Goal: Navigation & Orientation: Understand site structure

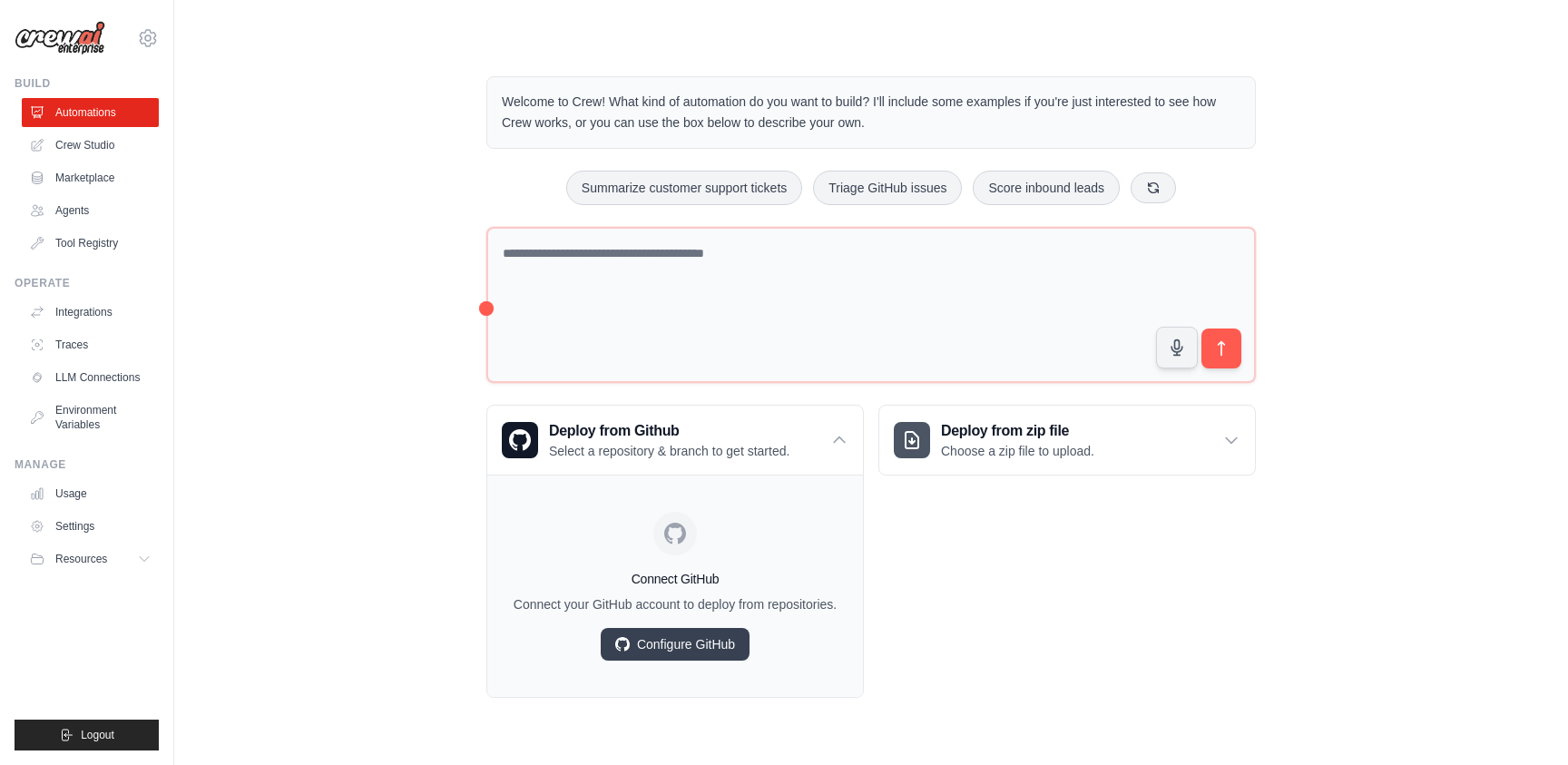
click at [902, 575] on div "Deploy from zip file Choose a zip file to upload. Upload a ZIP file containing …" at bounding box center [1067, 551] width 377 height 293
click at [97, 144] on link "Crew Studio" at bounding box center [92, 145] width 137 height 29
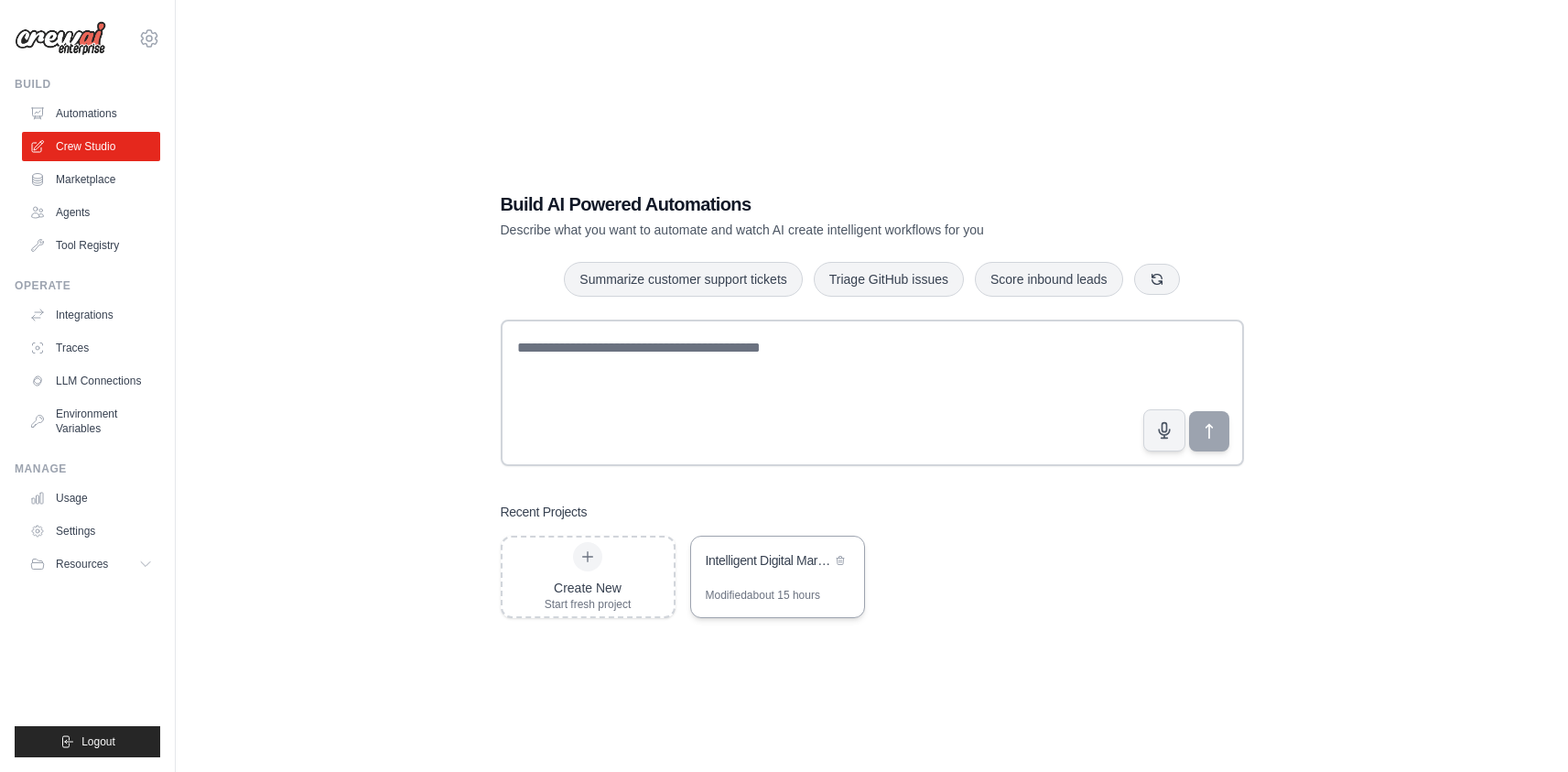
click at [740, 571] on div "Intelligent Digital Marketing Agency" at bounding box center [768, 562] width 125 height 22
click at [96, 181] on link "Marketplace" at bounding box center [92, 179] width 138 height 29
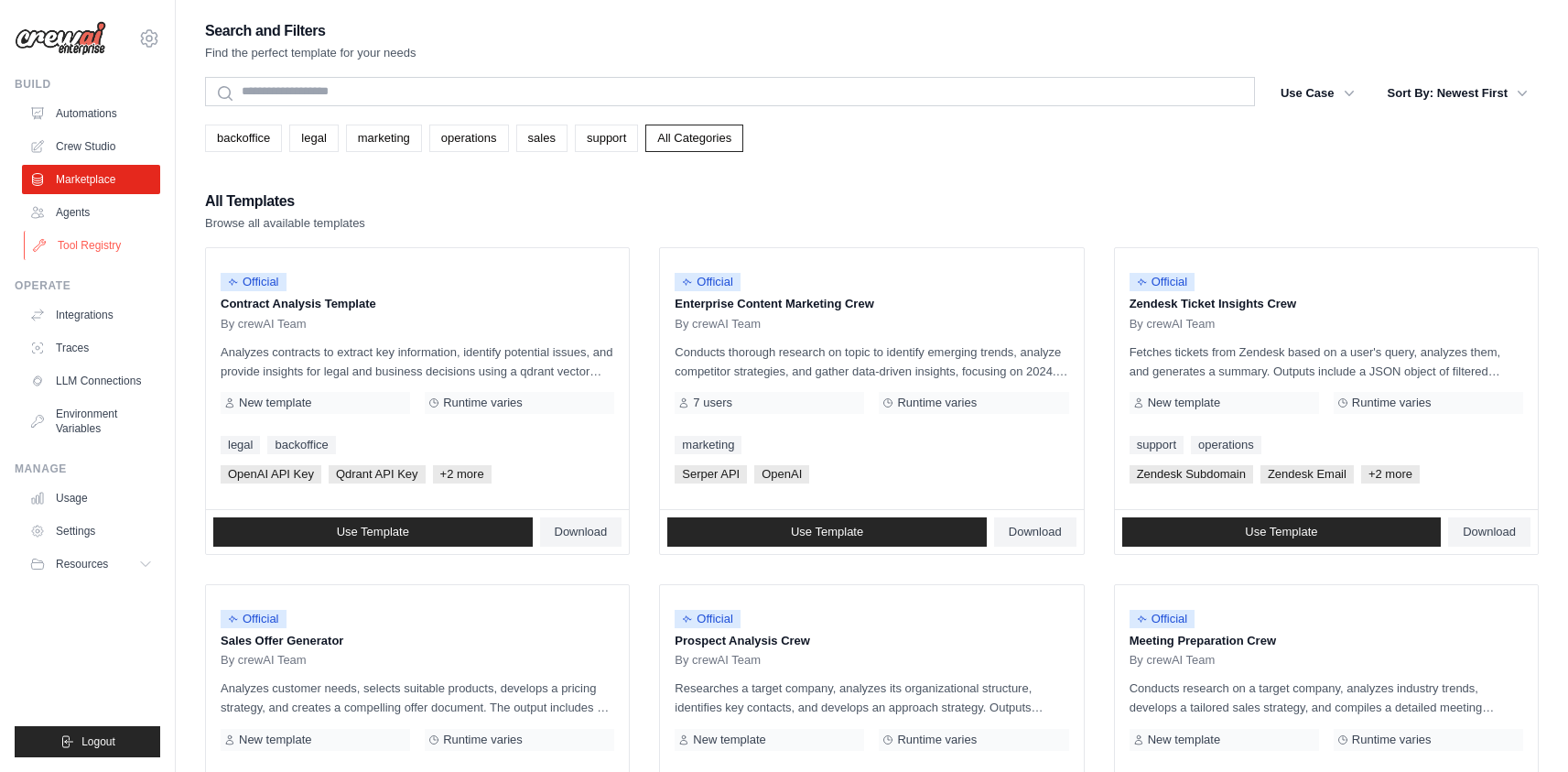
click at [81, 251] on link "Tool Registry" at bounding box center [92, 244] width 138 height 29
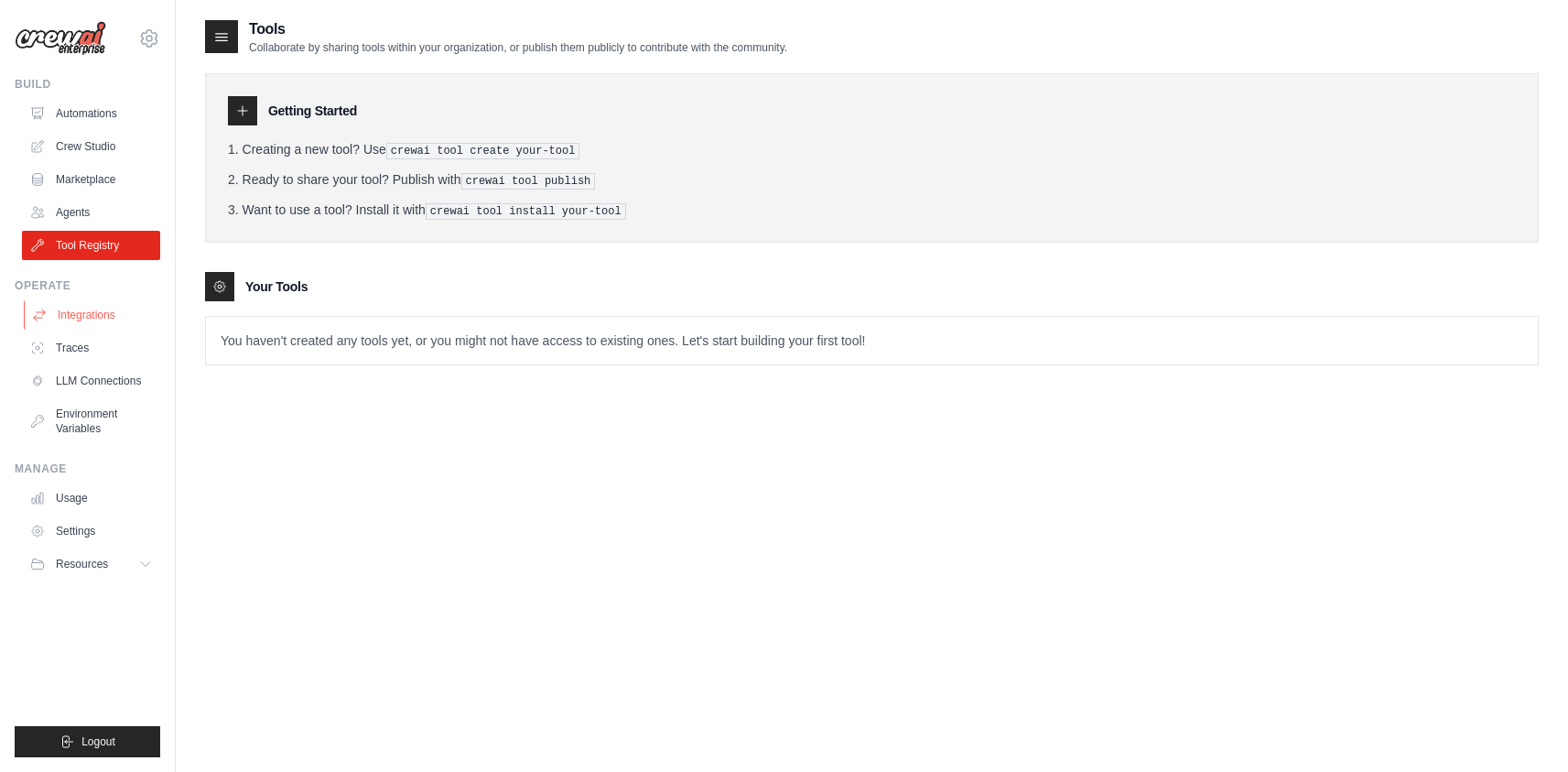
click at [77, 315] on link "Integrations" at bounding box center [92, 314] width 138 height 29
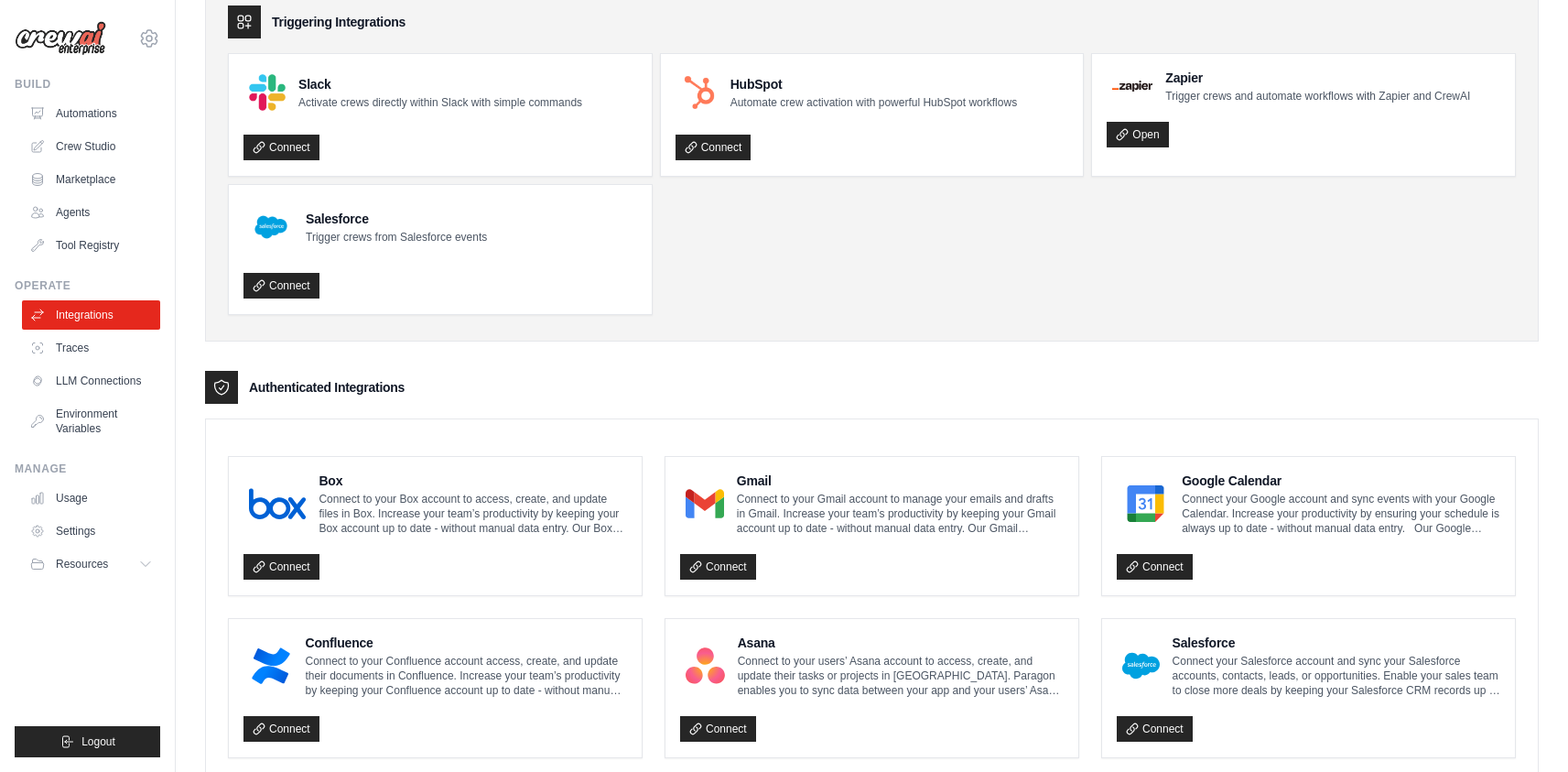
scroll to position [185, 0]
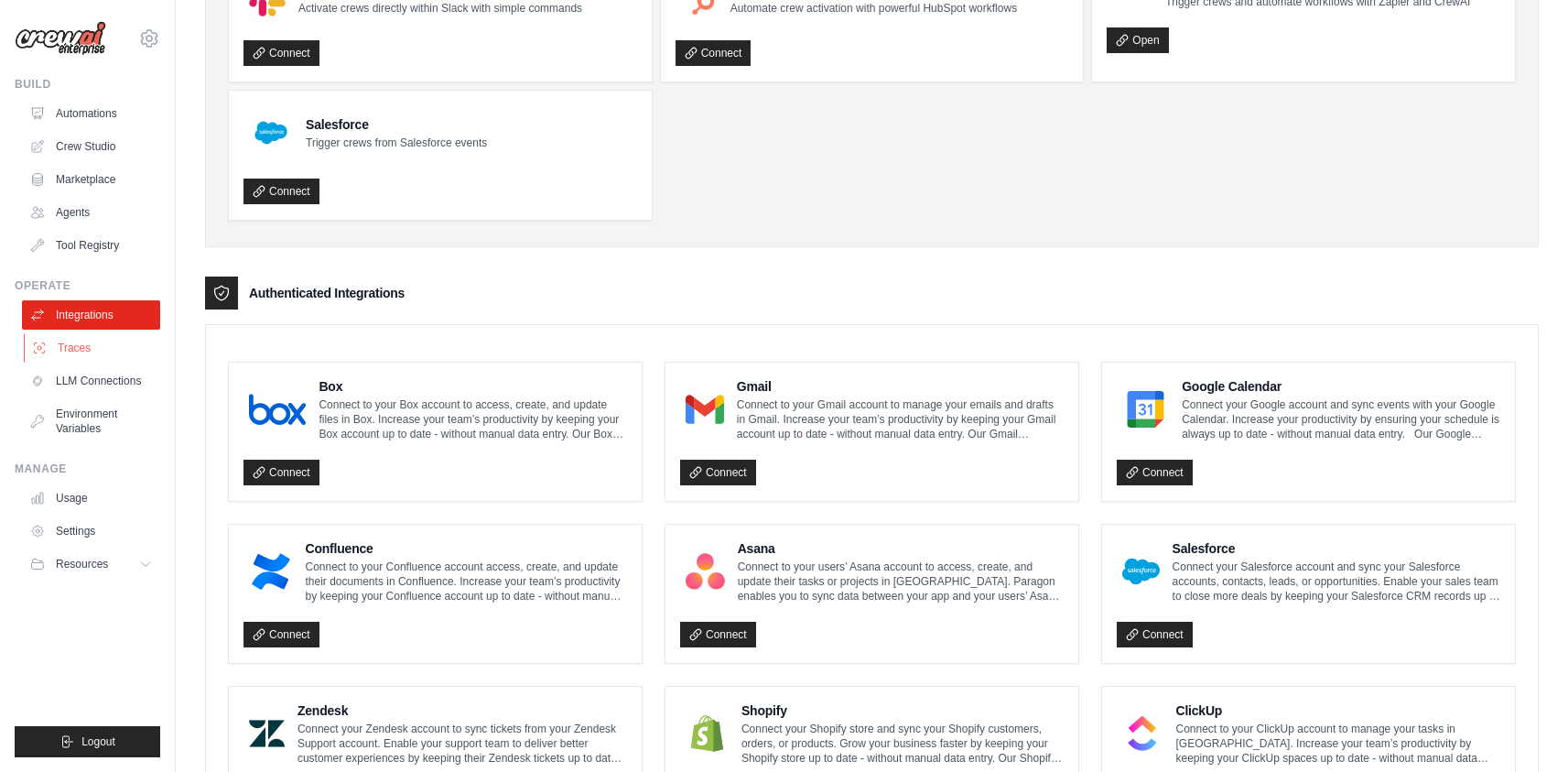
click at [87, 349] on link "Traces" at bounding box center [92, 347] width 138 height 29
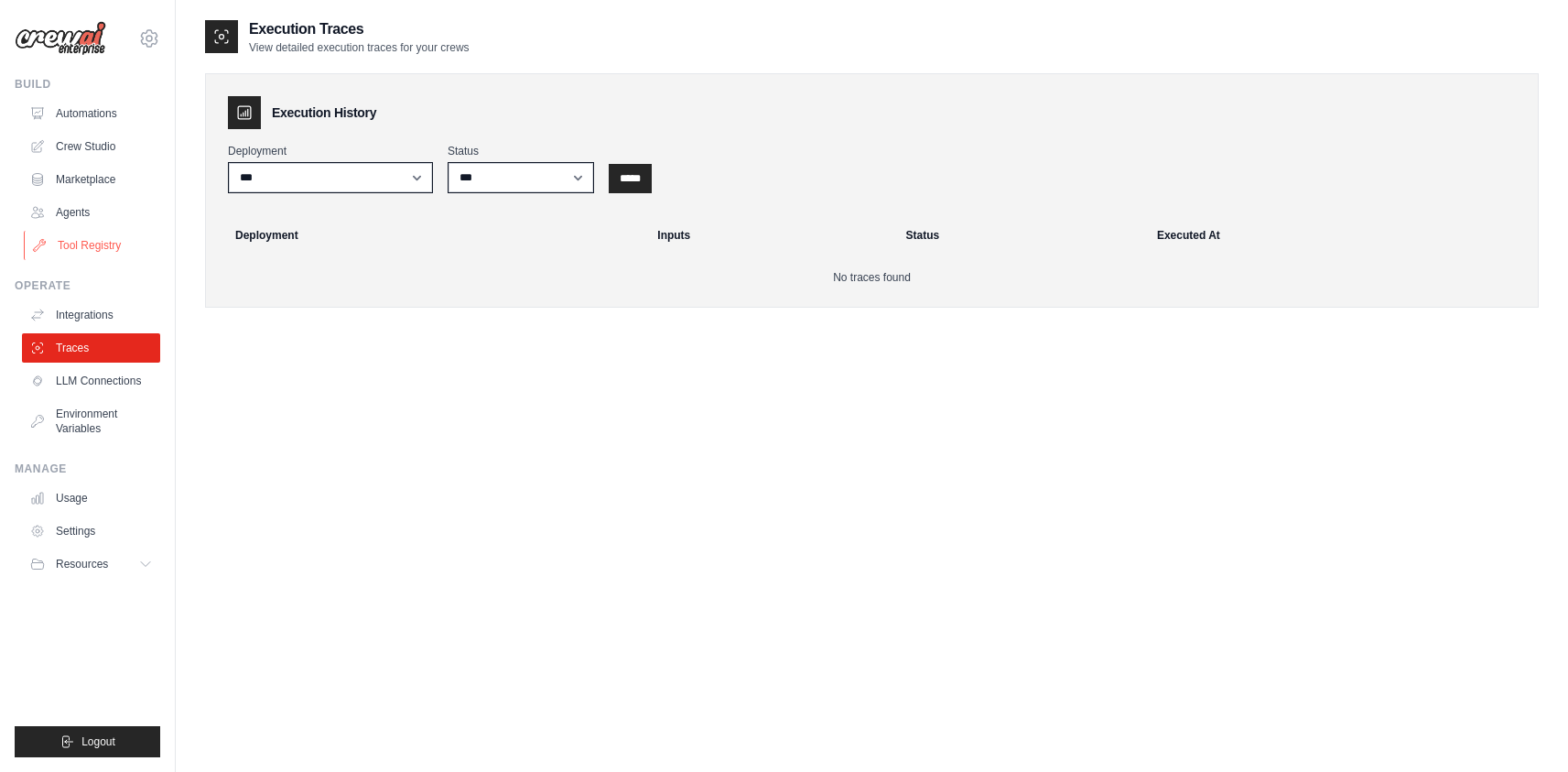
click at [79, 244] on link "Tool Registry" at bounding box center [92, 244] width 138 height 29
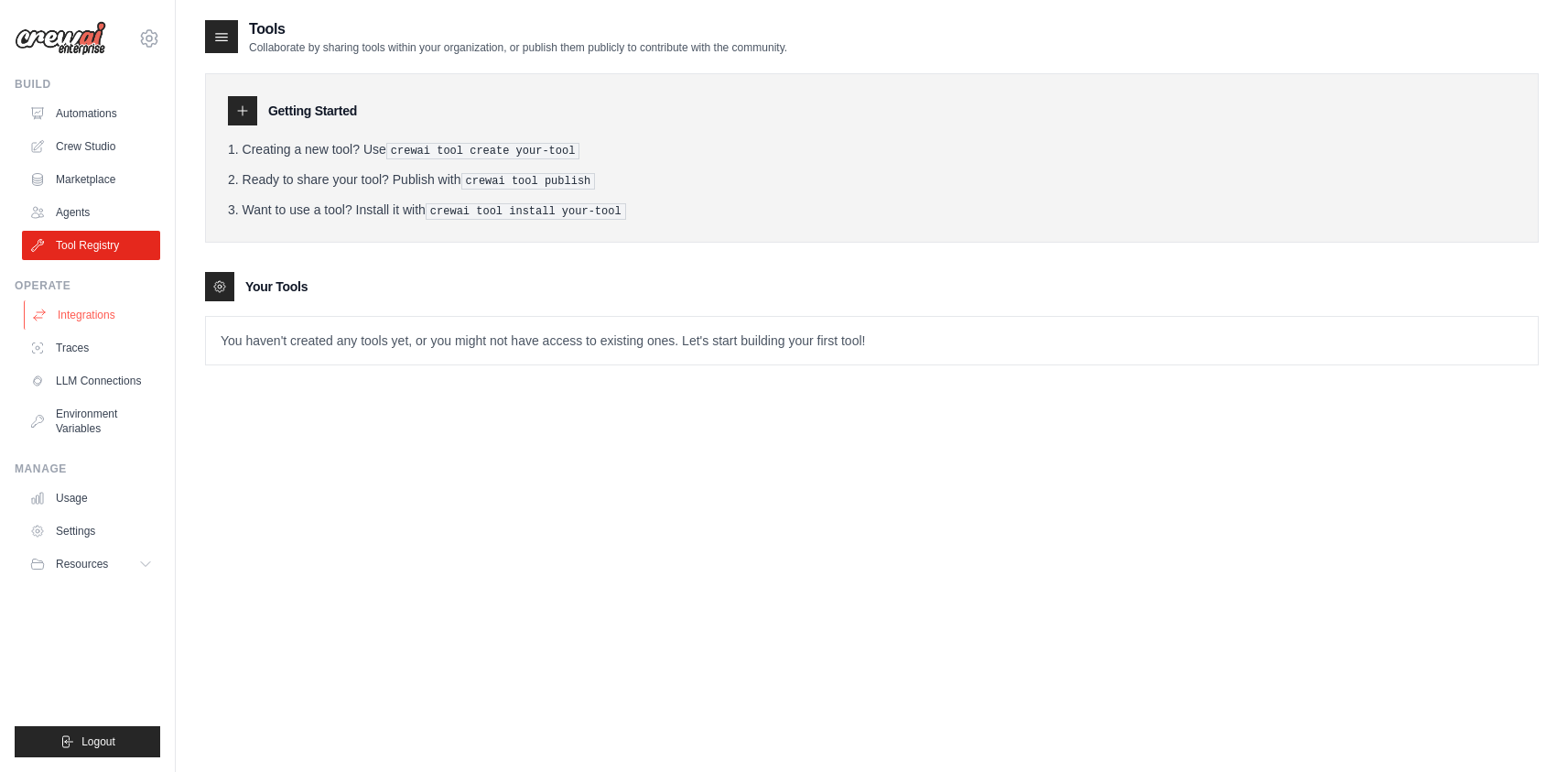
click at [75, 318] on link "Integrations" at bounding box center [92, 314] width 138 height 29
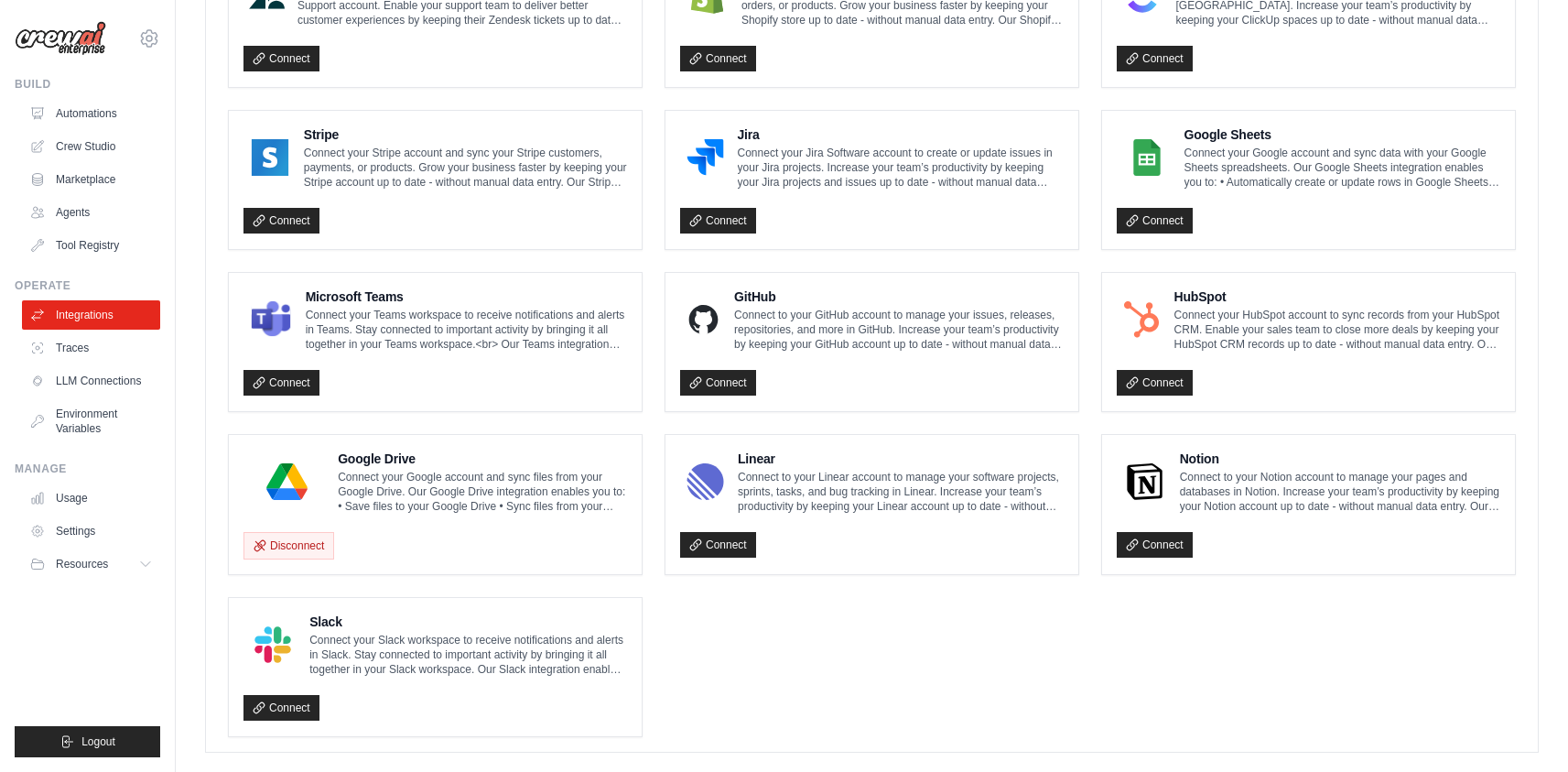
scroll to position [948, 0]
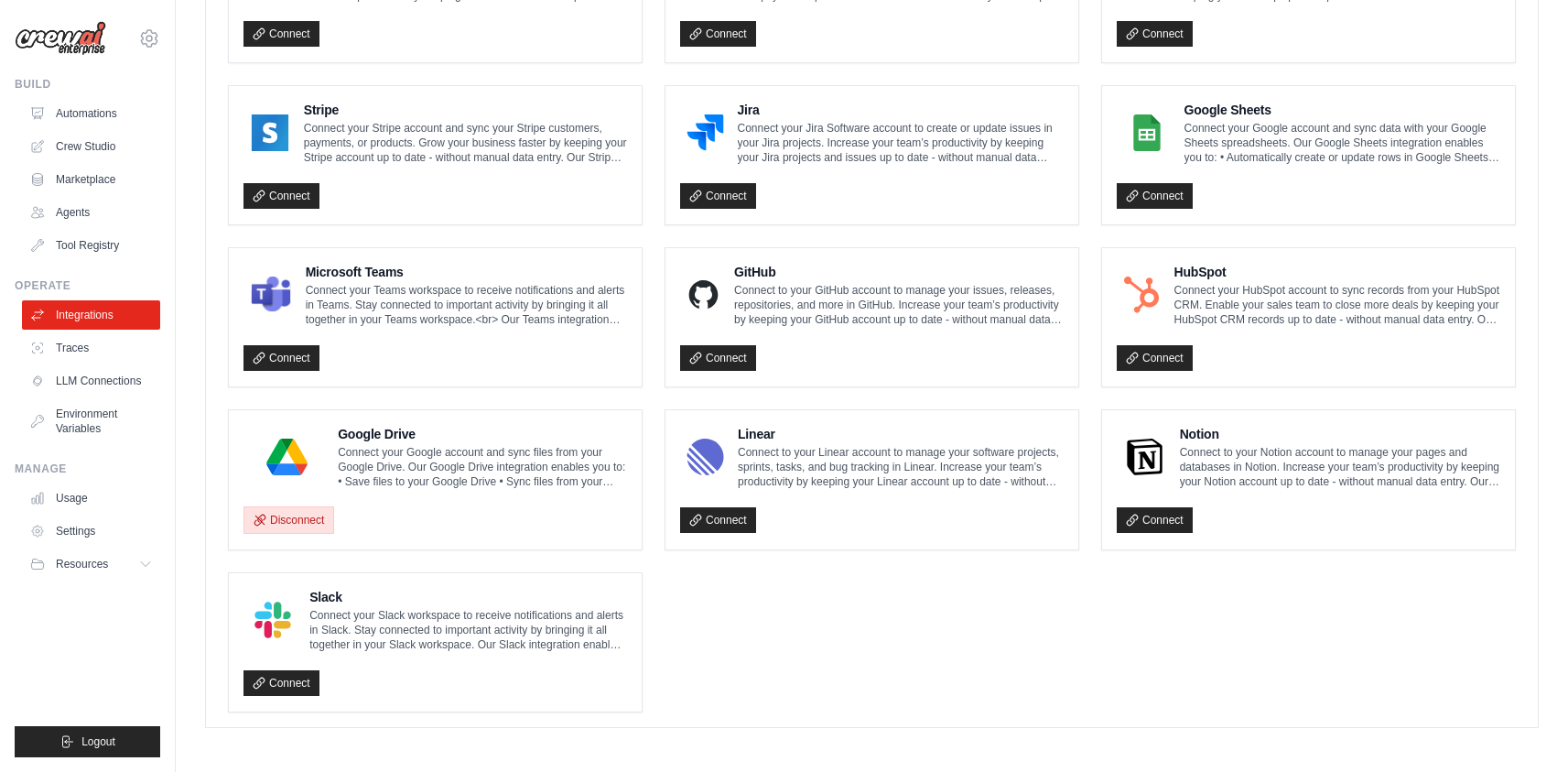
click at [292, 522] on button "Disconnect" at bounding box center [288, 521] width 90 height 28
click at [298, 516] on button "Disconnect" at bounding box center [288, 521] width 90 height 28
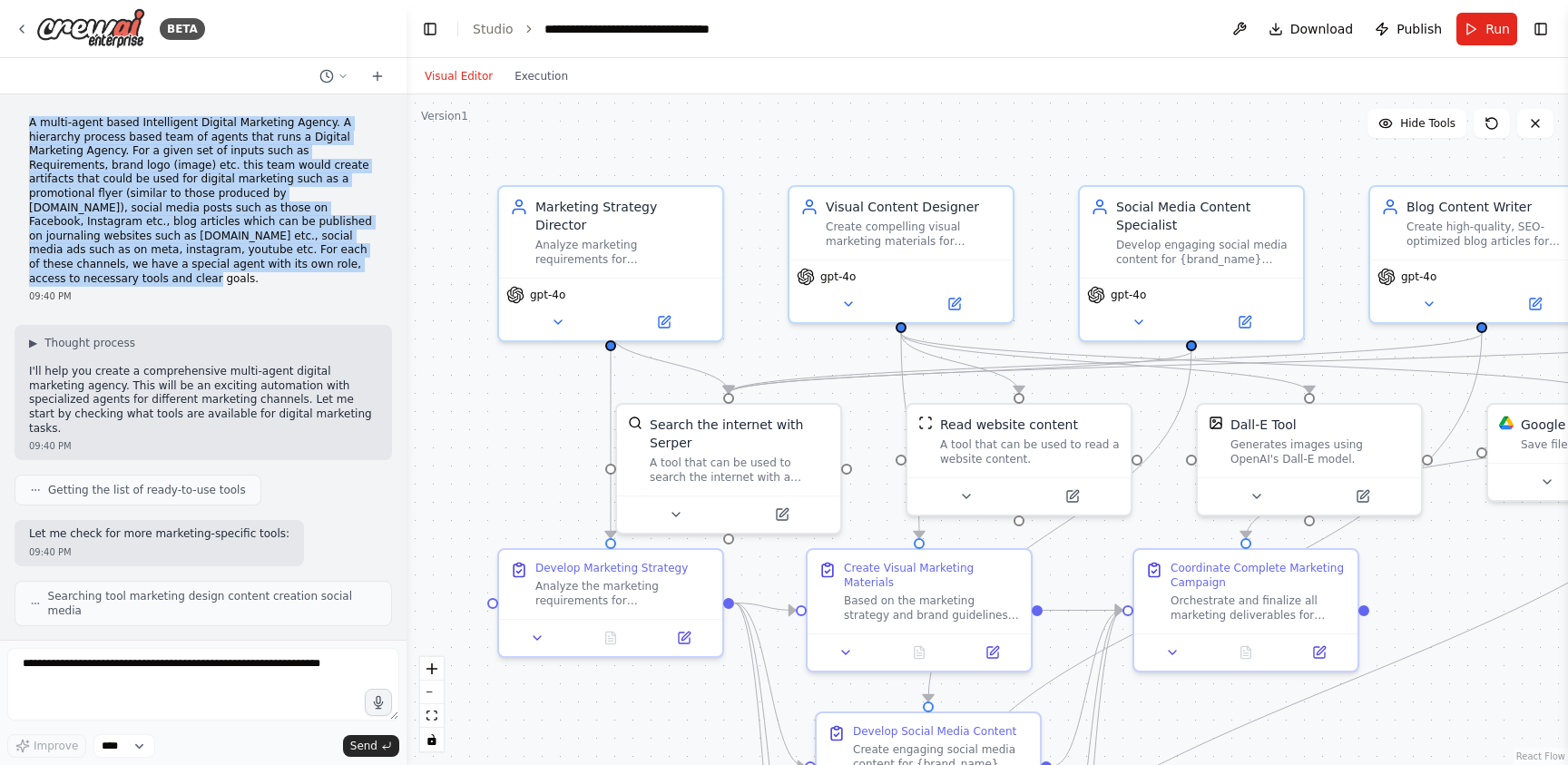
drag, startPoint x: 88, startPoint y: 278, endPoint x: 27, endPoint y: 118, distance: 171.2
click at [27, 118] on div "A multi-agent based Intelligent Digital Marketing Agency. A hierarchy process b…" at bounding box center [203, 210] width 377 height 202
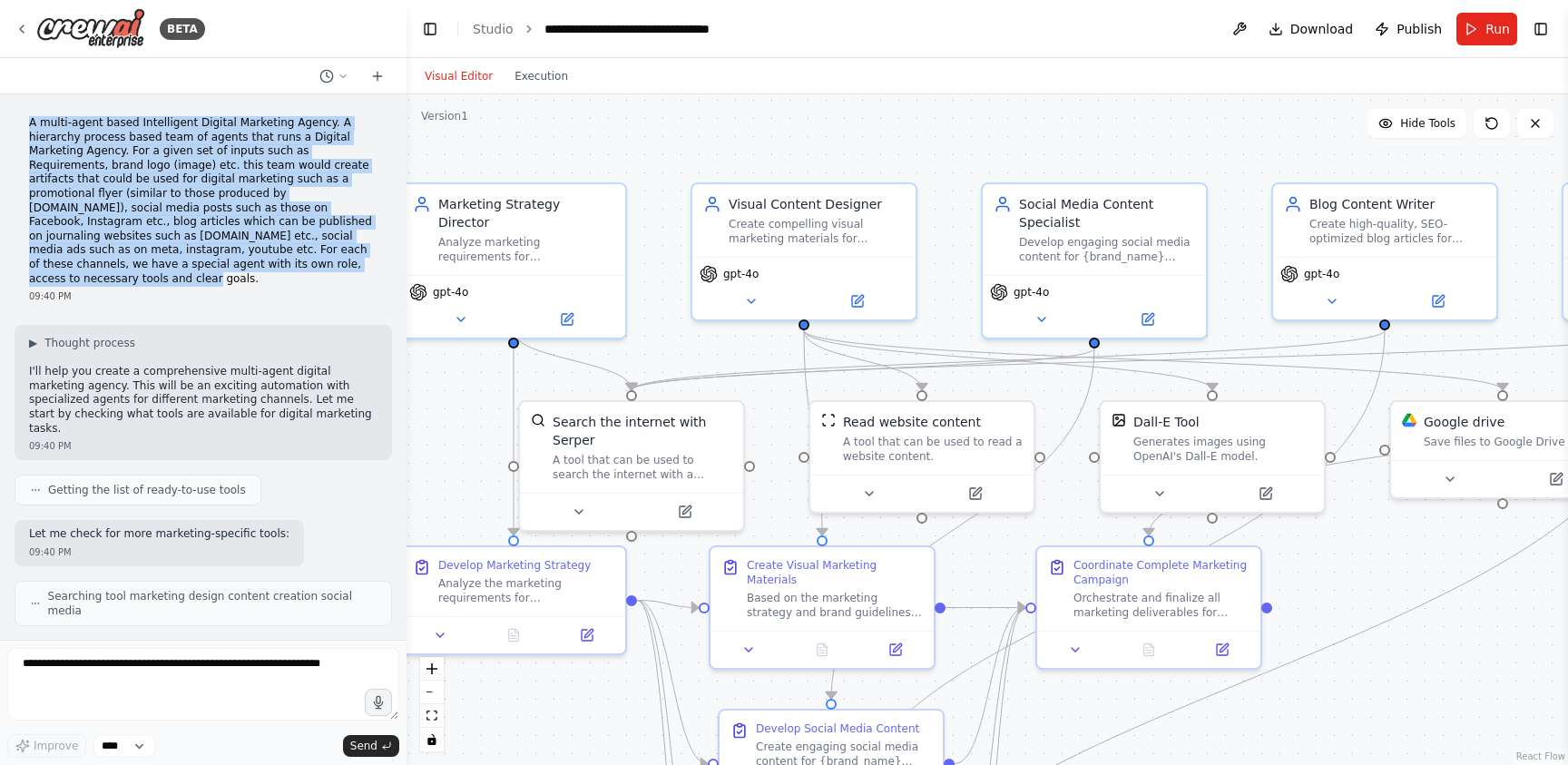
drag, startPoint x: 1066, startPoint y: 280, endPoint x: 969, endPoint y: 268, distance: 97.7
click at [969, 268] on div ".deletable-edge-delete-btn { width: 20px; height: 20px; border: 0px solid #ffff…" at bounding box center [987, 429] width 1161 height 670
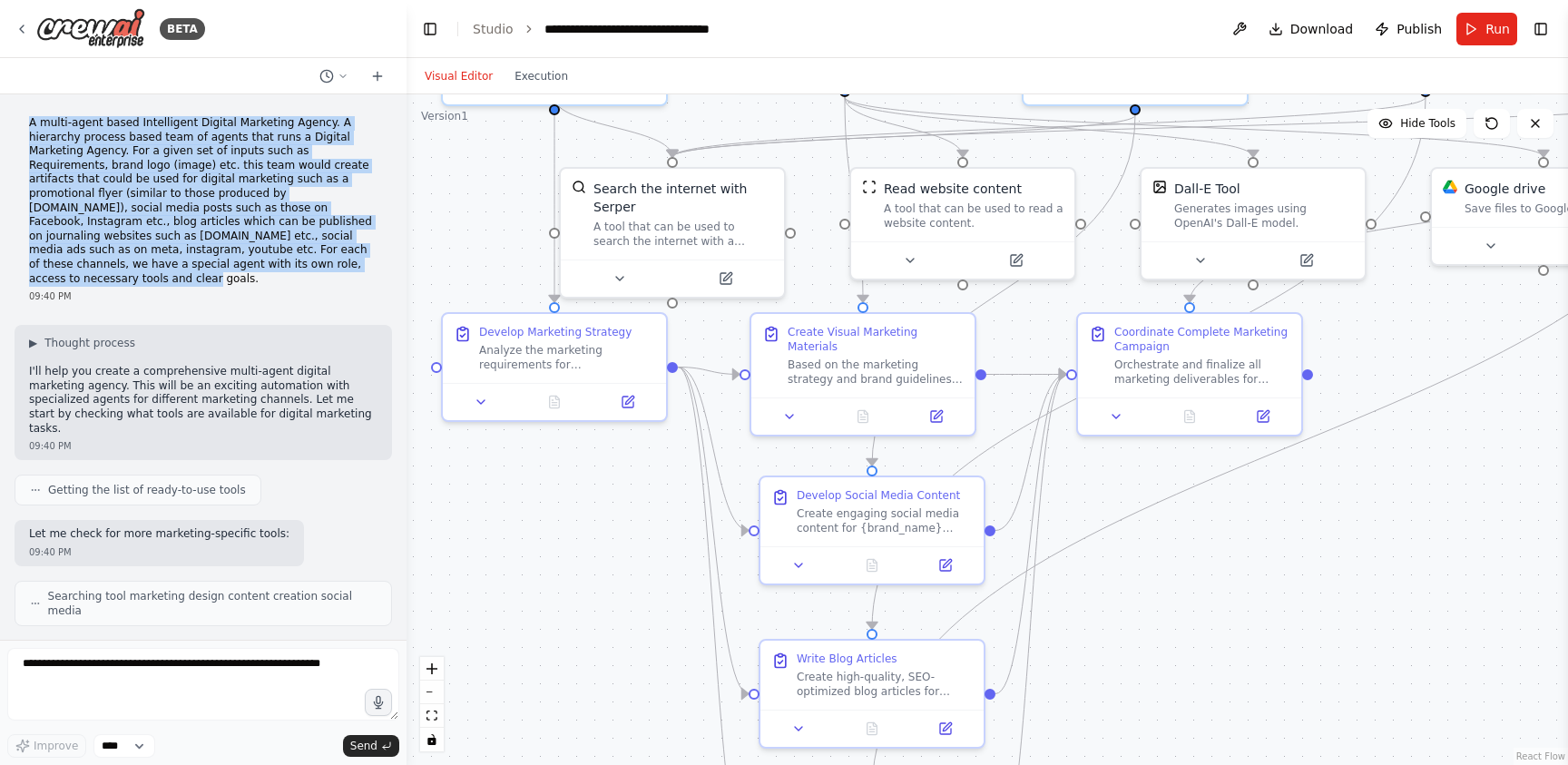
drag, startPoint x: 963, startPoint y: 628, endPoint x: 1003, endPoint y: 412, distance: 219.7
click at [1003, 412] on div ".deletable-edge-delete-btn { width: 20px; height: 20px; border: 0px solid #ffff…" at bounding box center [987, 429] width 1161 height 670
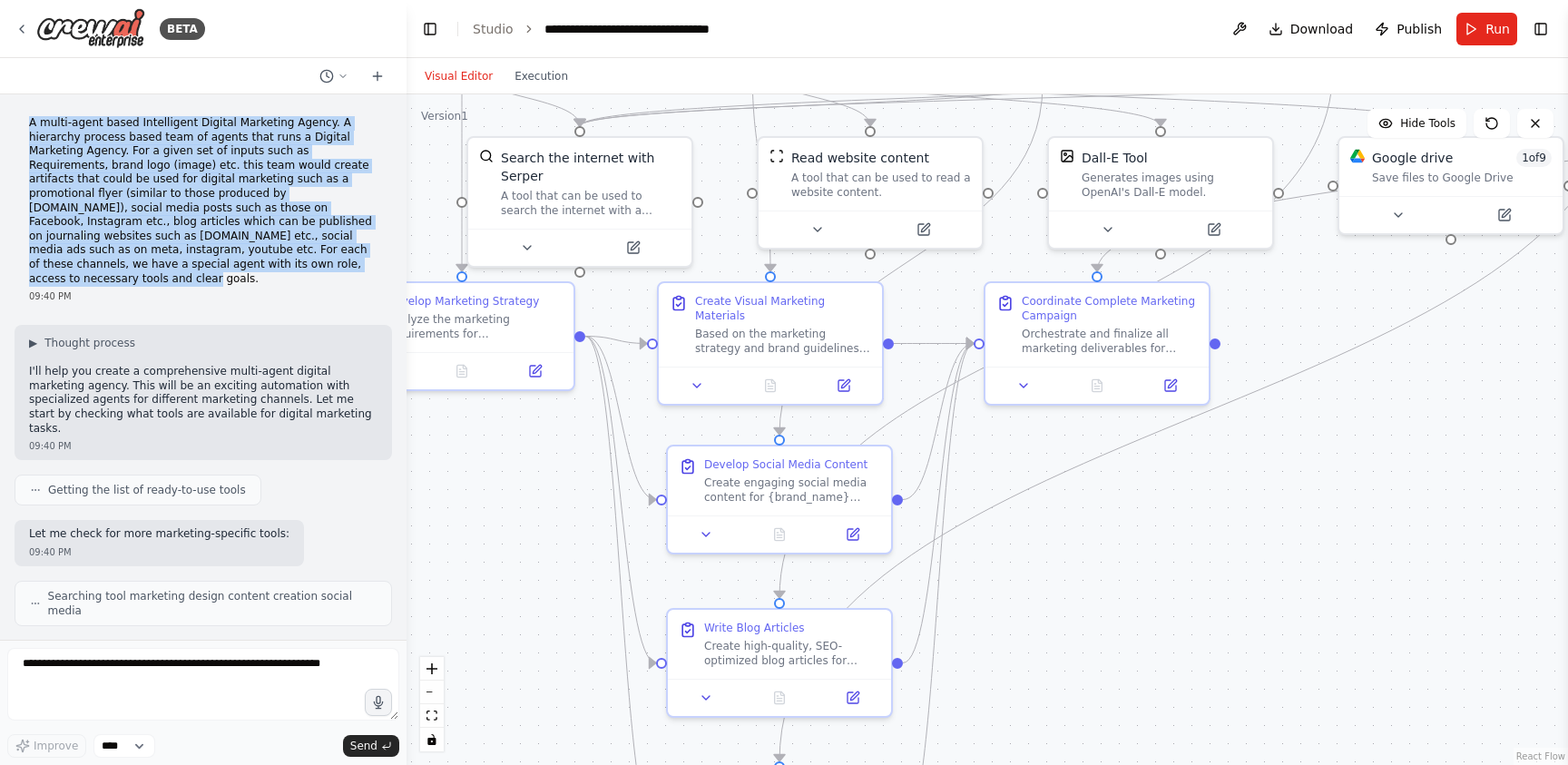
drag, startPoint x: 1136, startPoint y: 623, endPoint x: 1052, endPoint y: 614, distance: 84.5
click at [1052, 614] on div ".deletable-edge-delete-btn { width: 20px; height: 20px; border: 0px solid #ffff…" at bounding box center [987, 429] width 1161 height 670
click at [698, 385] on icon at bounding box center [696, 382] width 15 height 15
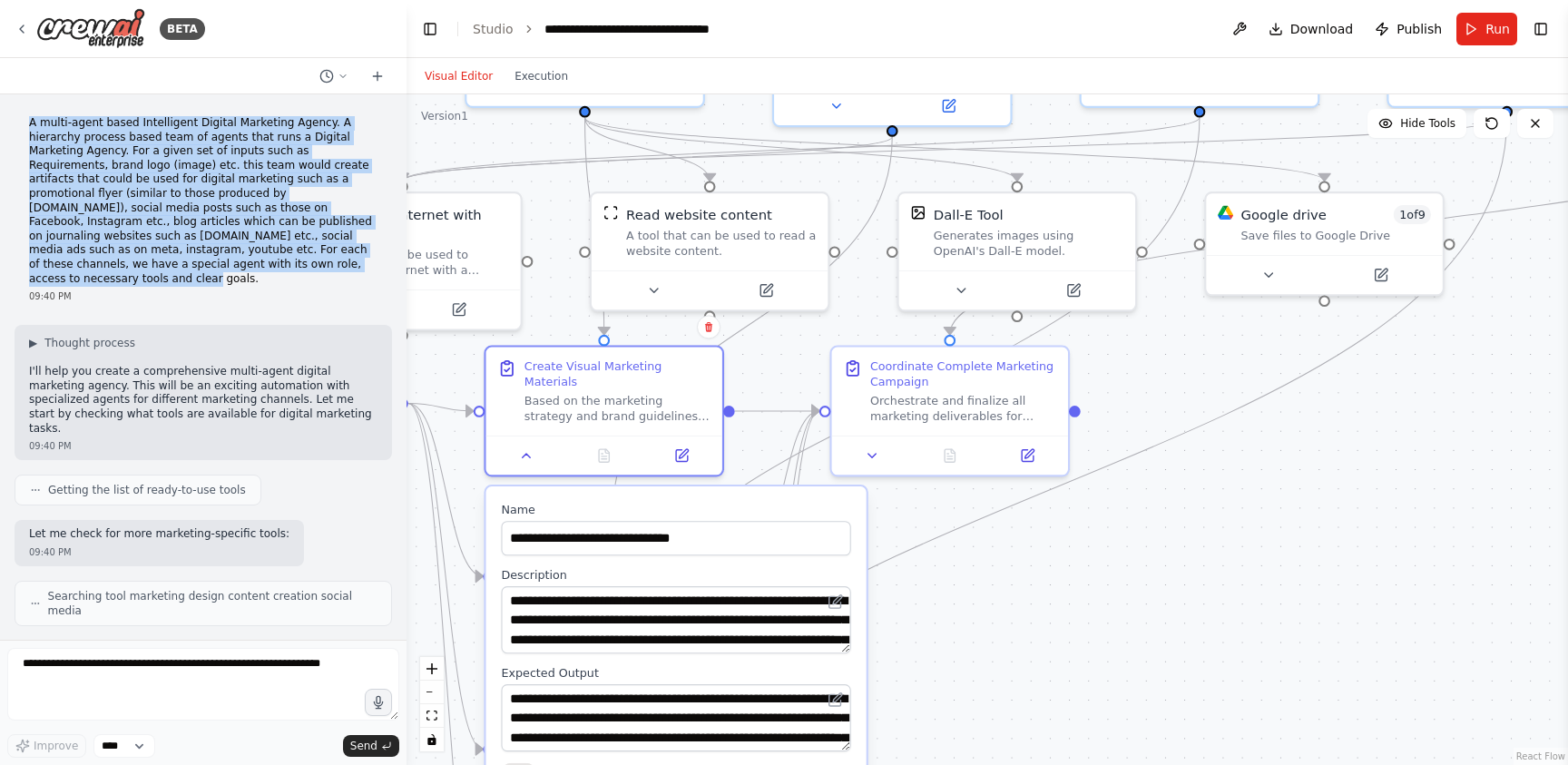
drag, startPoint x: 1209, startPoint y: 588, endPoint x: 1063, endPoint y: 673, distance: 168.9
click at [1063, 673] on div ".deletable-edge-delete-btn { width: 20px; height: 20px; border: 0px solid #ffff…" at bounding box center [987, 429] width 1161 height 670
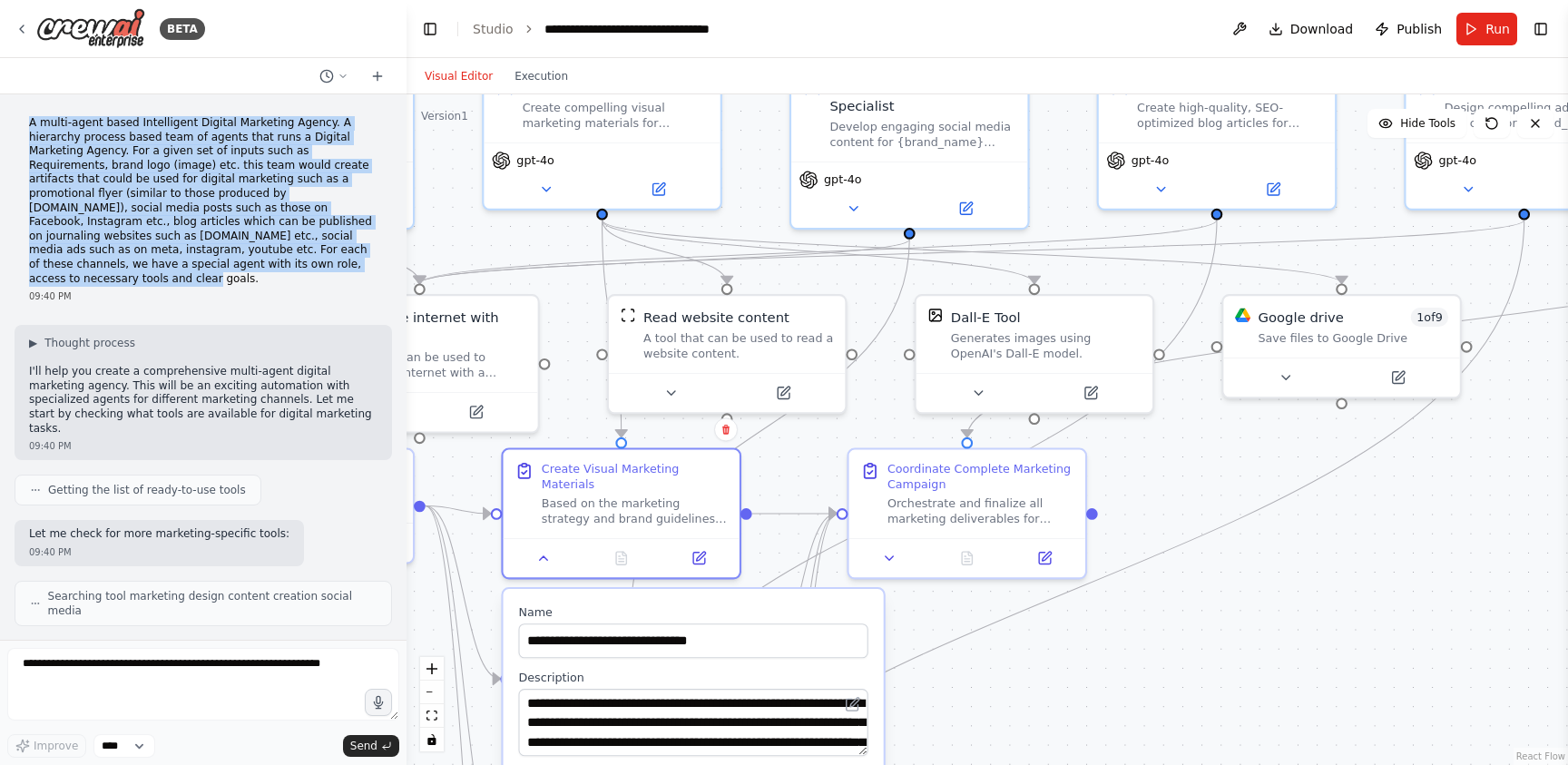
drag, startPoint x: 1171, startPoint y: 515, endPoint x: 1191, endPoint y: 617, distance: 103.9
click at [1191, 617] on div ".deletable-edge-delete-btn { width: 20px; height: 20px; border: 0px solid #ffff…" at bounding box center [987, 429] width 1161 height 670
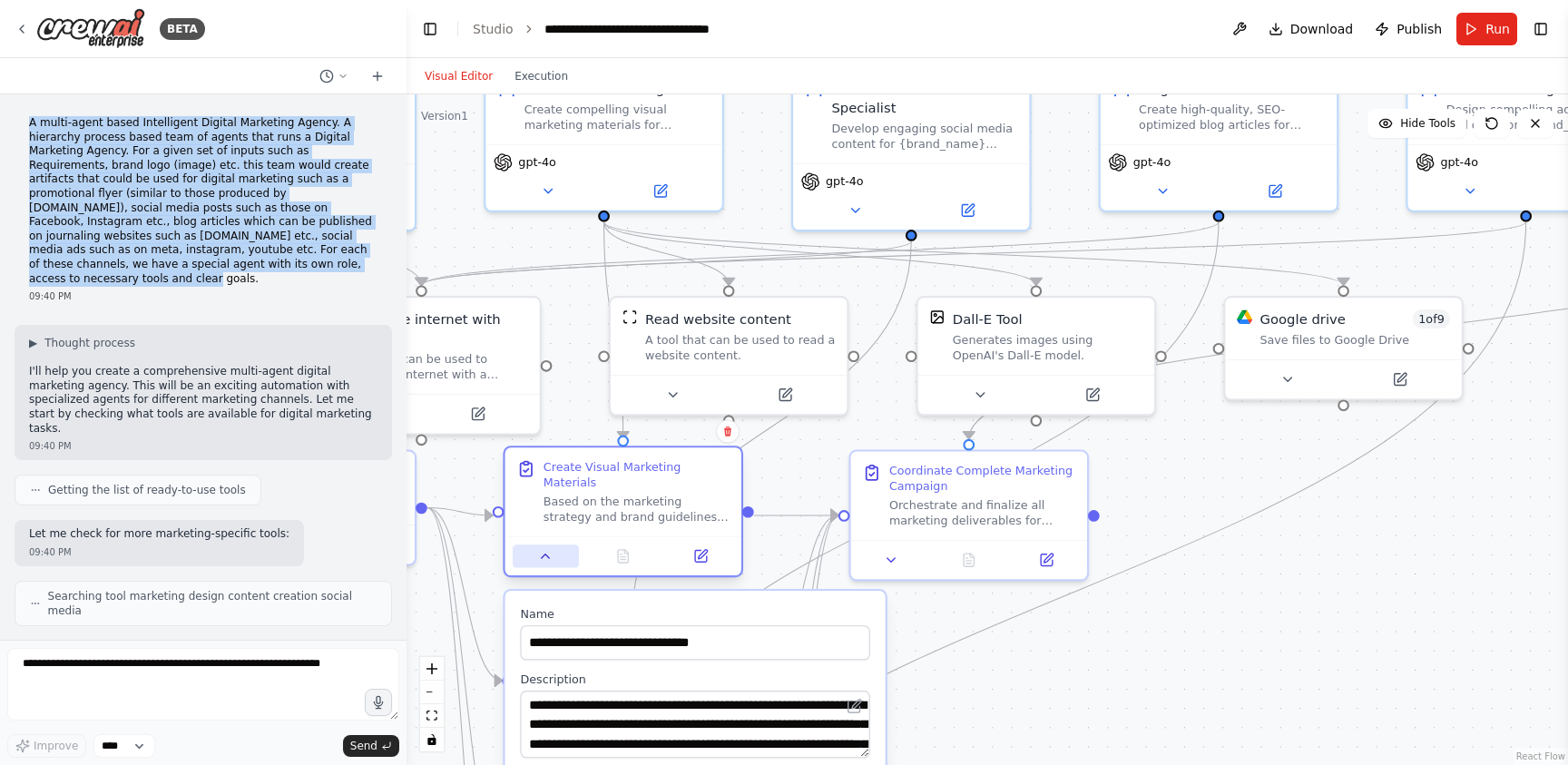
click at [547, 559] on icon at bounding box center [546, 555] width 16 height 16
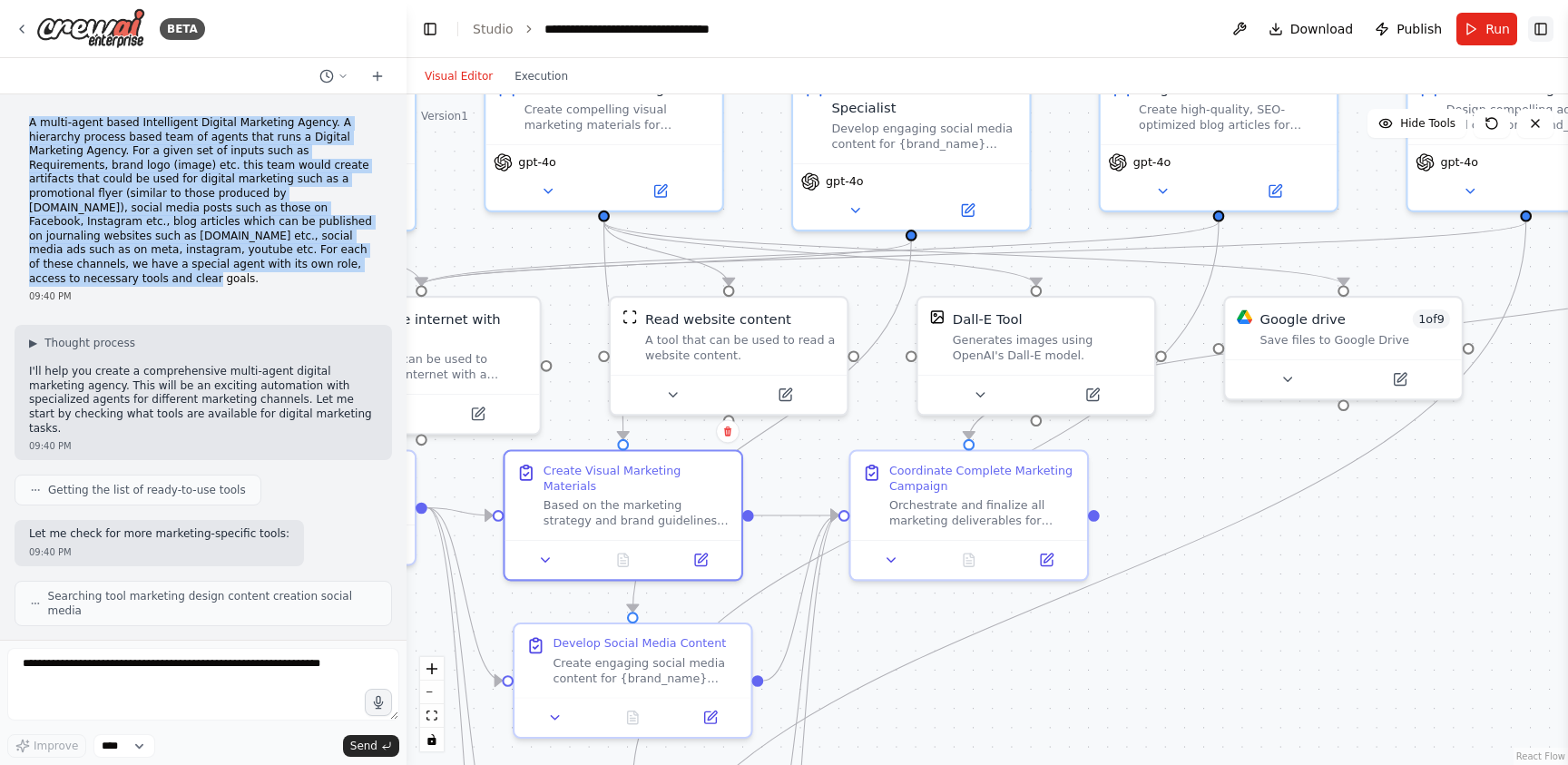
click at [1546, 28] on button "Toggle Right Sidebar" at bounding box center [1541, 30] width 26 height 26
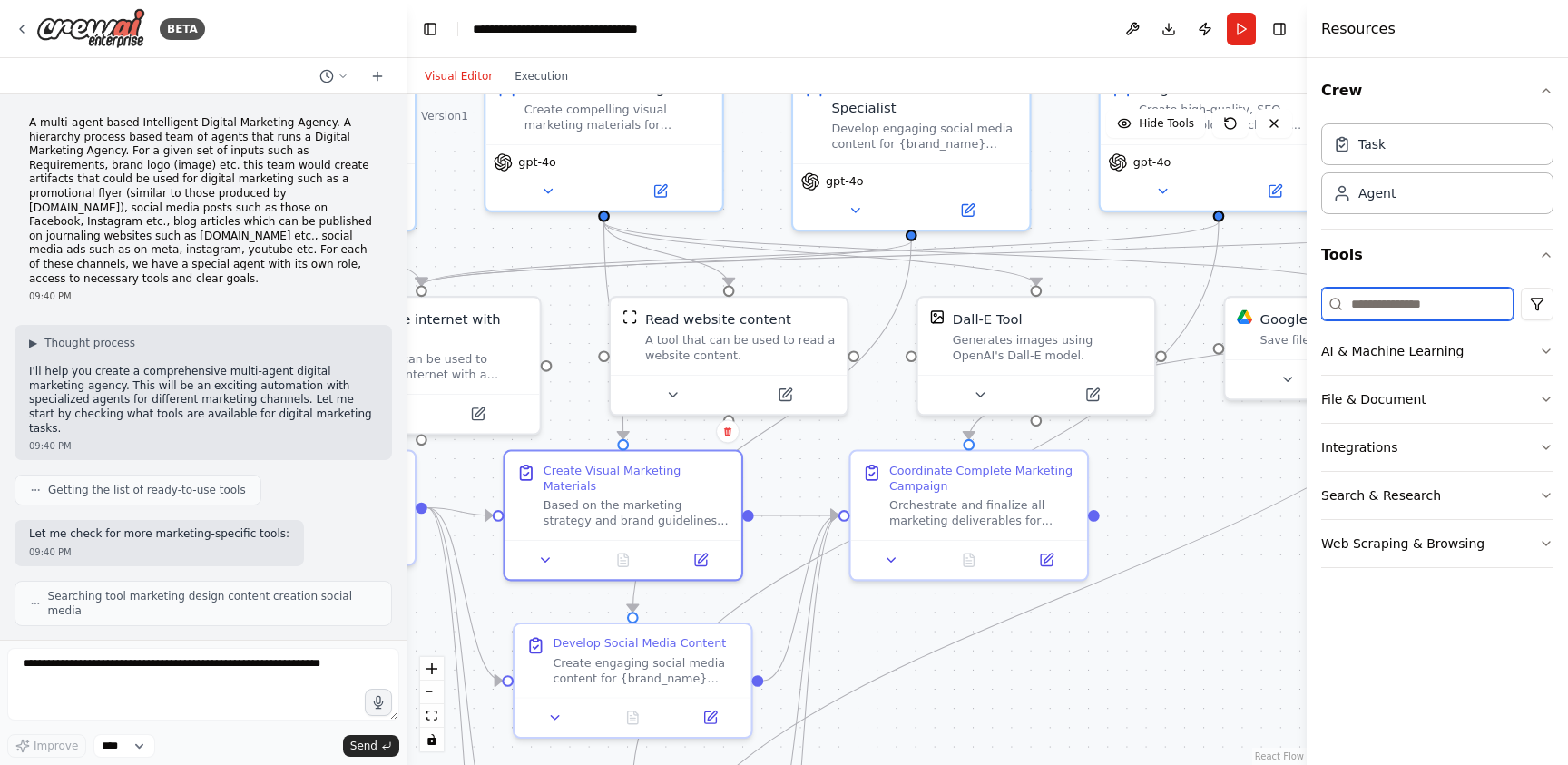
click at [1438, 310] on input at bounding box center [1416, 303] width 192 height 32
click at [1557, 350] on div "Crew Task Agent Tools AI & Machine Learning File & Document Integrations Search…" at bounding box center [1437, 412] width 261 height 707
click at [1545, 351] on icon "button" at bounding box center [1545, 351] width 7 height 4
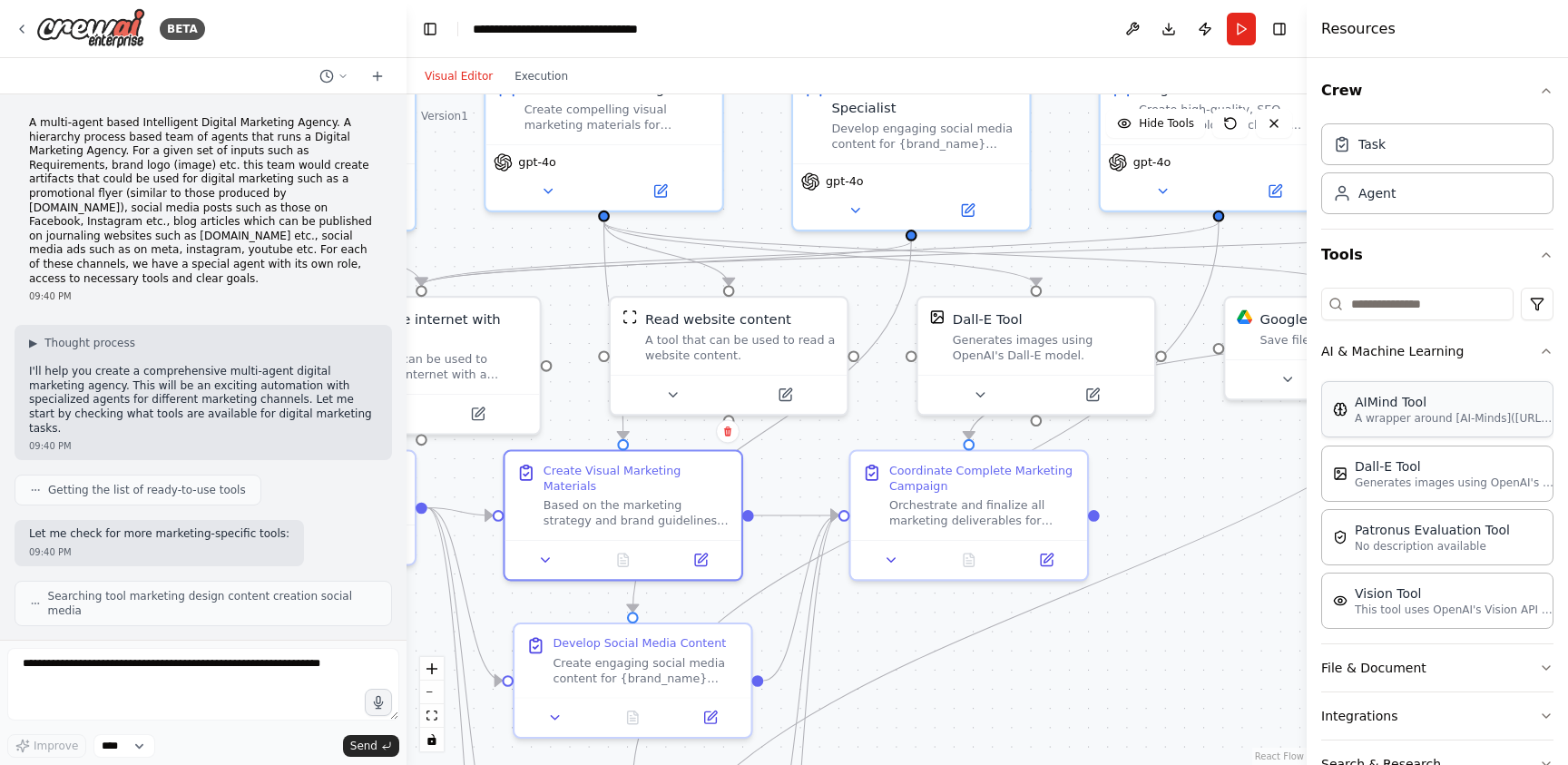
scroll to position [100, 0]
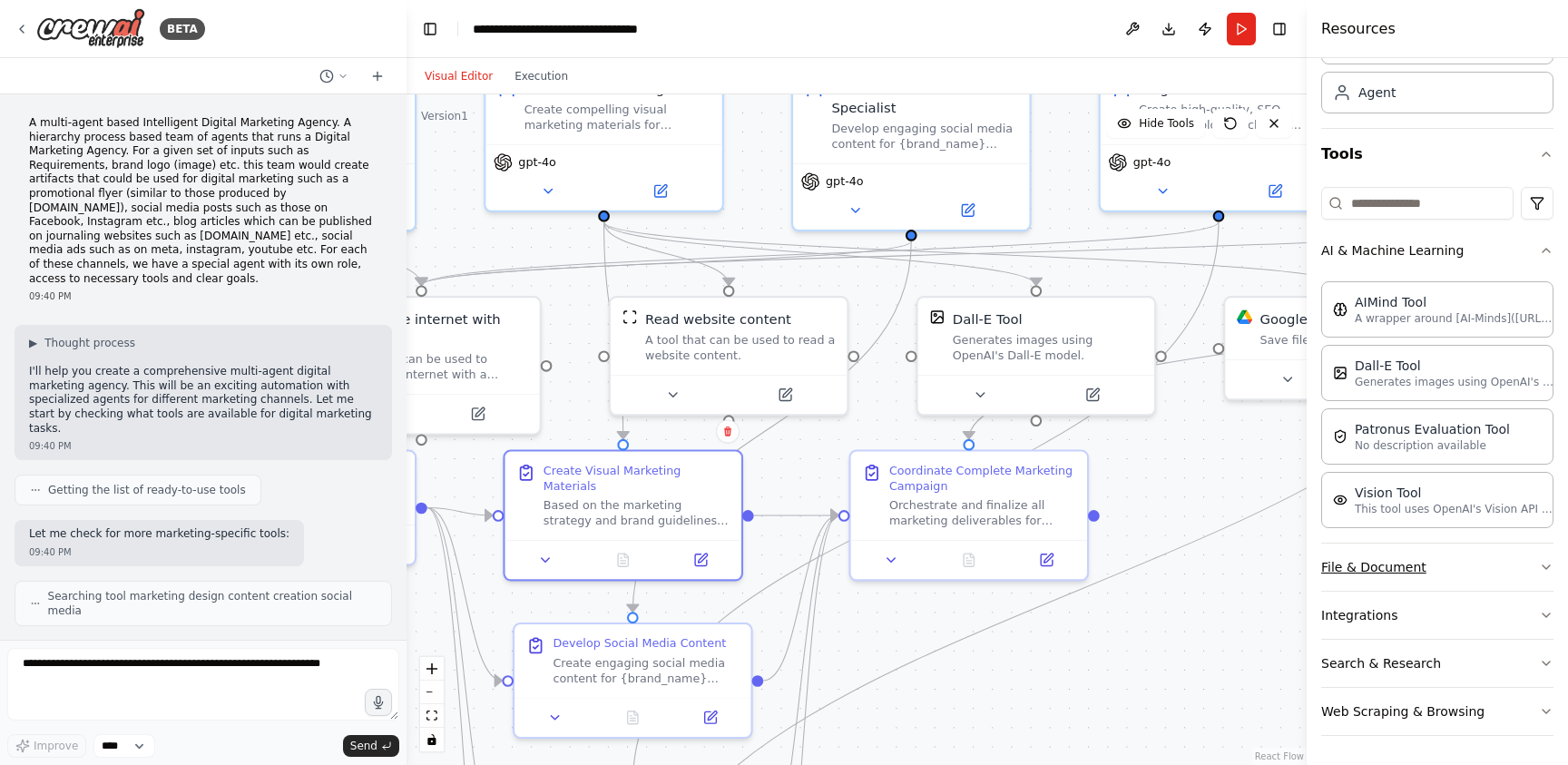
click at [1539, 572] on icon "button" at bounding box center [1546, 566] width 15 height 15
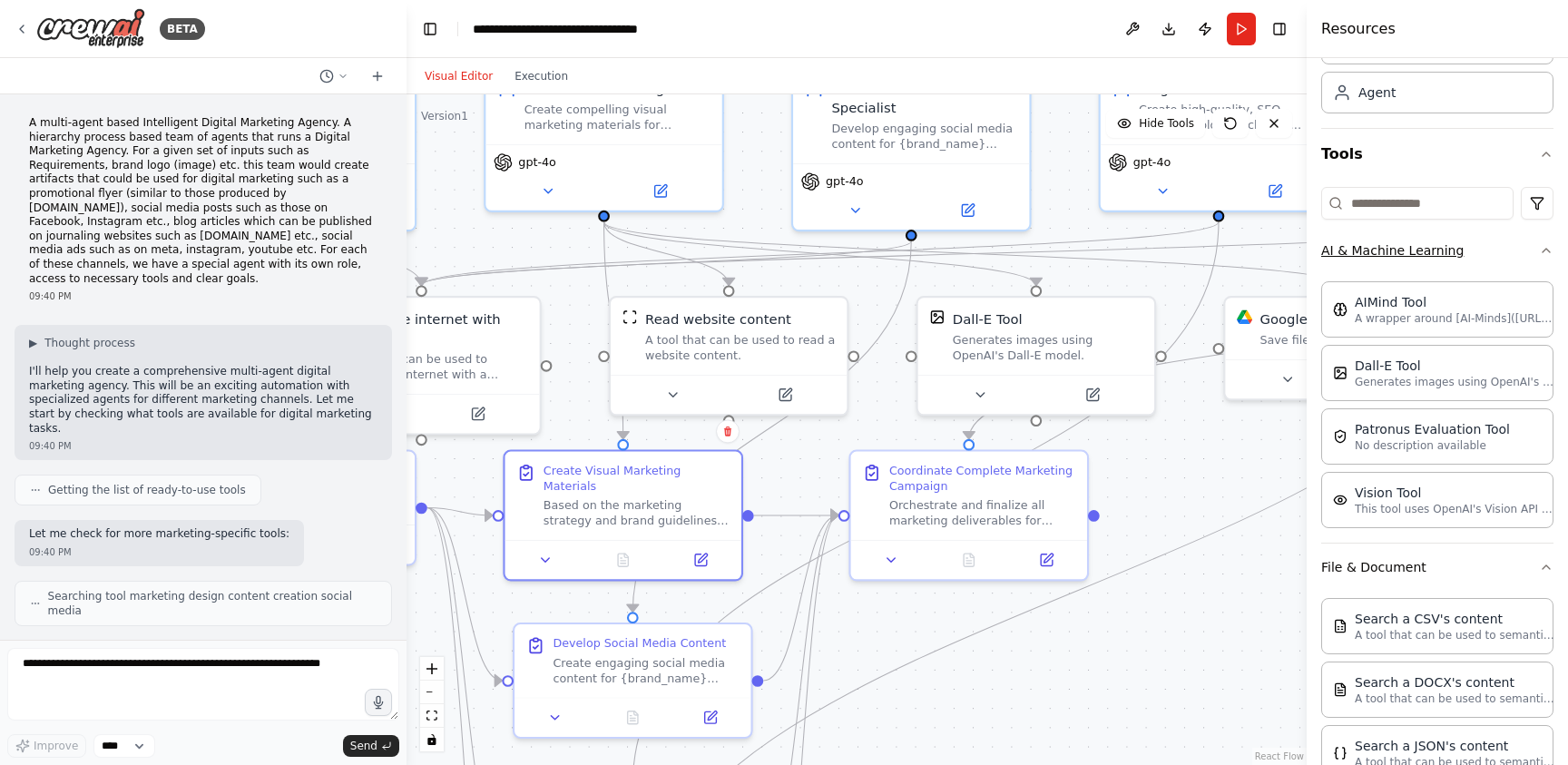
scroll to position [0, 0]
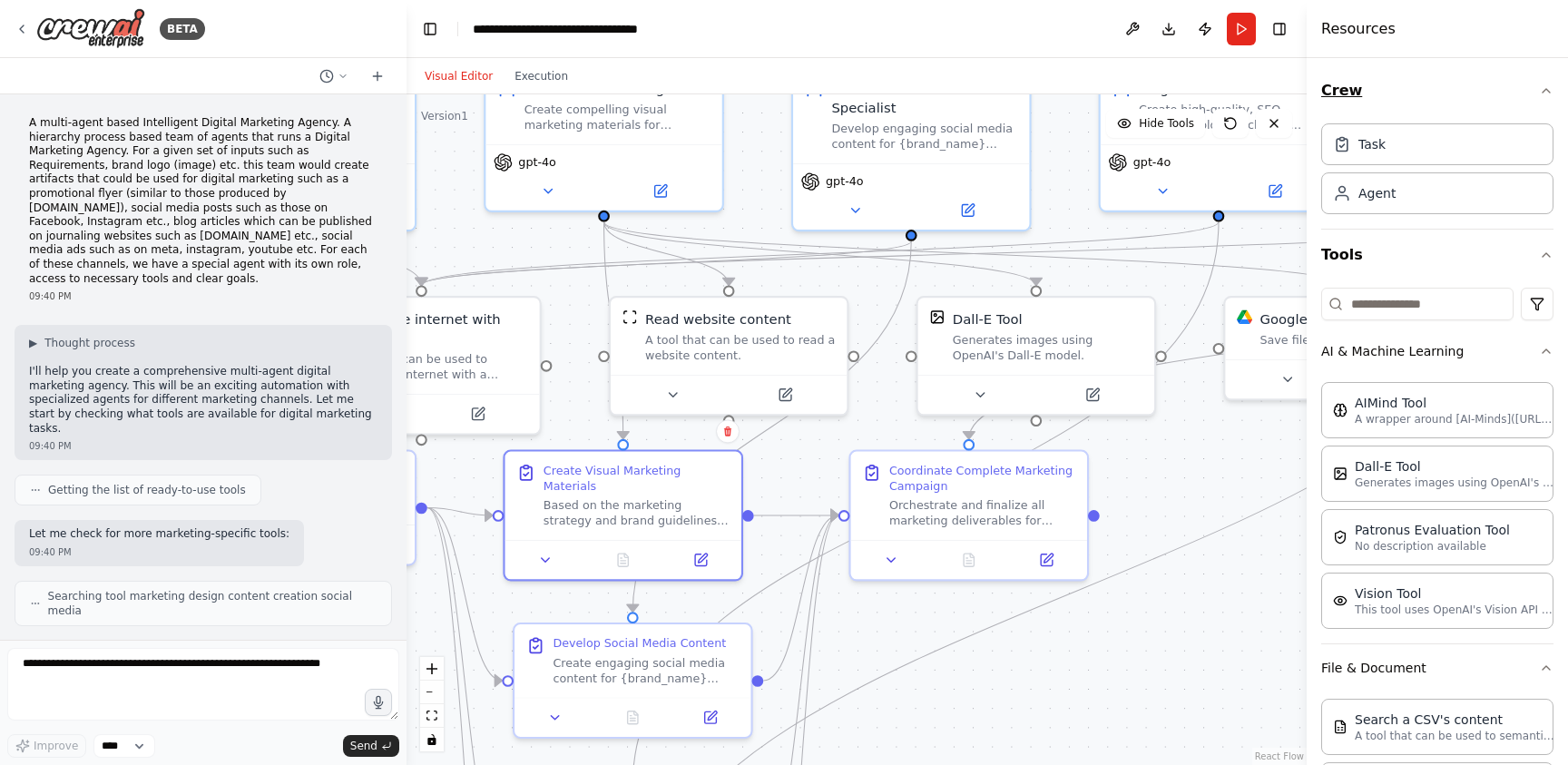
click at [1539, 87] on icon "button" at bounding box center [1546, 91] width 15 height 15
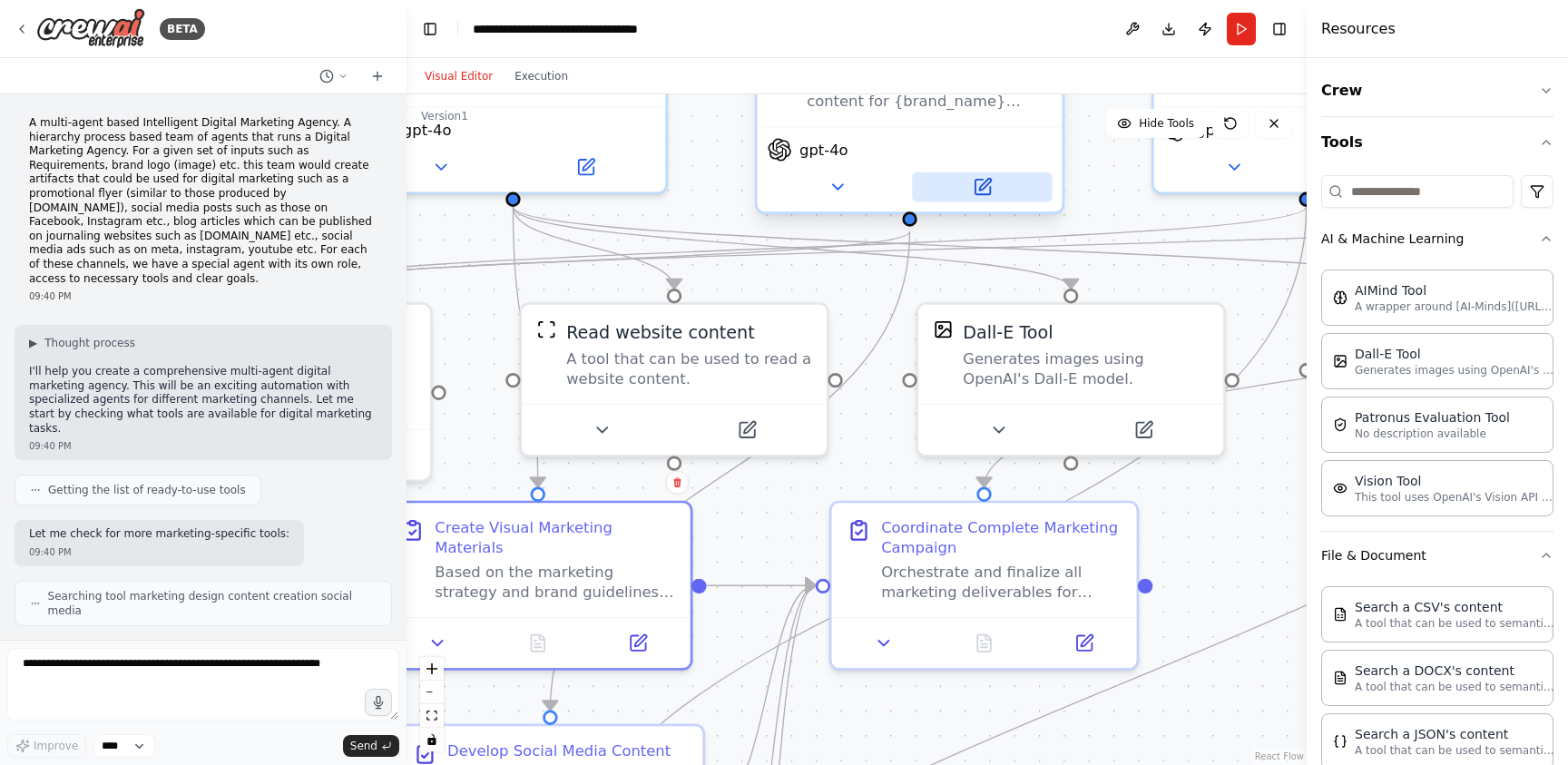
click at [979, 189] on icon at bounding box center [985, 185] width 12 height 12
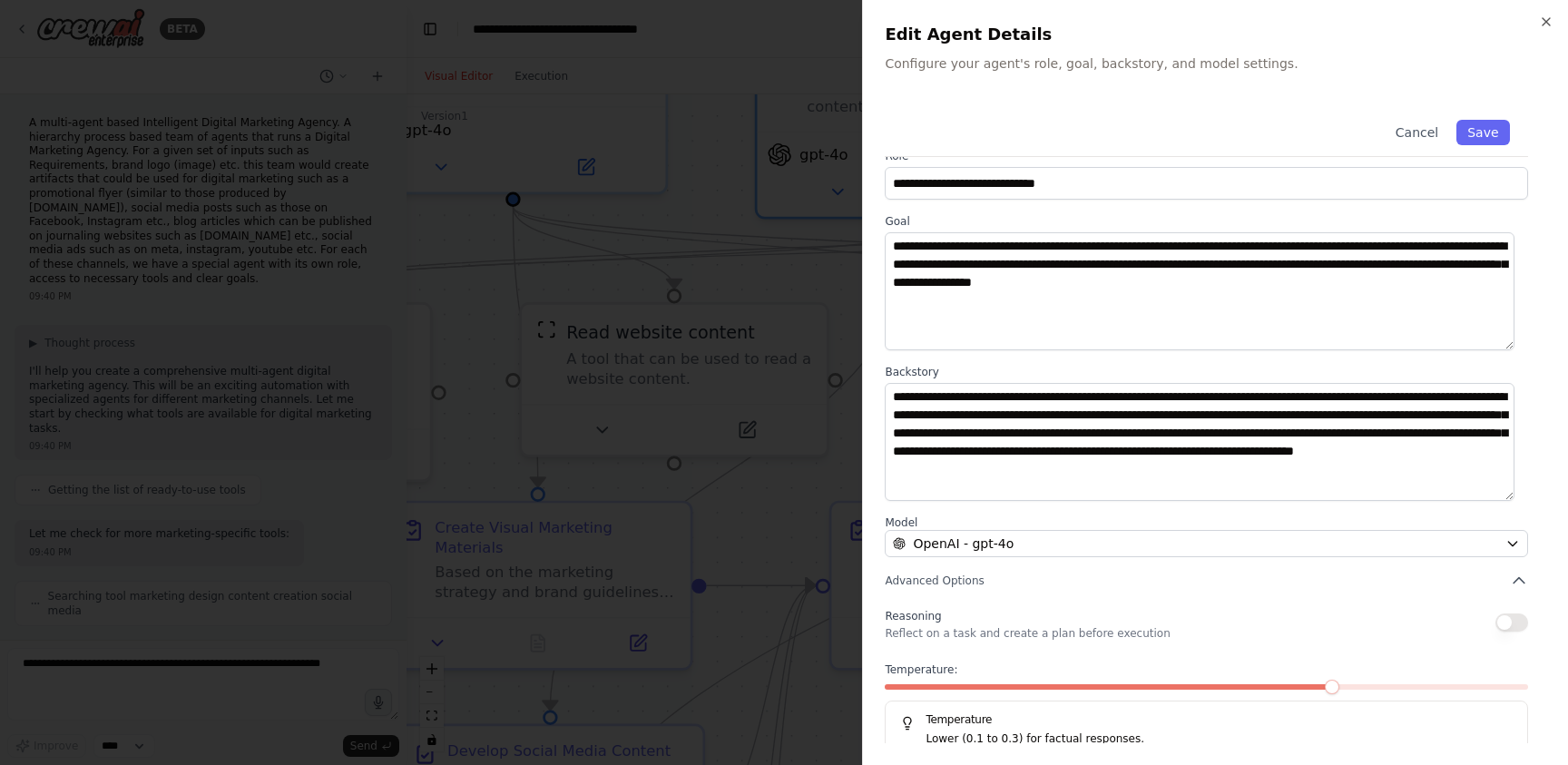
scroll to position [57, 0]
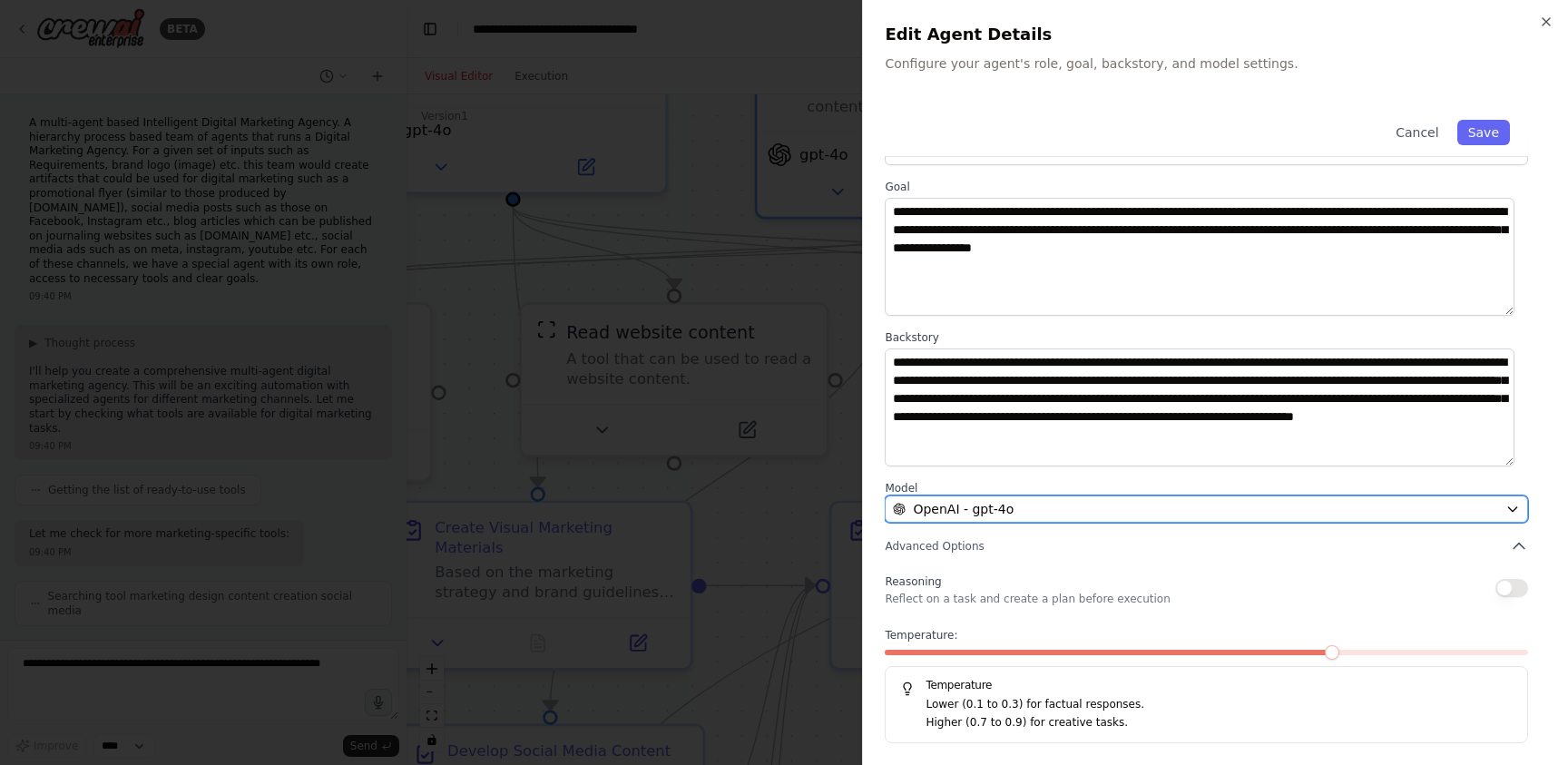
click at [1134, 510] on div "OpenAI - gpt-4o" at bounding box center [1196, 509] width 606 height 18
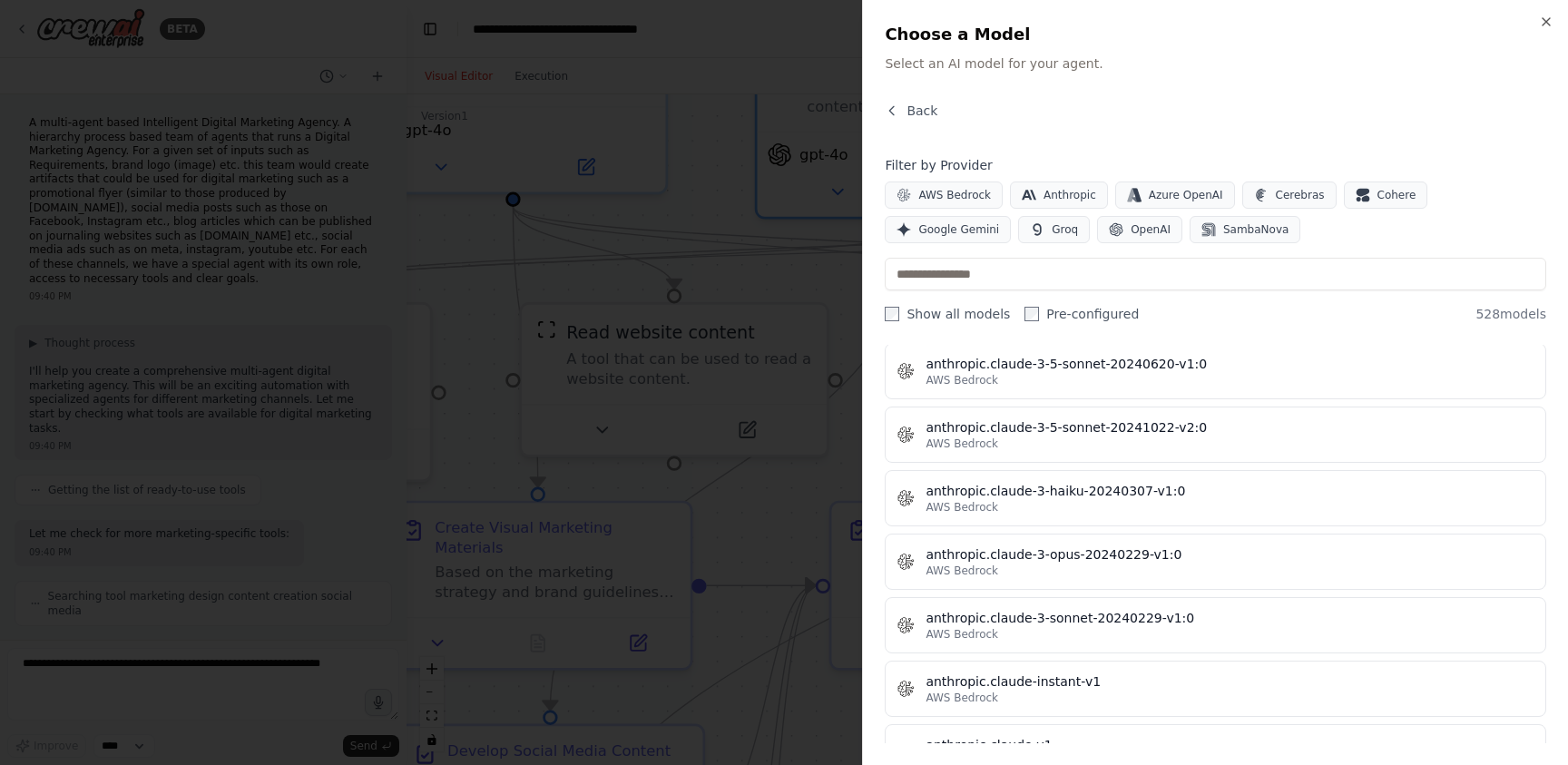
scroll to position [2936, 0]
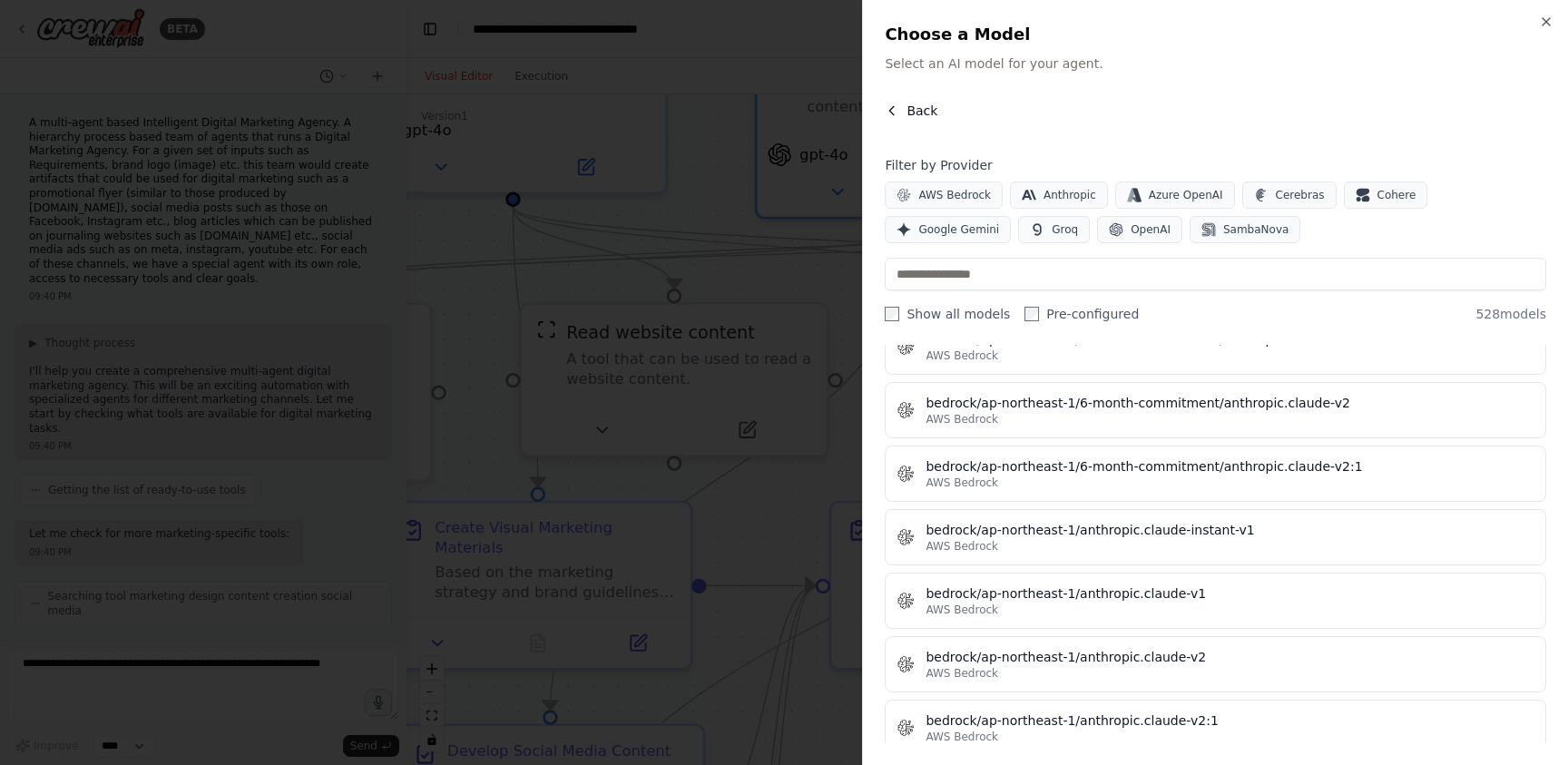
click at [923, 110] on span "Back" at bounding box center [921, 110] width 31 height 18
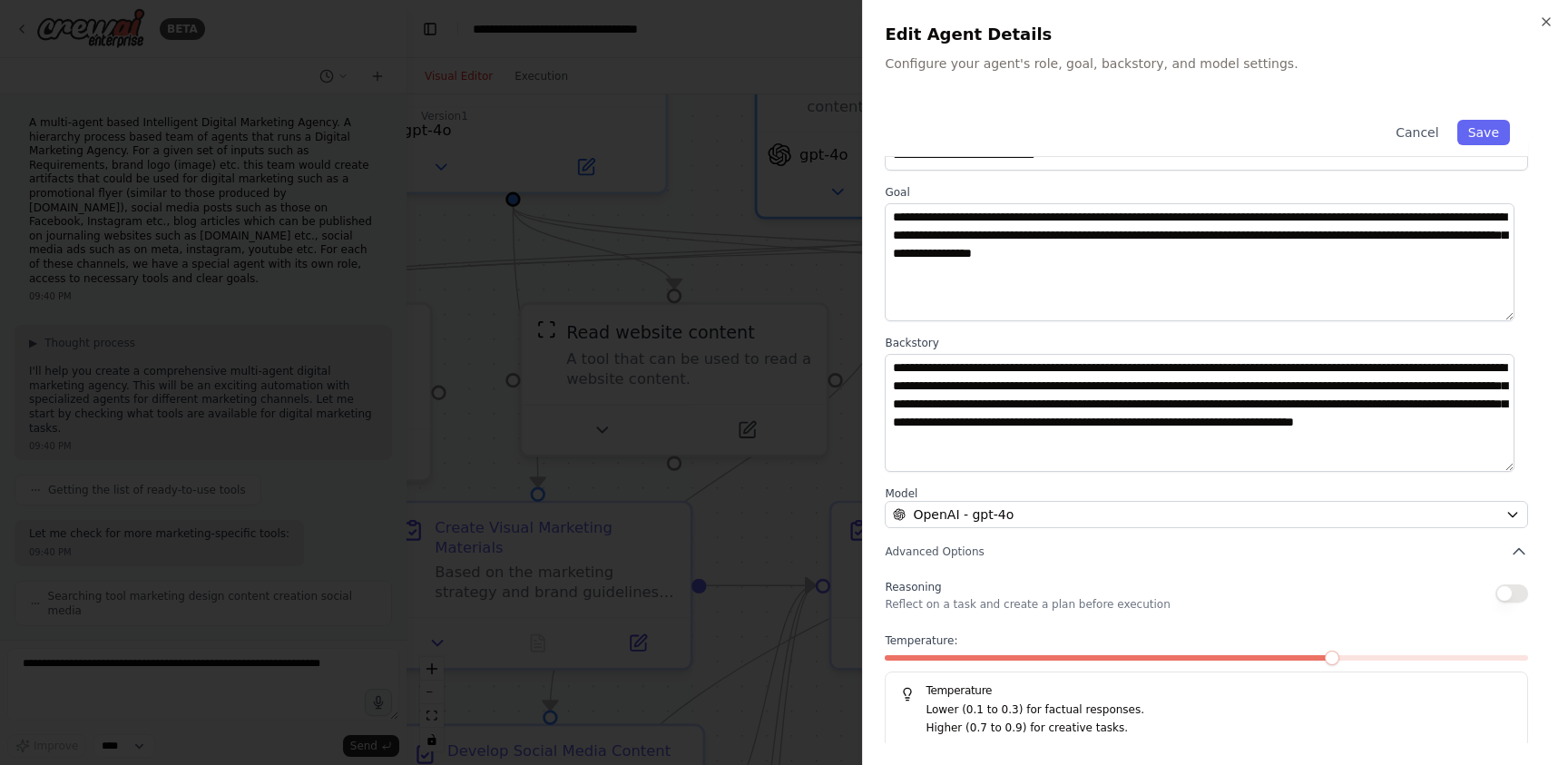
scroll to position [57, 0]
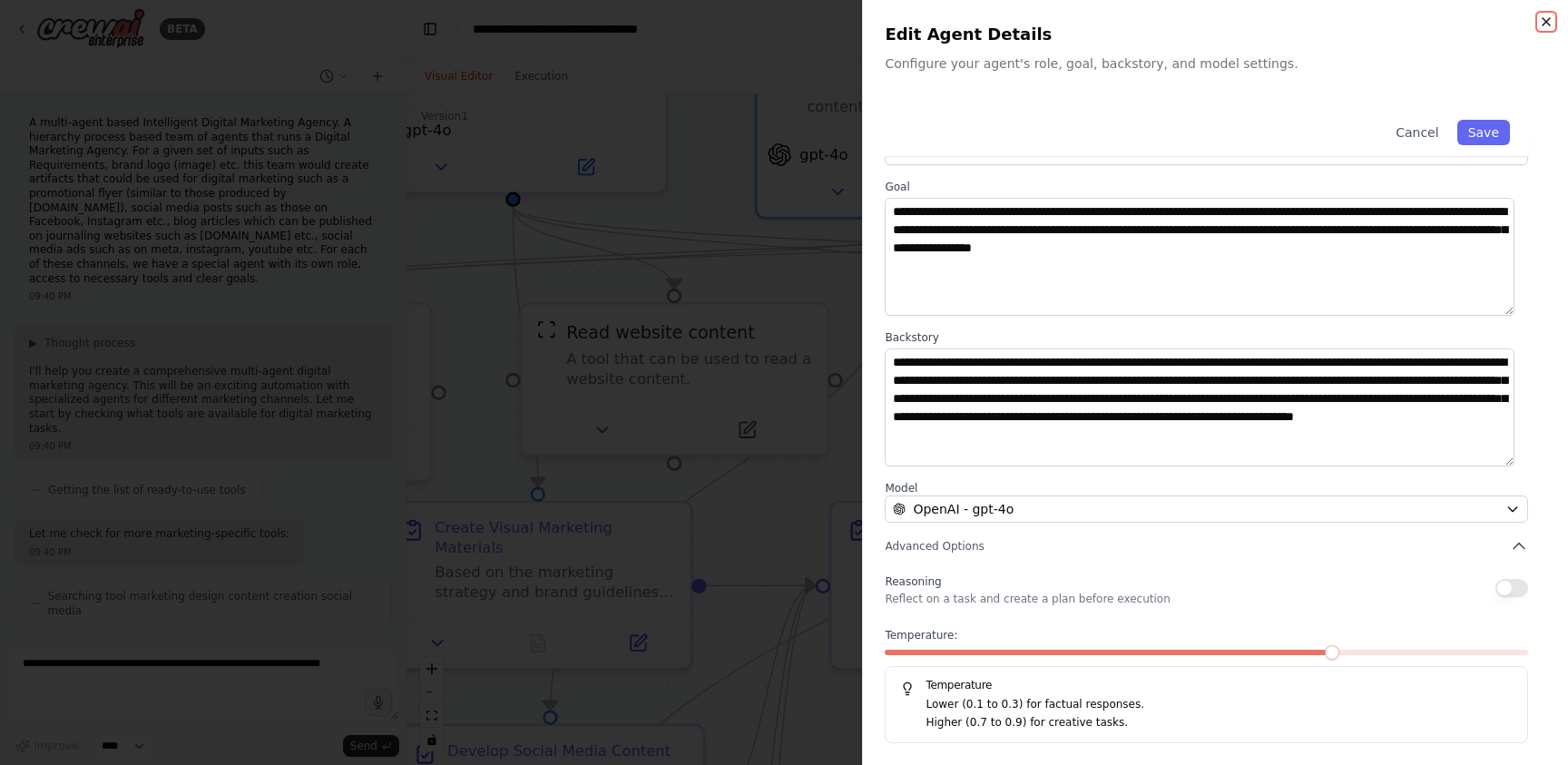
click at [1542, 18] on icon "button" at bounding box center [1545, 21] width 7 height 7
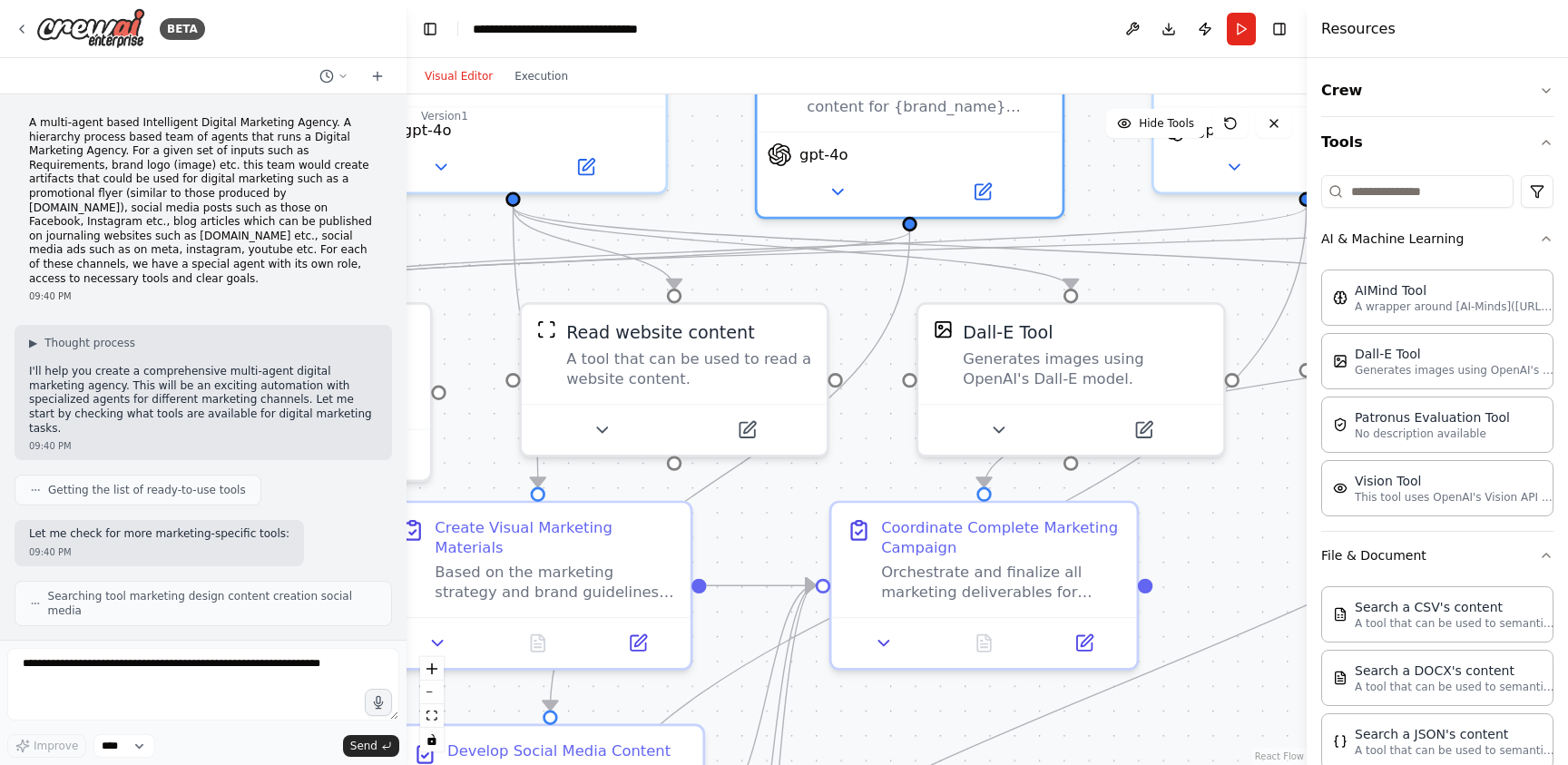
click at [1182, 281] on div ".deletable-edge-delete-btn { width: 20px; height: 20px; border: 0px solid #ffff…" at bounding box center [857, 429] width 900 height 670
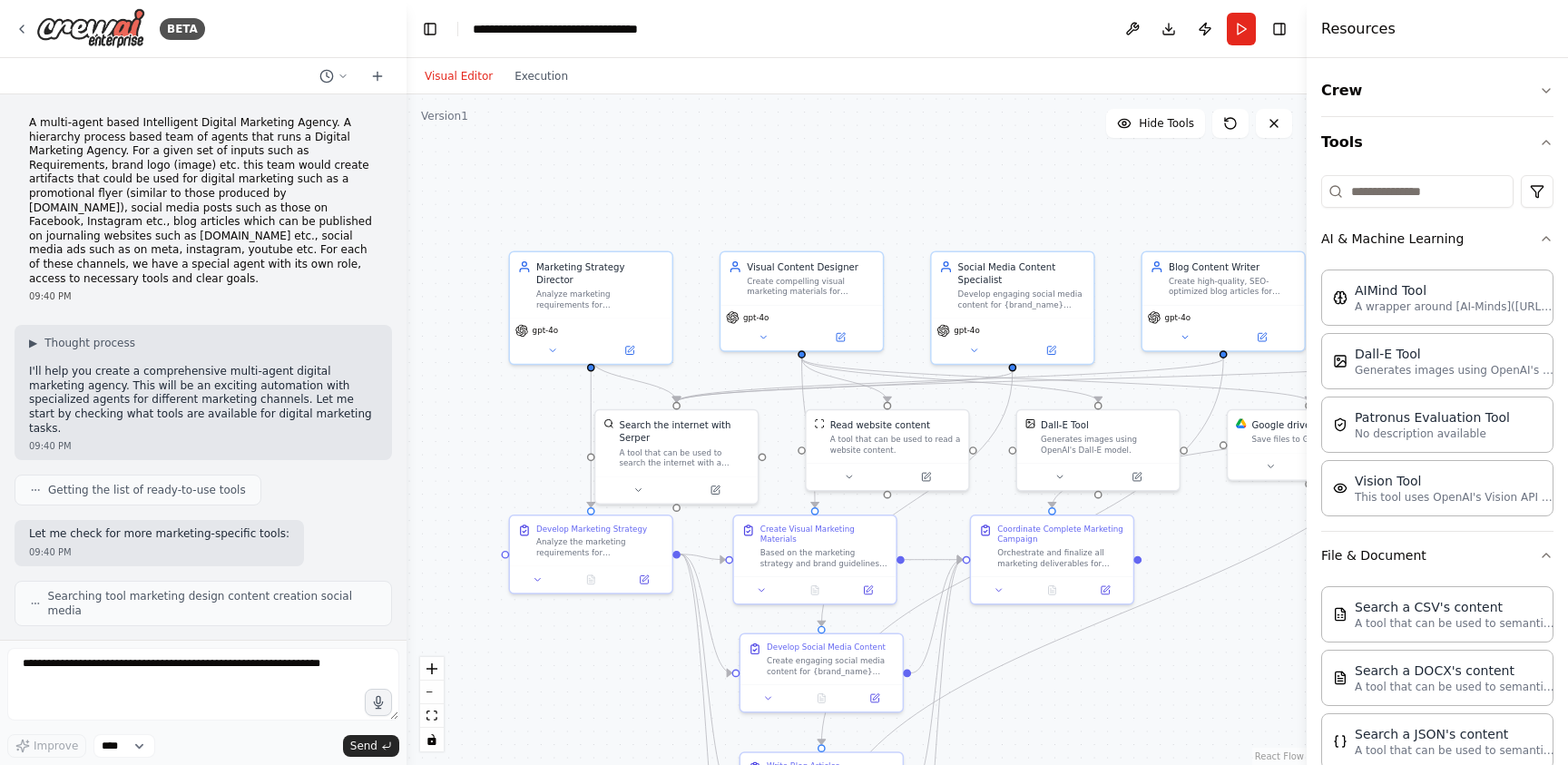
drag, startPoint x: 1240, startPoint y: 392, endPoint x: 1218, endPoint y: 532, distance: 141.7
click at [1218, 534] on div ".deletable-edge-delete-btn { width: 20px; height: 20px; border: 0px solid #ffff…" at bounding box center [857, 429] width 900 height 670
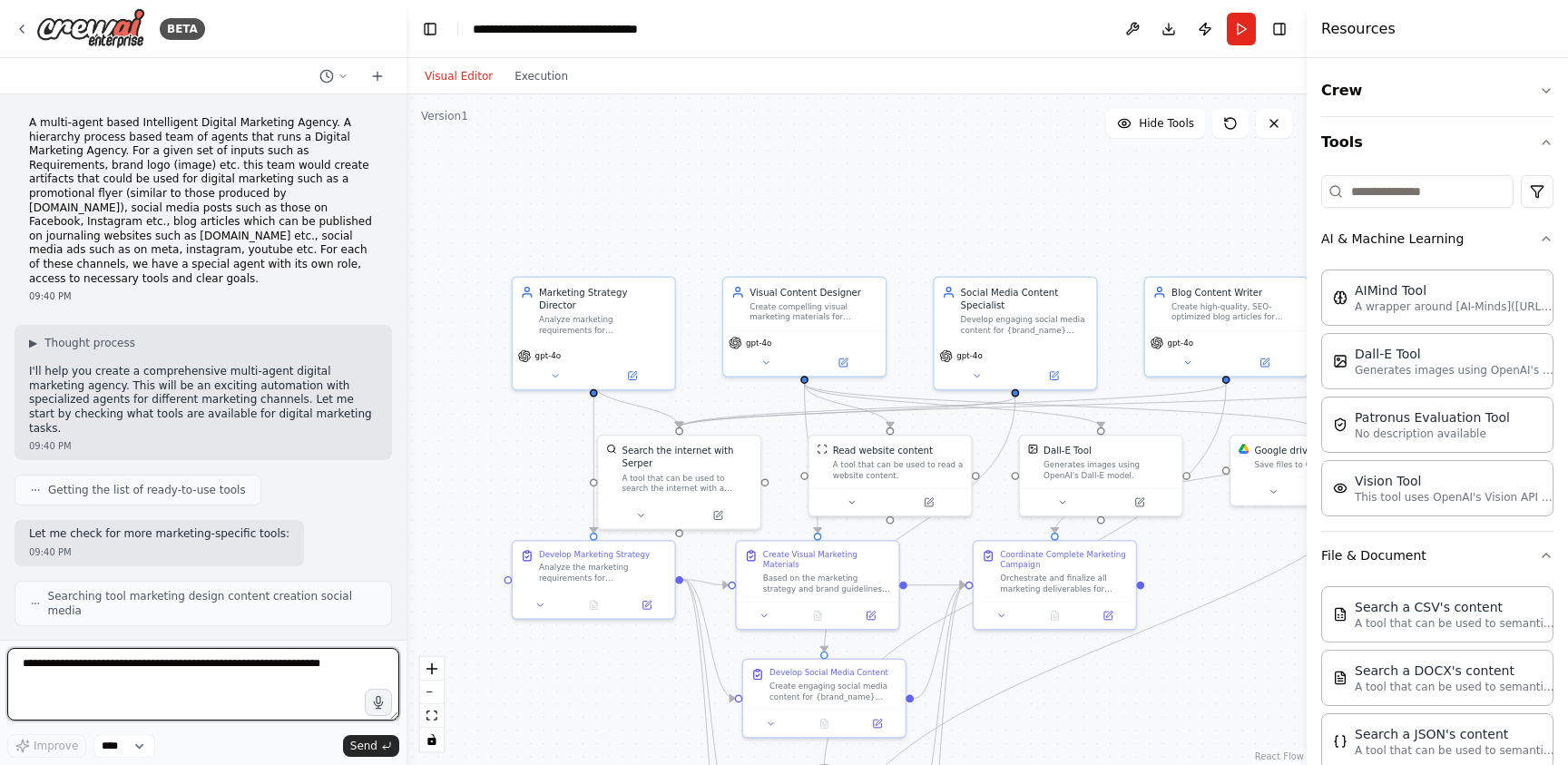
click at [168, 674] on textarea at bounding box center [203, 684] width 392 height 73
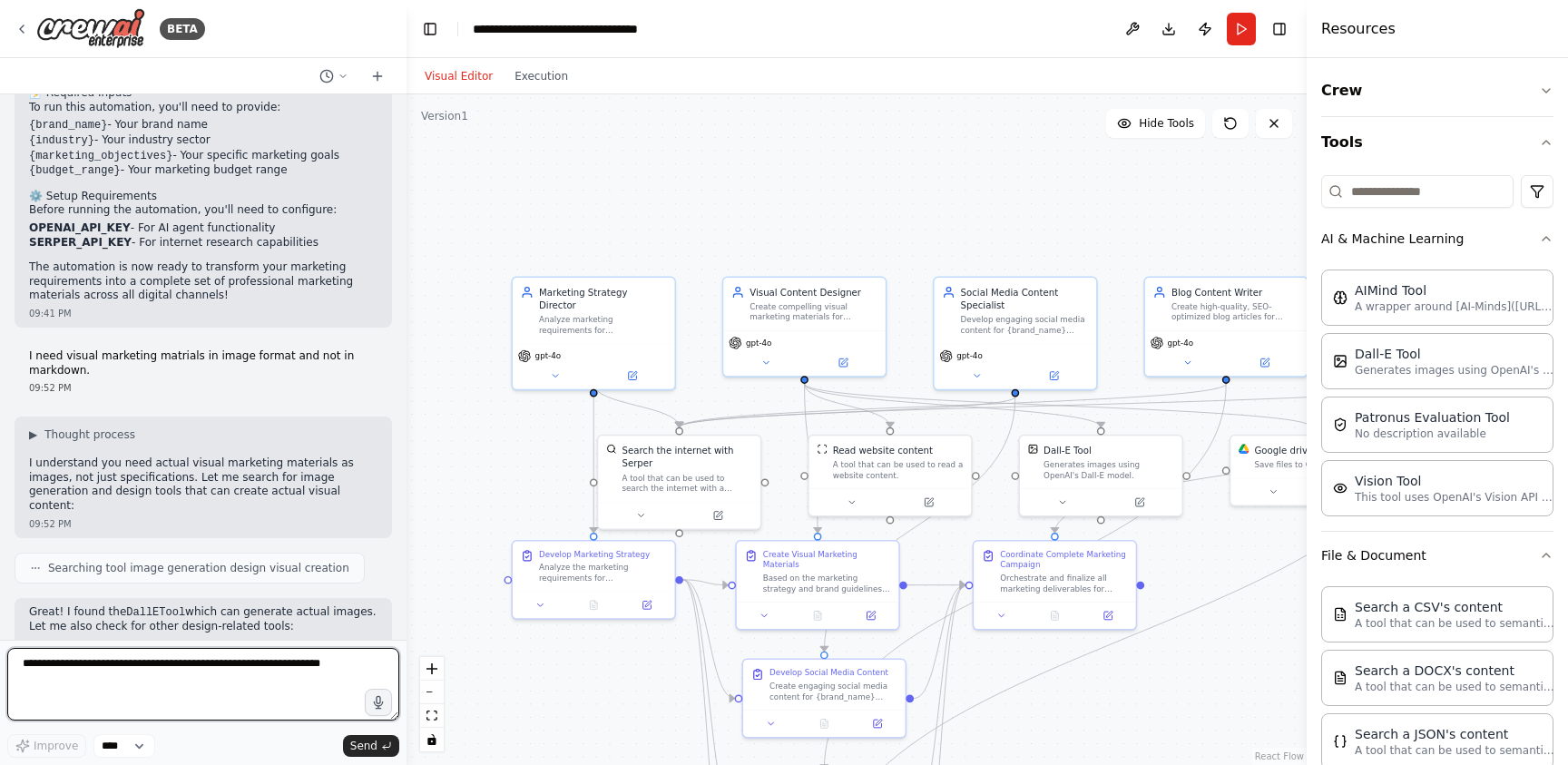
scroll to position [2224, 0]
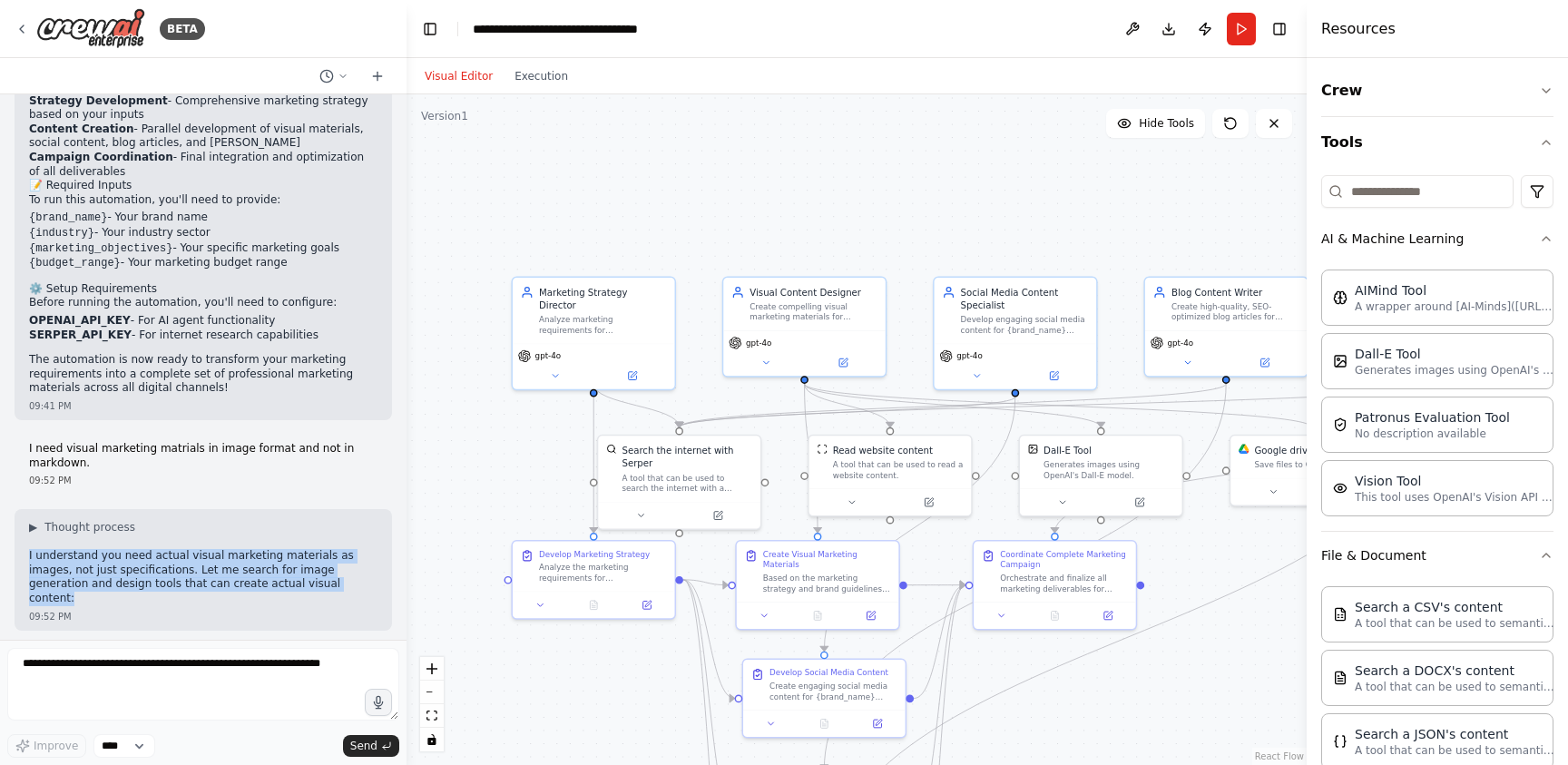
drag, startPoint x: 72, startPoint y: 557, endPoint x: 16, endPoint y: 511, distance: 72.5
click at [16, 511] on div "▶ Thought process I understand you need actual visual marketing materials as im…" at bounding box center [203, 569] width 377 height 121
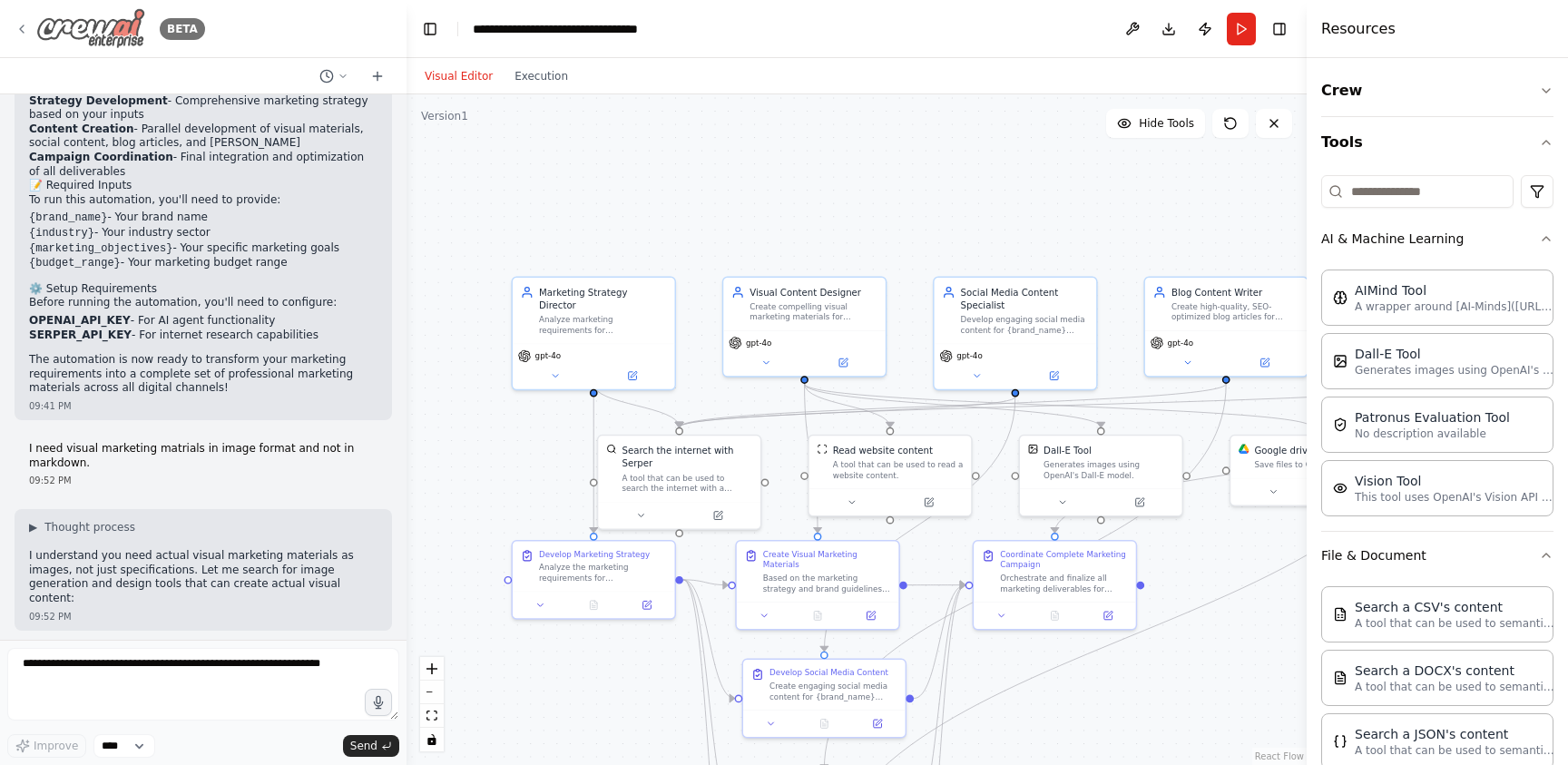
click at [28, 26] on icon at bounding box center [22, 29] width 15 height 15
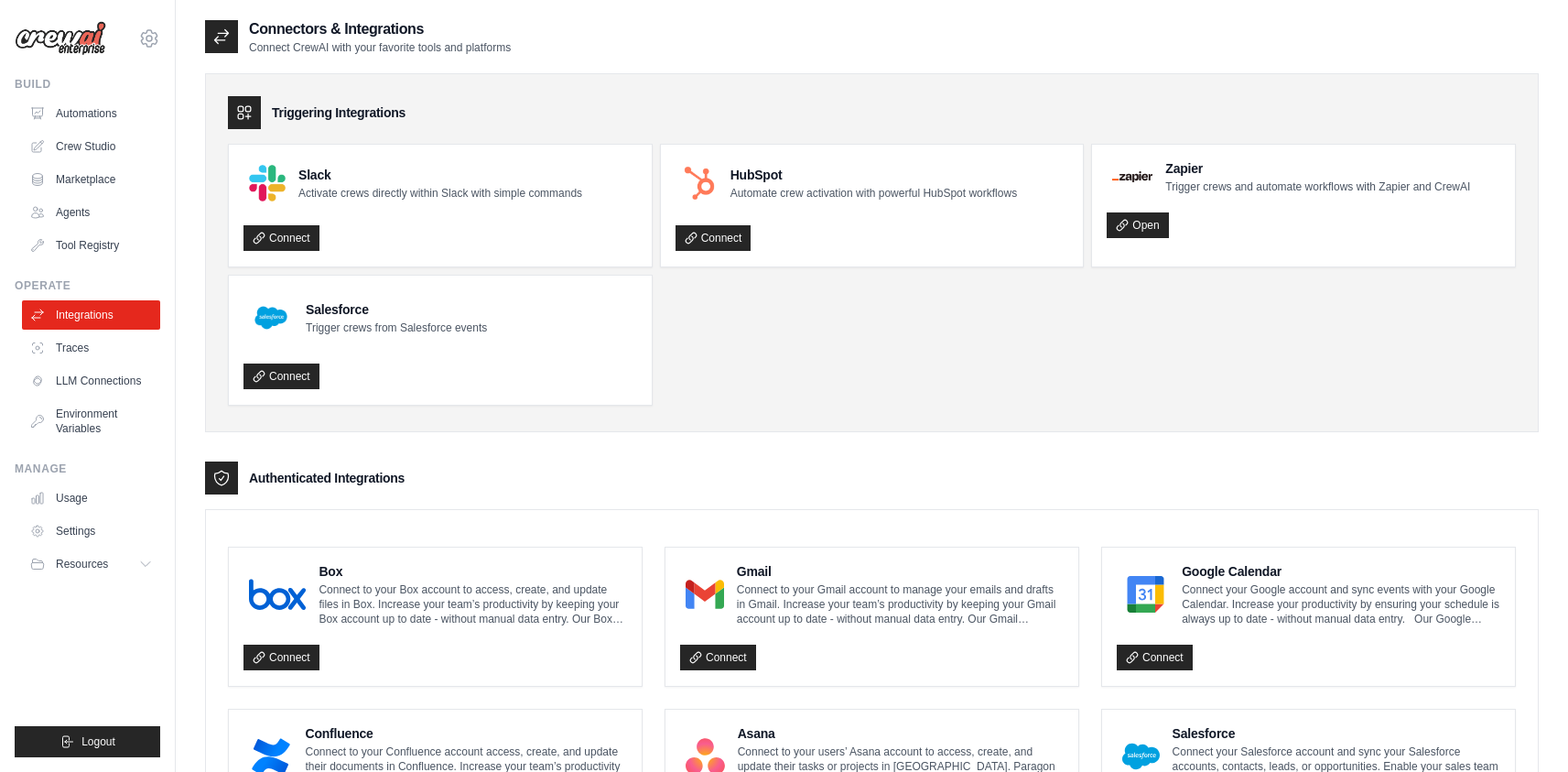
scroll to position [946, 0]
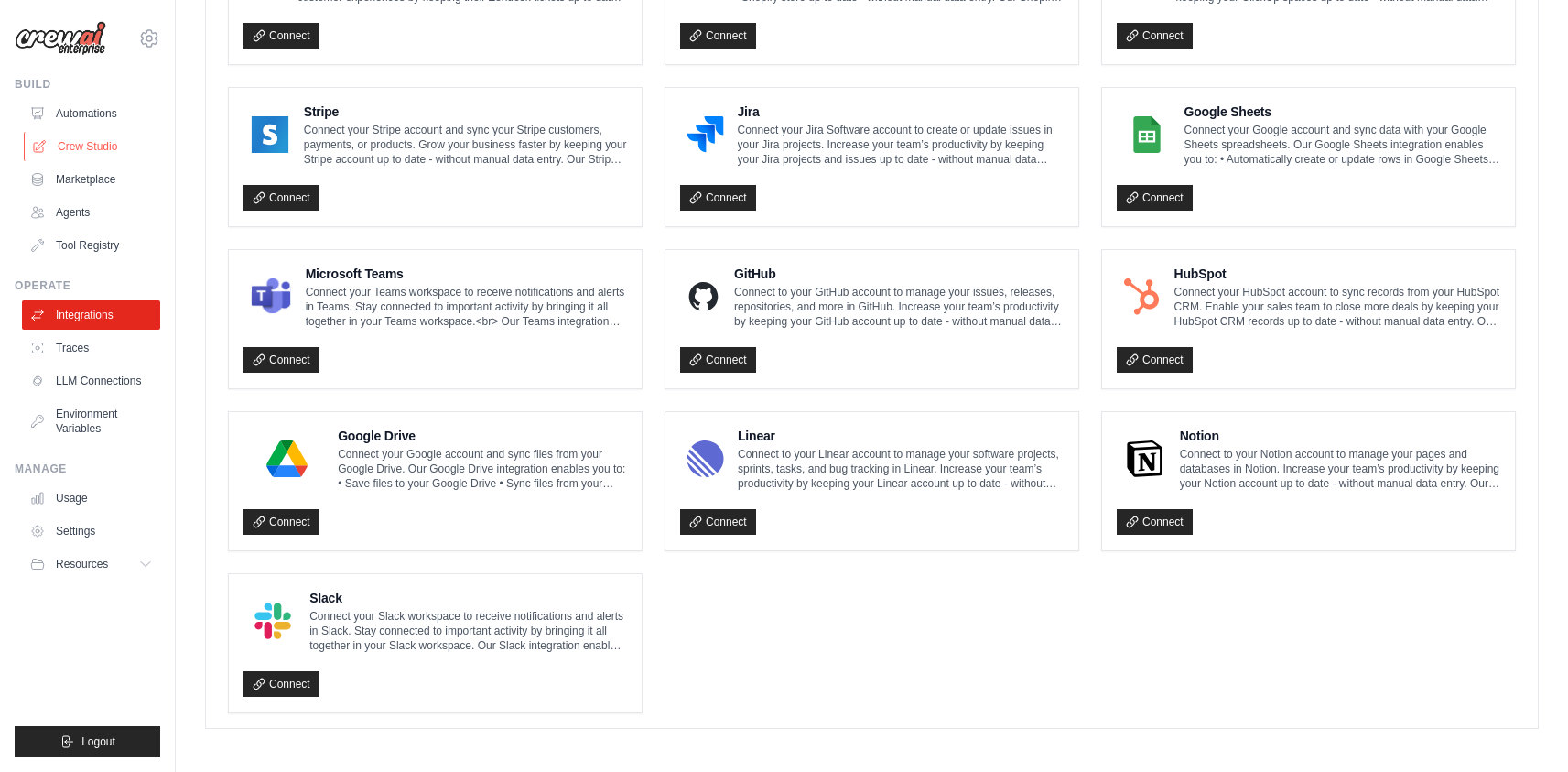
click at [85, 144] on link "Crew Studio" at bounding box center [92, 146] width 138 height 29
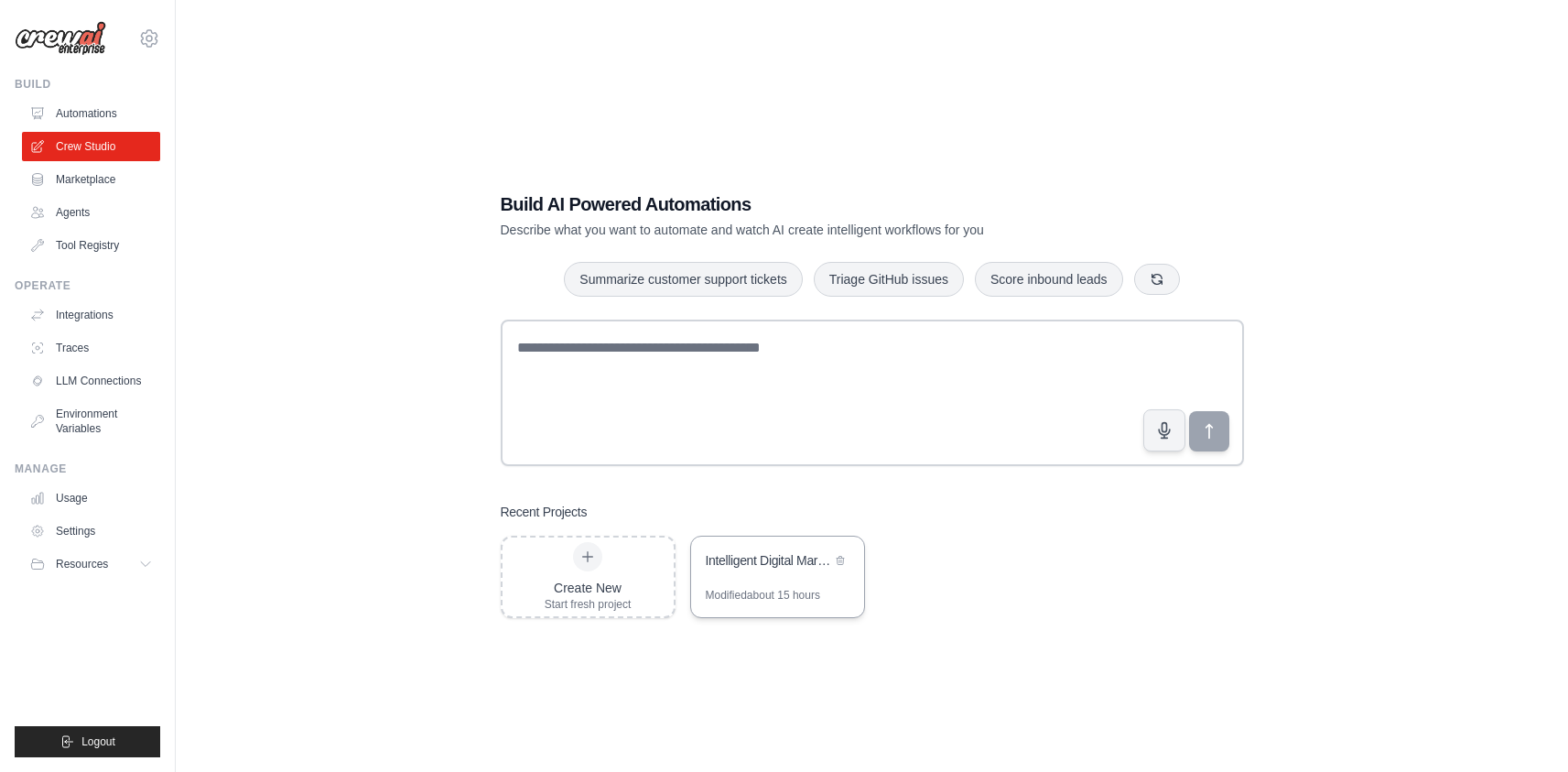
click at [752, 574] on div "Intelligent Digital Marketing Agency" at bounding box center [778, 562] width 173 height 52
click at [84, 428] on link "Environment Variables" at bounding box center [92, 421] width 138 height 44
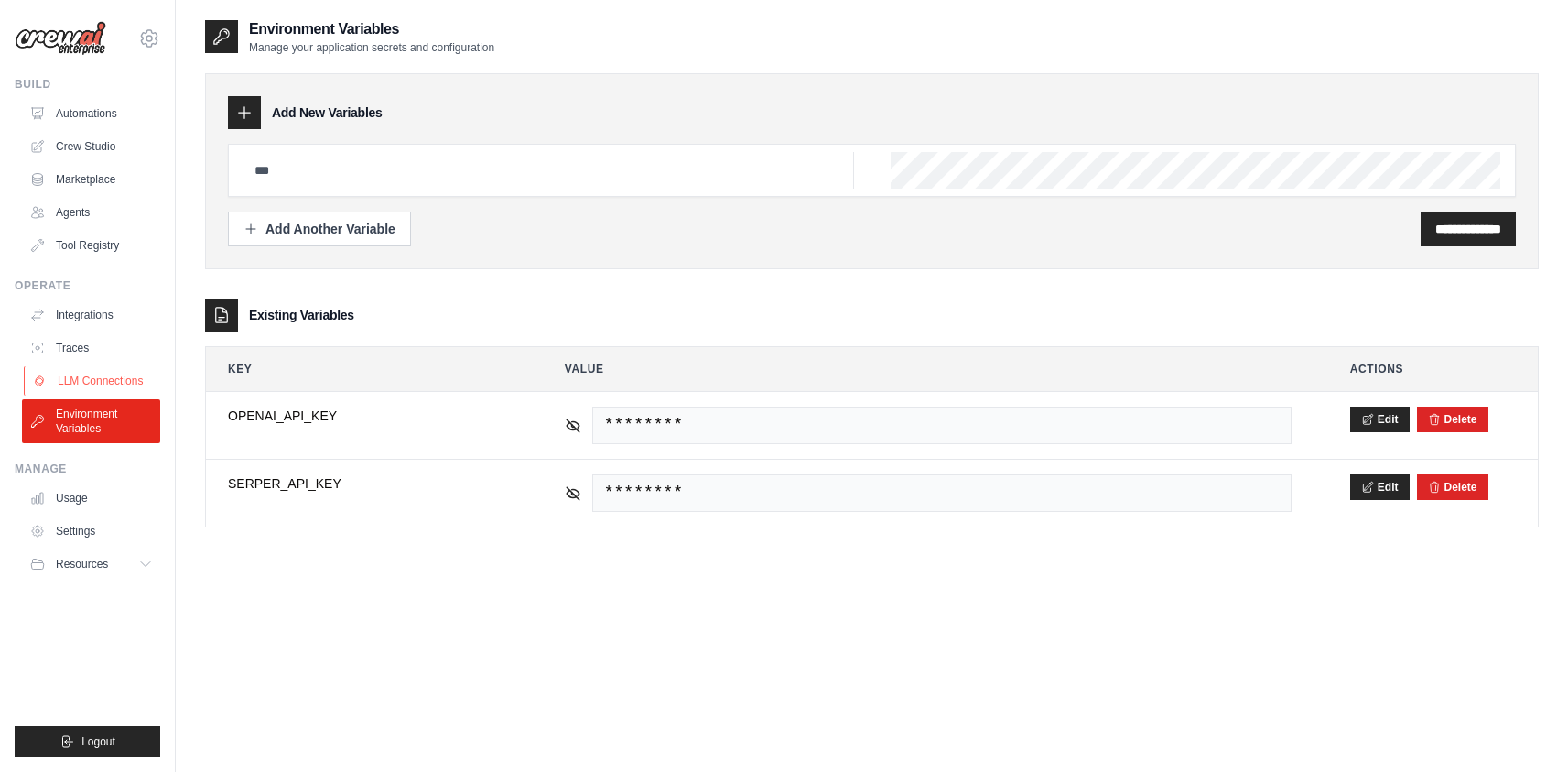
click at [89, 385] on link "LLM Connections" at bounding box center [92, 381] width 138 height 29
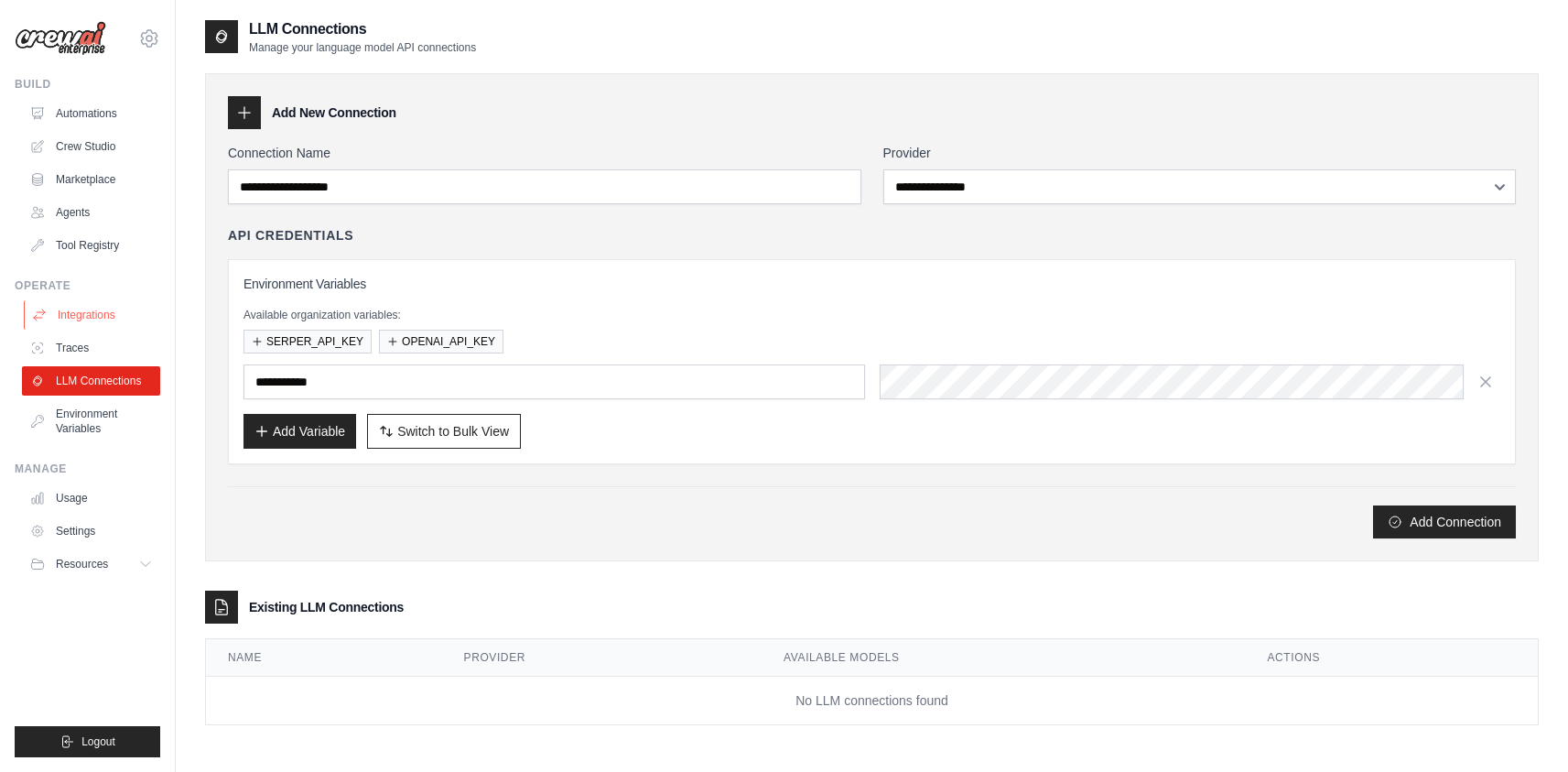
click at [92, 317] on link "Integrations" at bounding box center [92, 314] width 138 height 29
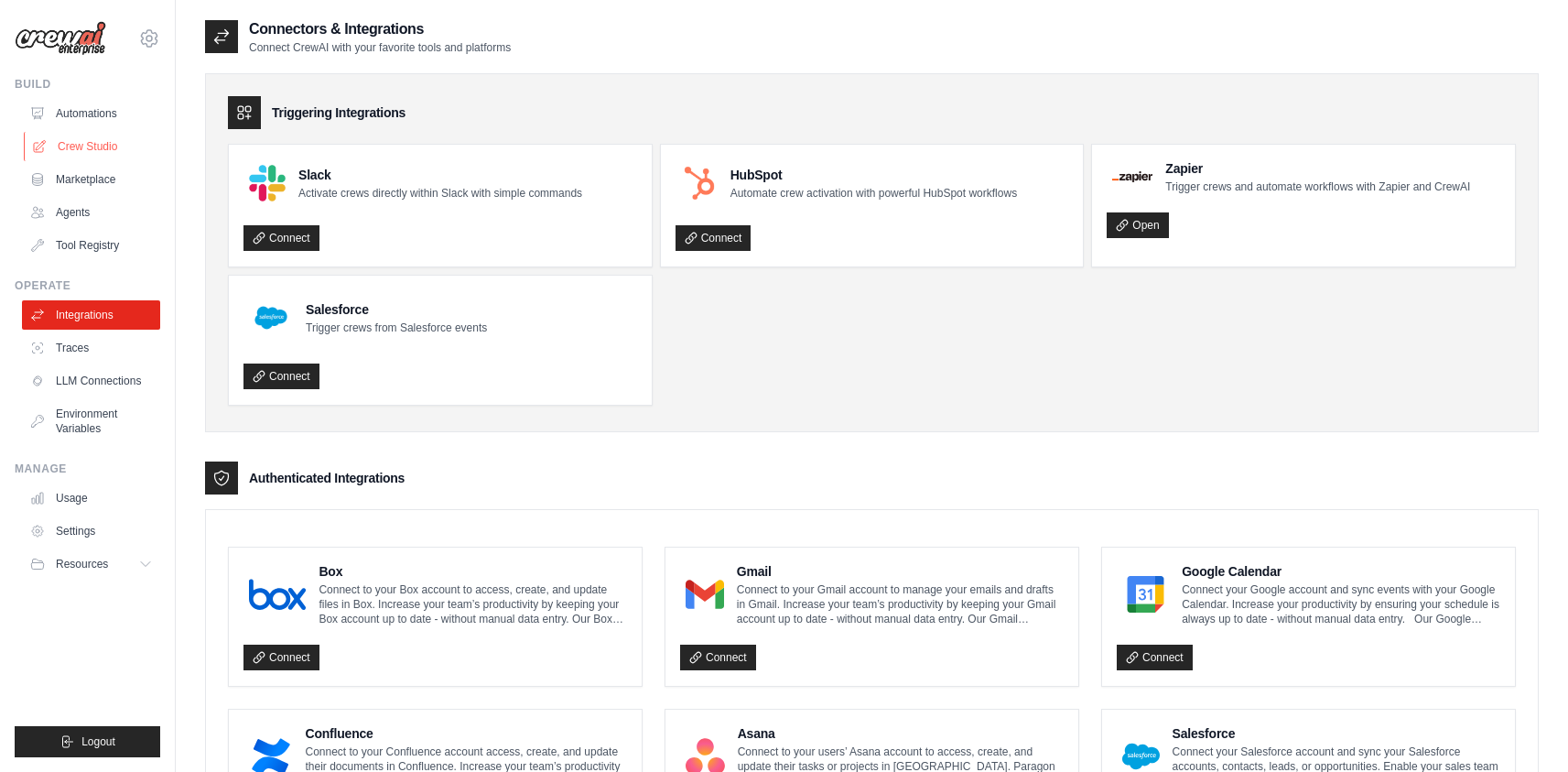
click at [91, 144] on link "Crew Studio" at bounding box center [92, 146] width 138 height 29
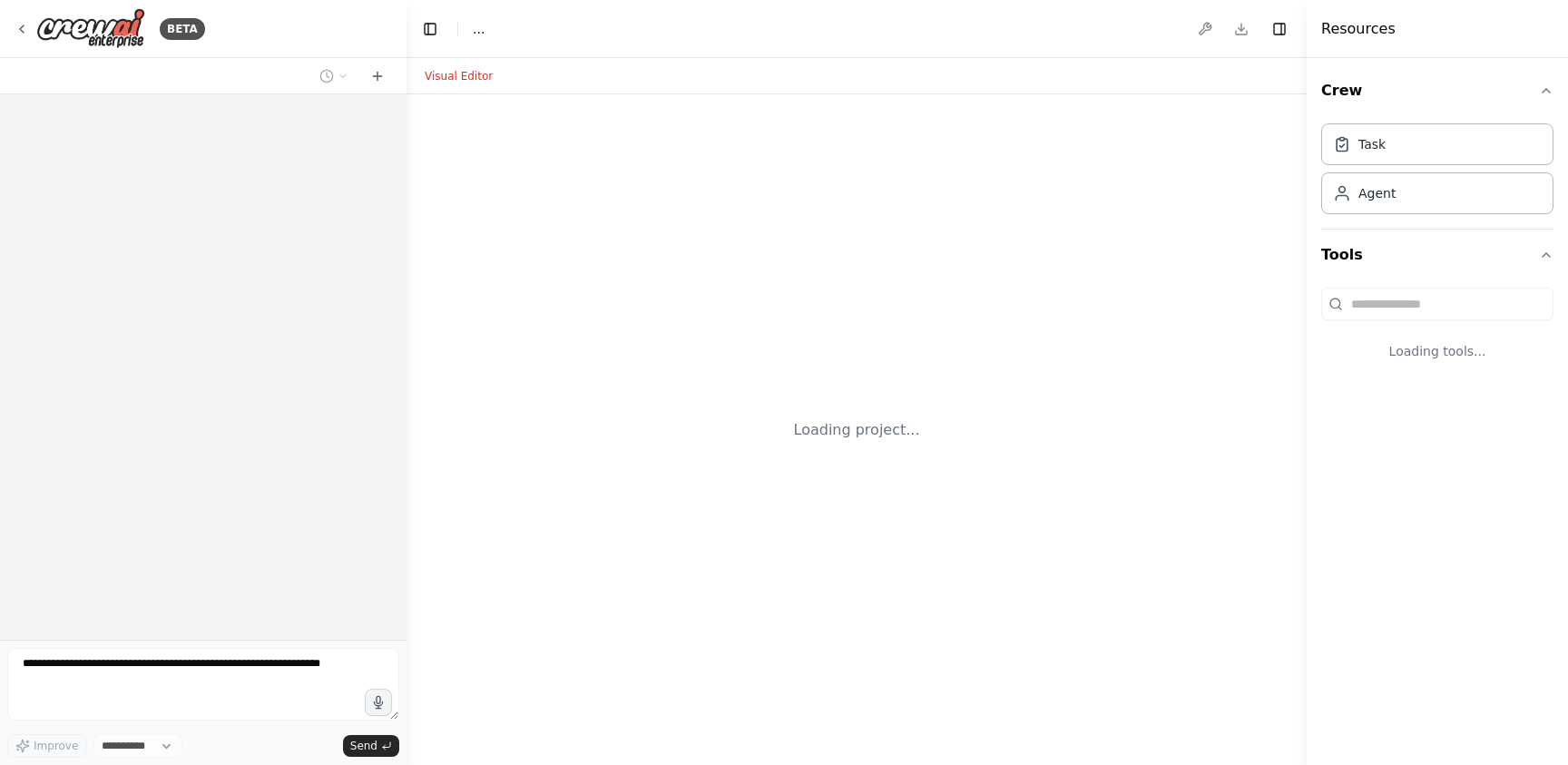
select select "****"
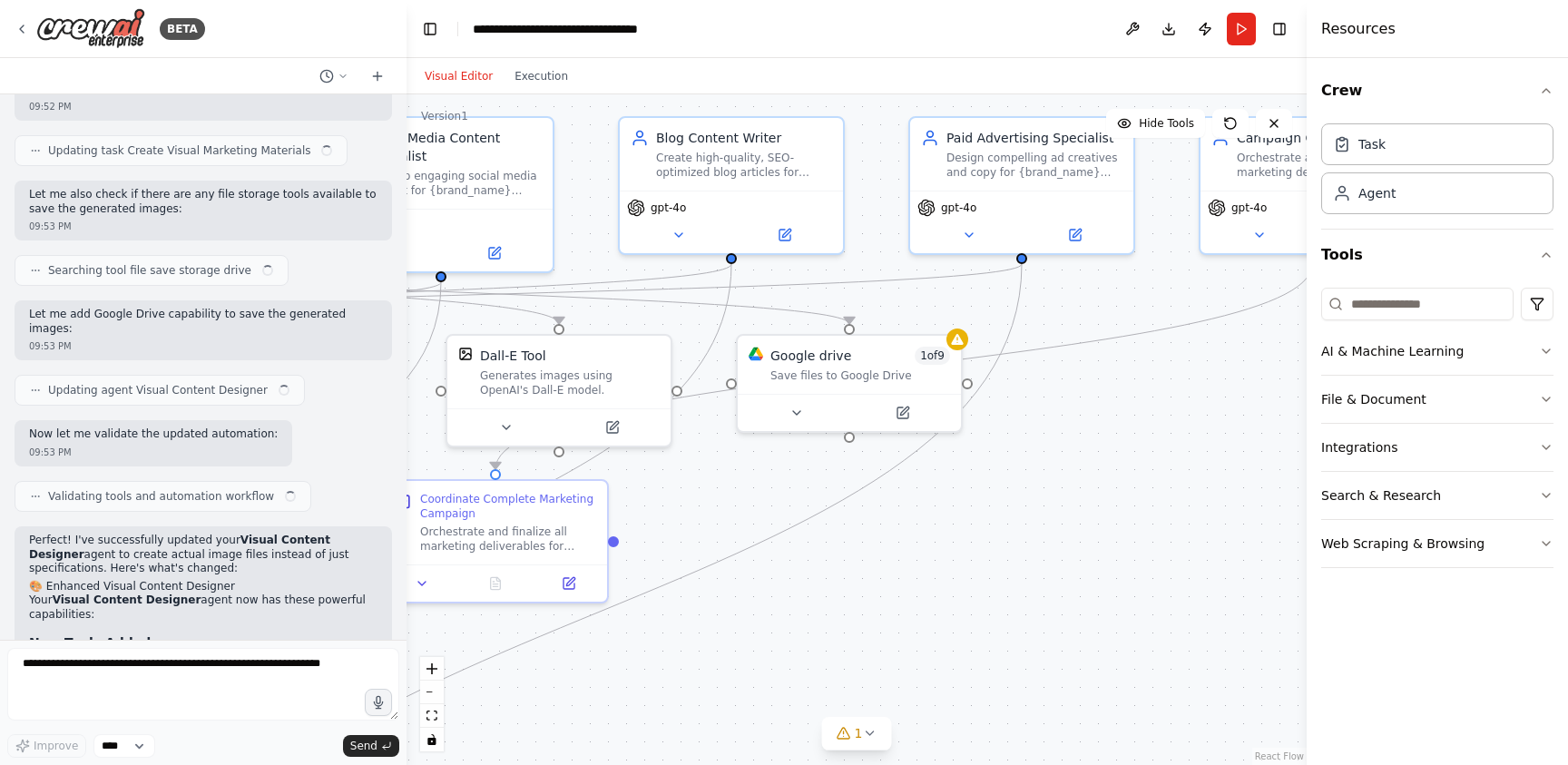
drag, startPoint x: 1173, startPoint y: 522, endPoint x: 423, endPoint y: 453, distance: 753.2
click at [423, 453] on div ".deletable-edge-delete-btn { width: 20px; height: 20px; border: 0px solid #ffff…" at bounding box center [857, 429] width 900 height 670
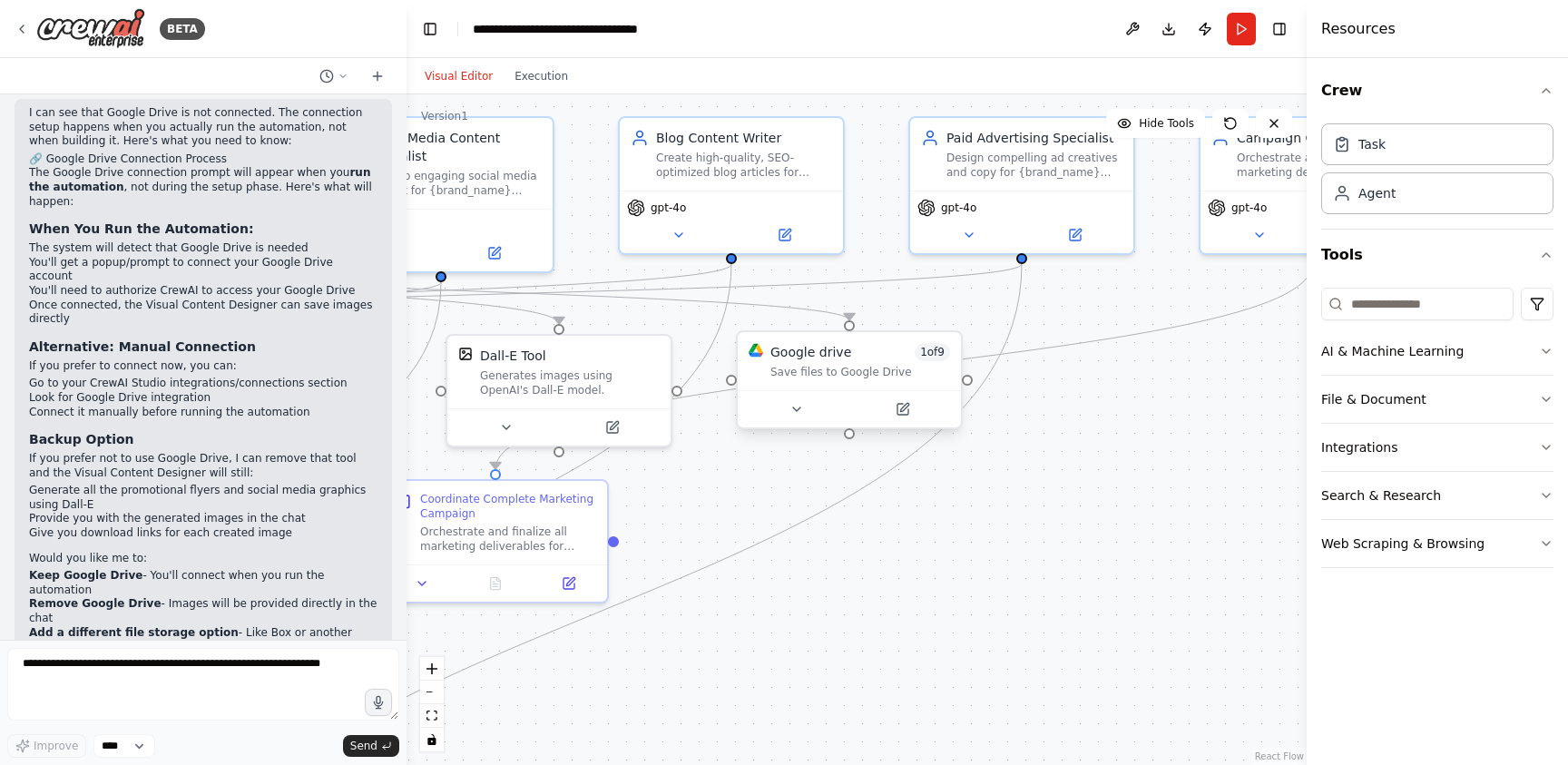
scroll to position [4371, 0]
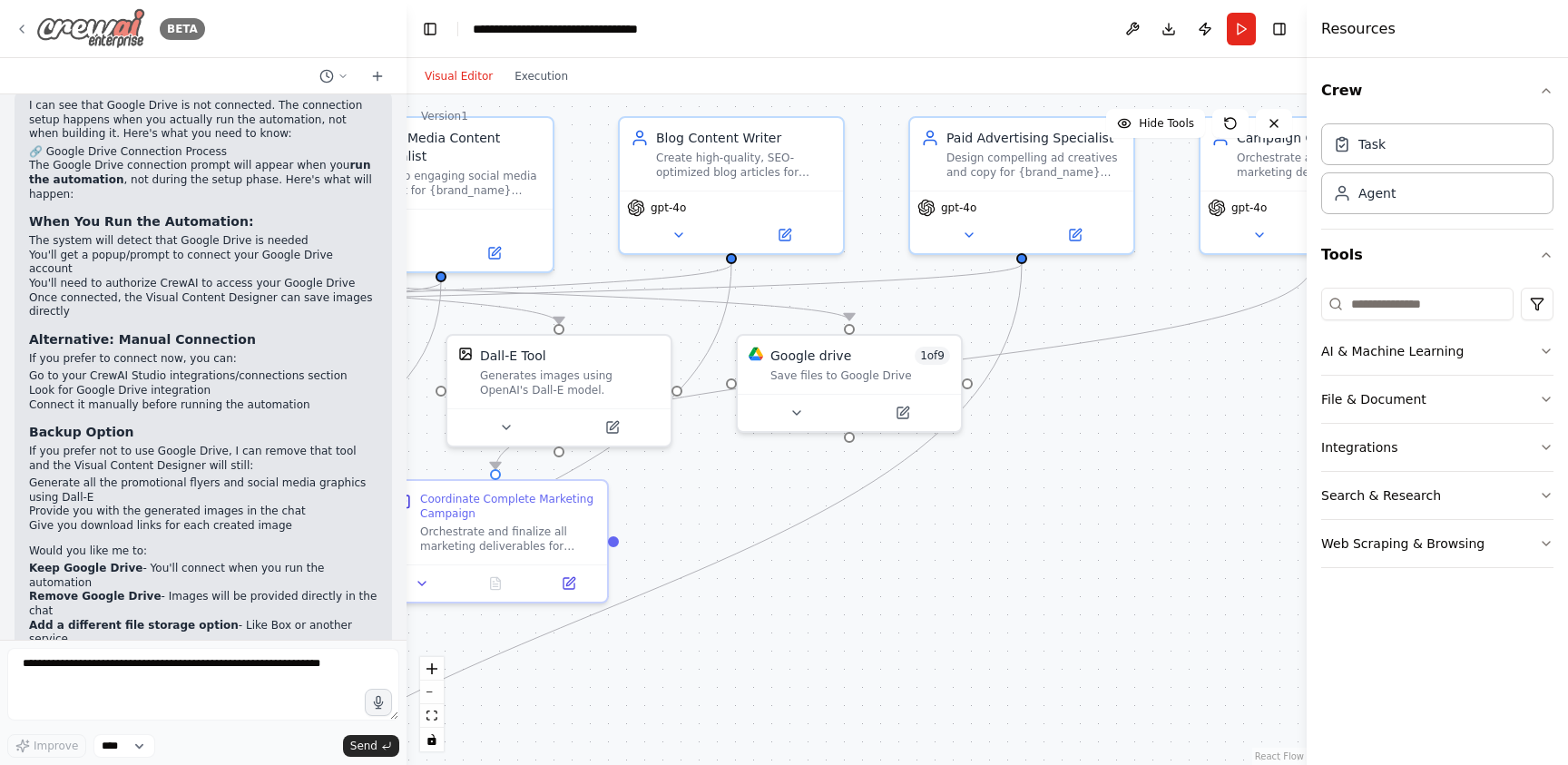
click at [25, 28] on icon at bounding box center [22, 29] width 15 height 15
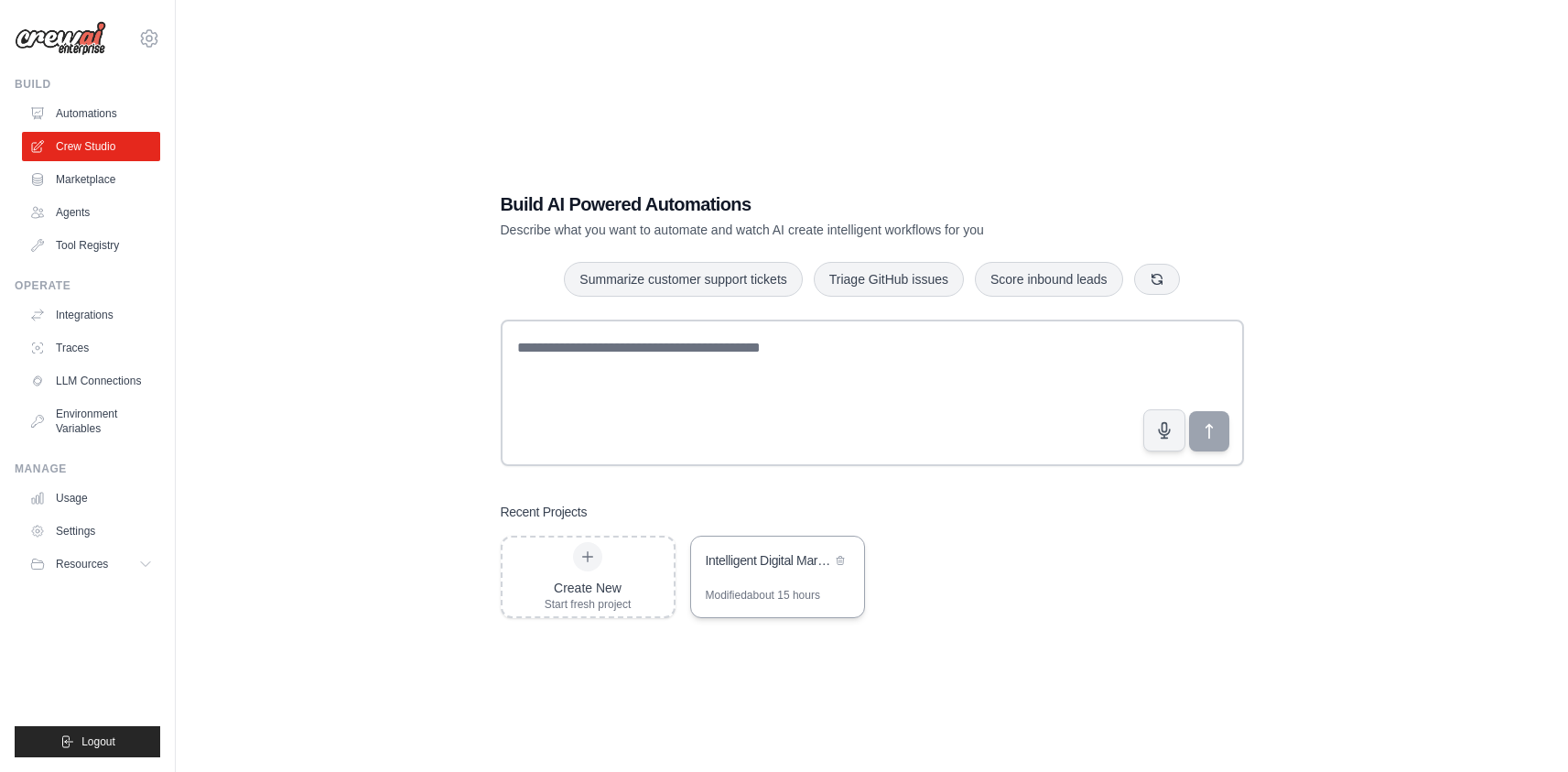
click at [774, 560] on div "Intelligent Digital Marketing Agency" at bounding box center [768, 560] width 125 height 18
click at [82, 531] on link "Settings" at bounding box center [92, 531] width 138 height 29
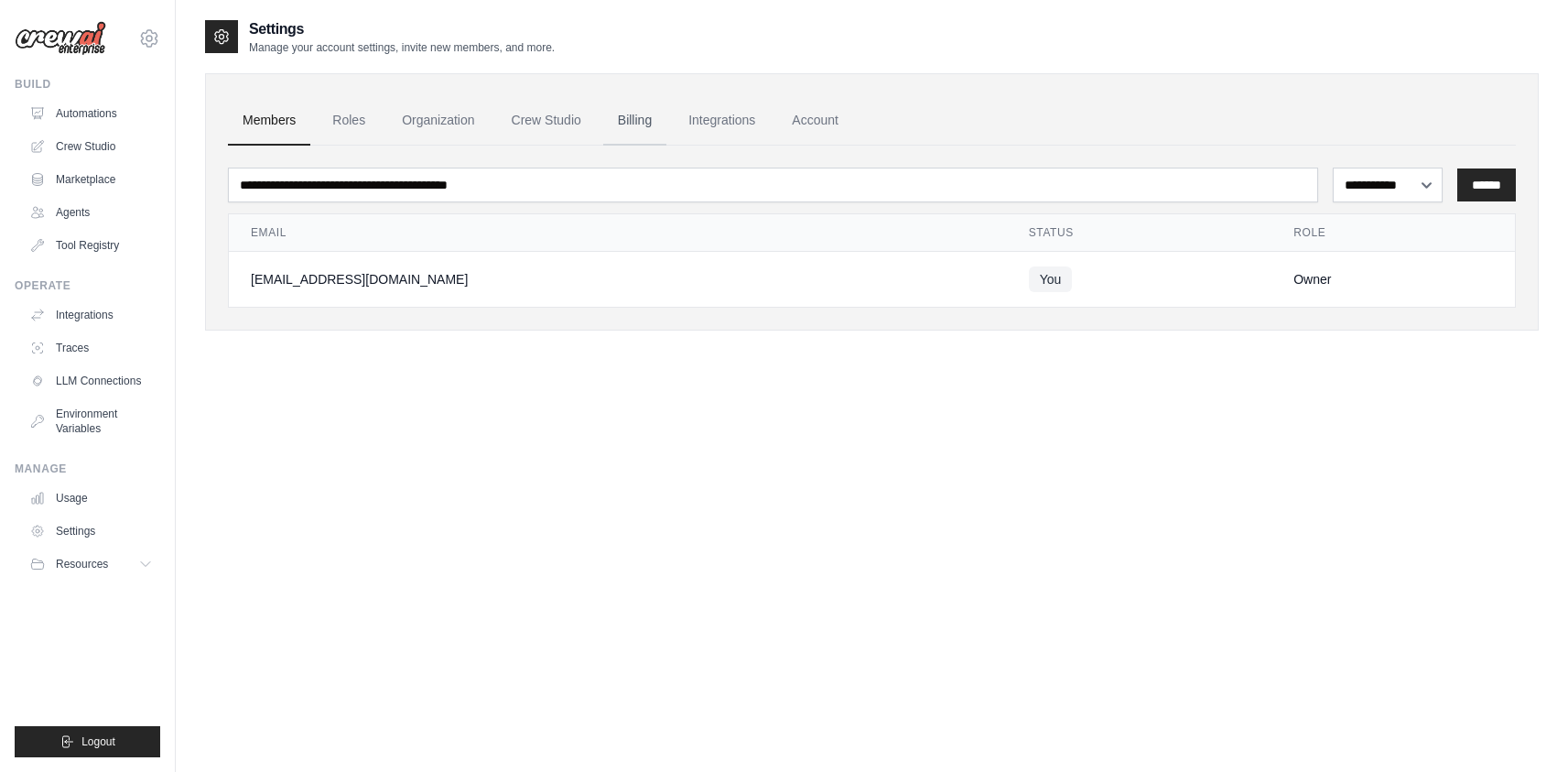
click at [629, 120] on link "Billing" at bounding box center [635, 121] width 64 height 50
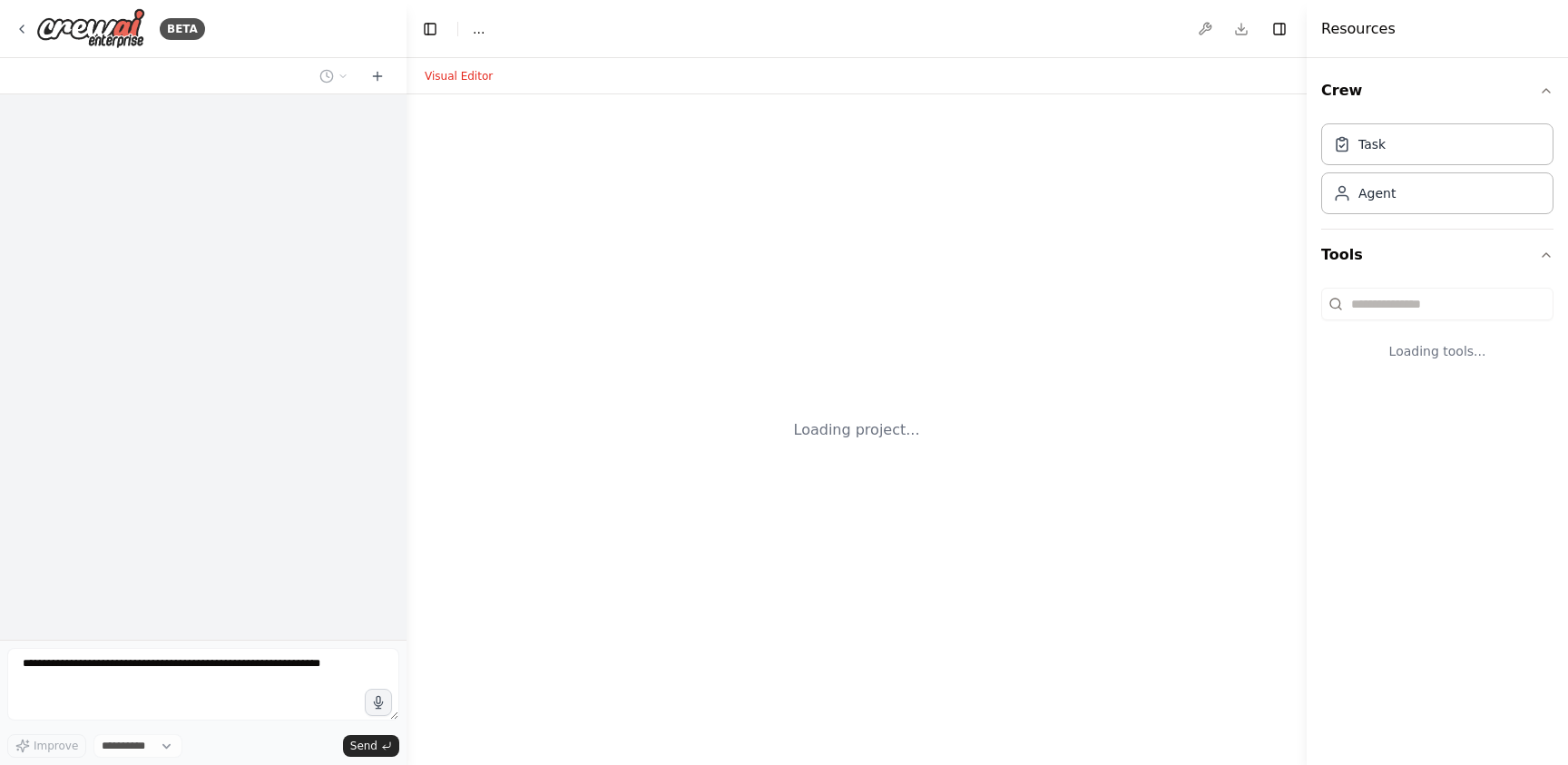
select select "****"
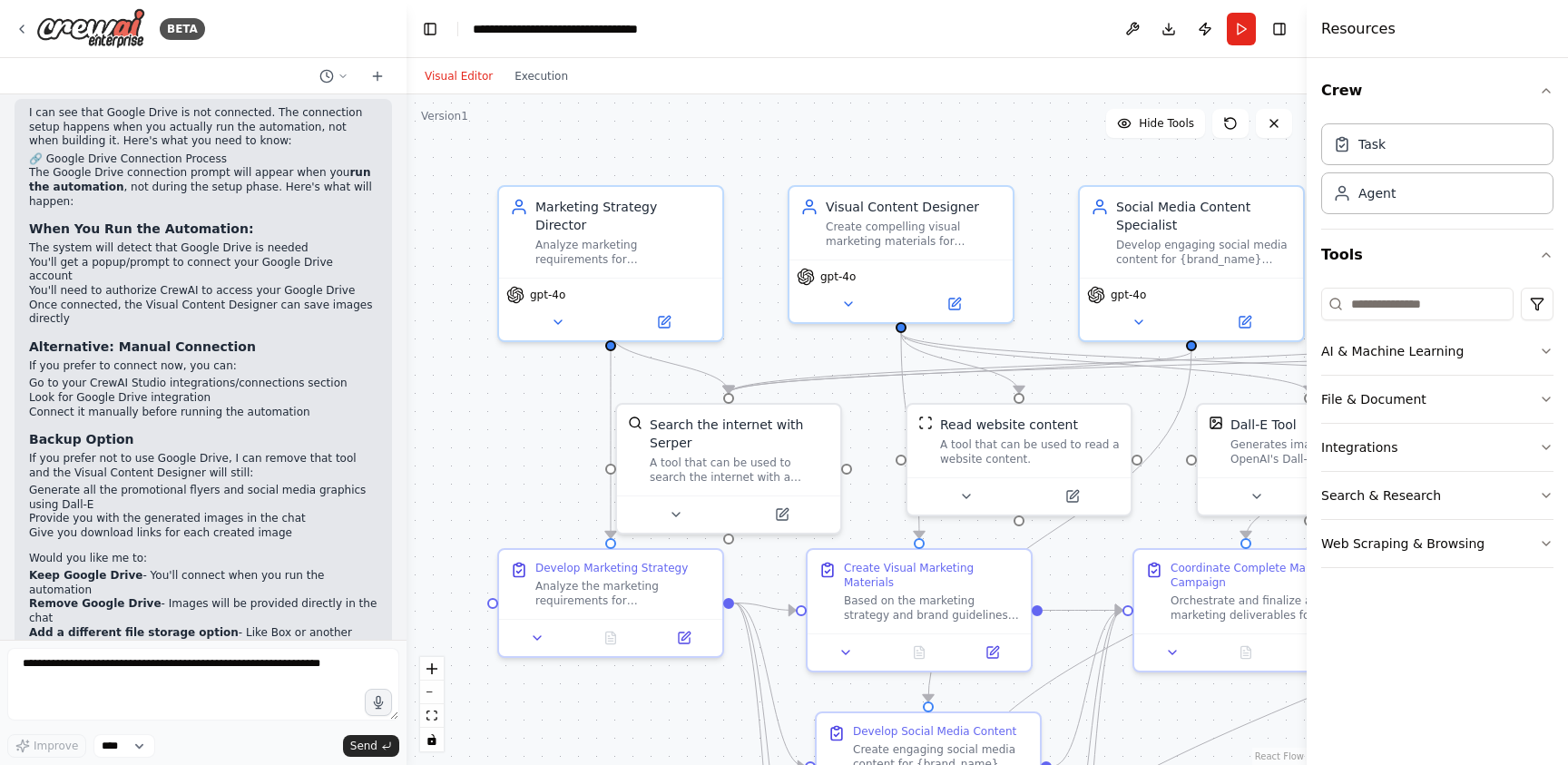
scroll to position [4371, 0]
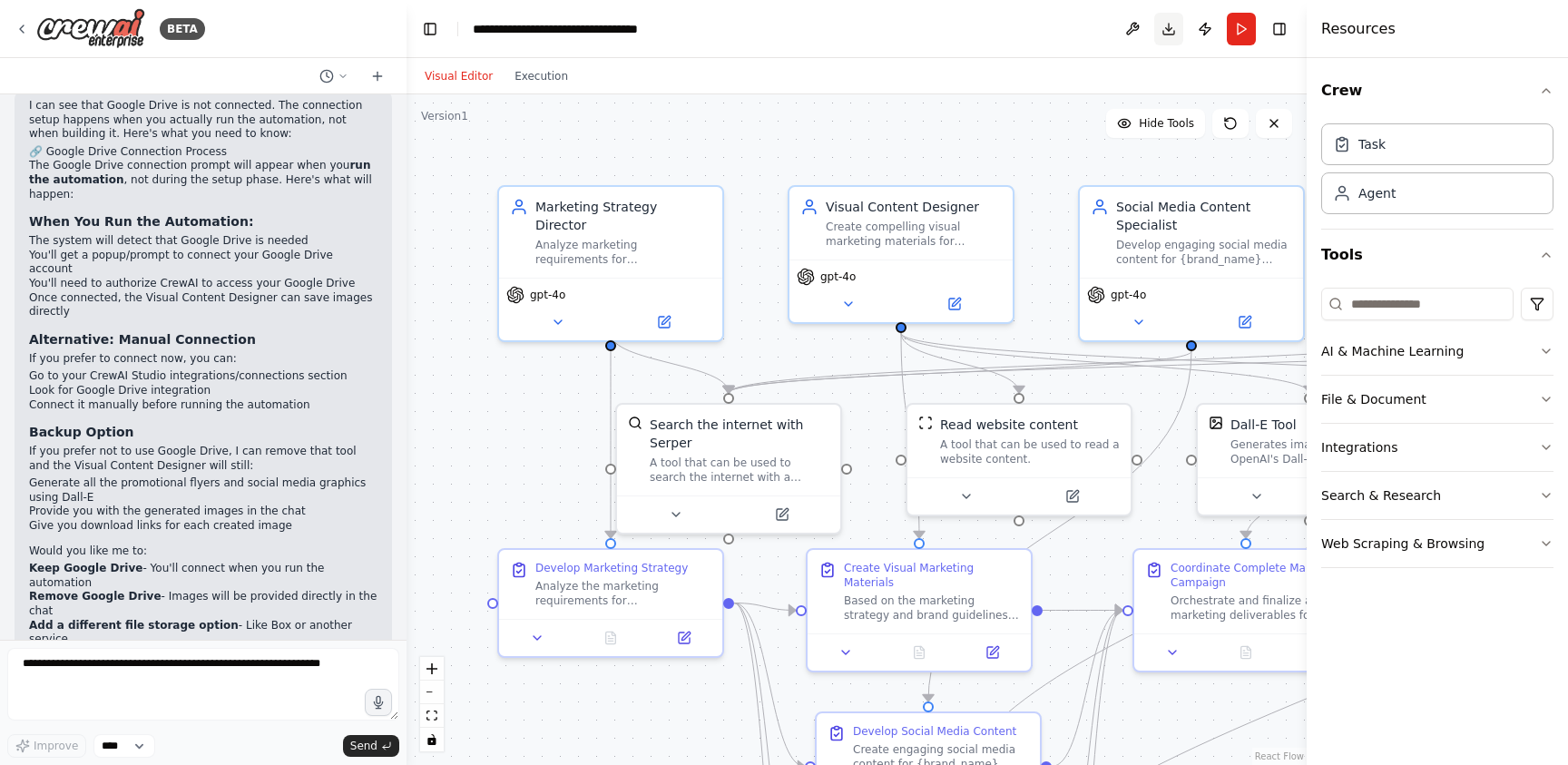
click at [1283, 31] on button "Toggle Right Sidebar" at bounding box center [1279, 30] width 26 height 26
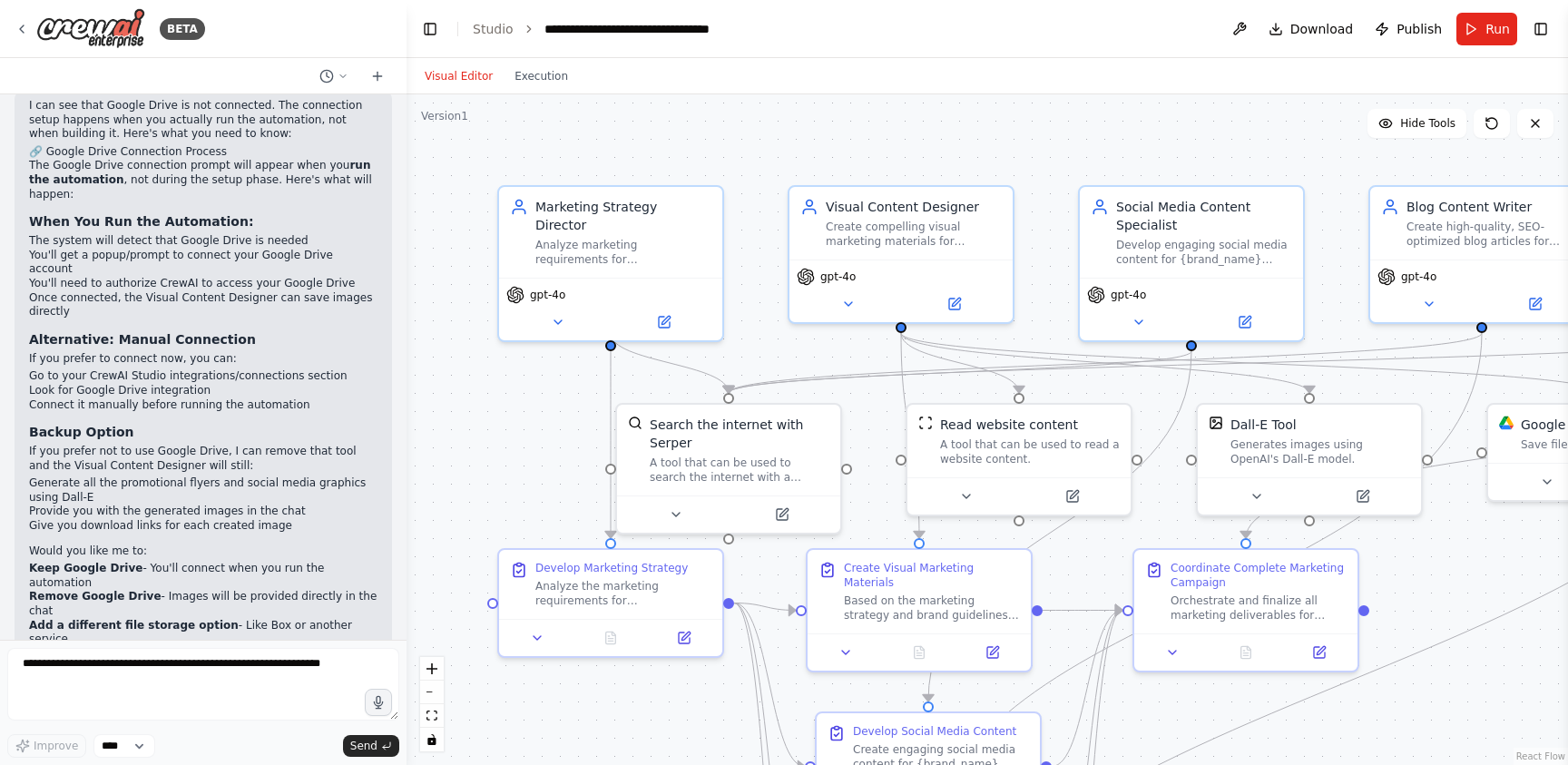
click at [1338, 298] on div ".deletable-edge-delete-btn { width: 20px; height: 20px; border: 0px solid #ffff…" at bounding box center [987, 429] width 1161 height 670
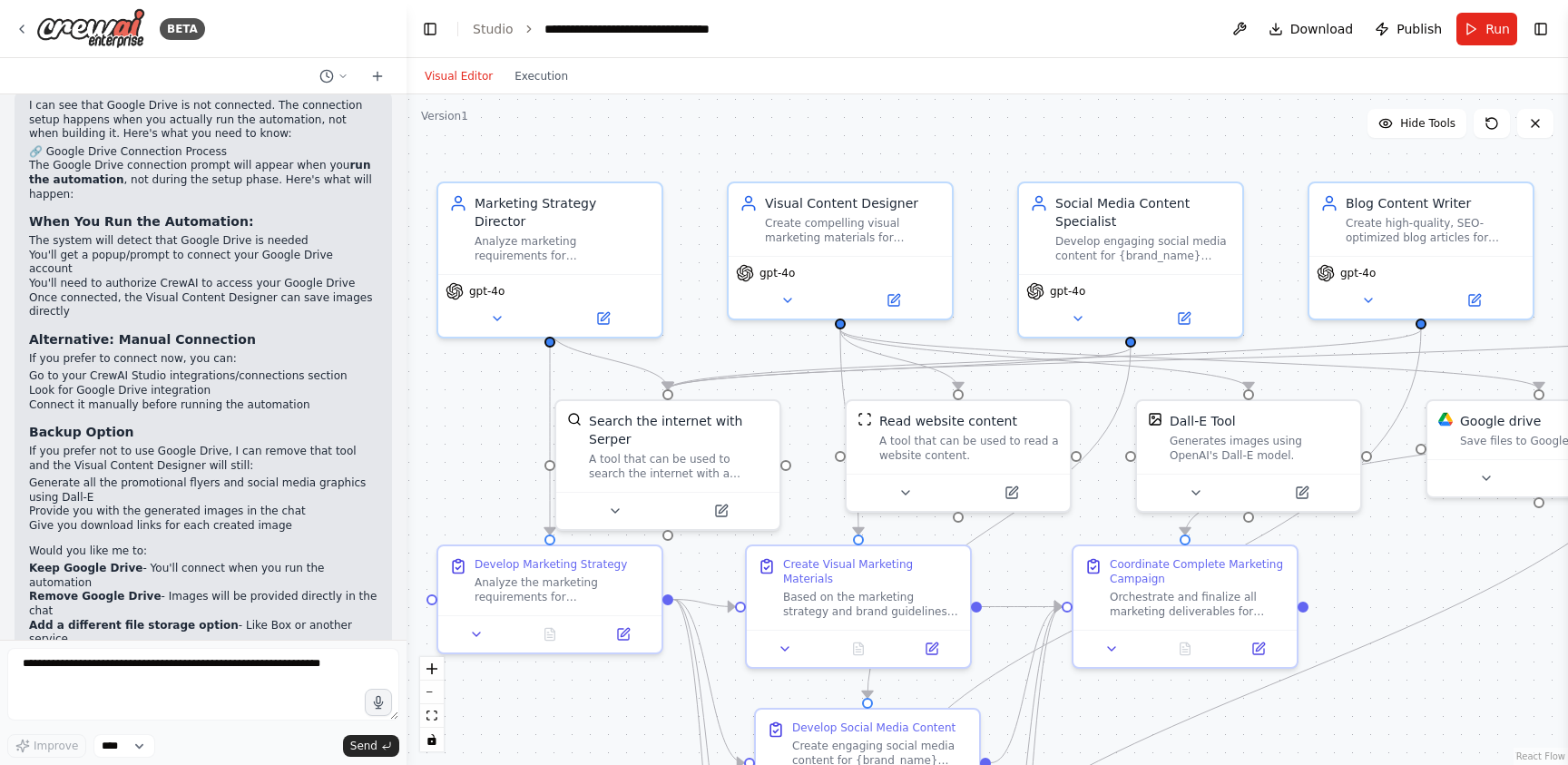
drag, startPoint x: 1334, startPoint y: 287, endPoint x: 1274, endPoint y: 283, distance: 60.1
click at [1274, 283] on div ".deletable-edge-delete-btn { width: 20px; height: 20px; border: 0px solid #ffff…" at bounding box center [987, 429] width 1161 height 670
click at [22, 29] on icon at bounding box center [22, 29] width 15 height 15
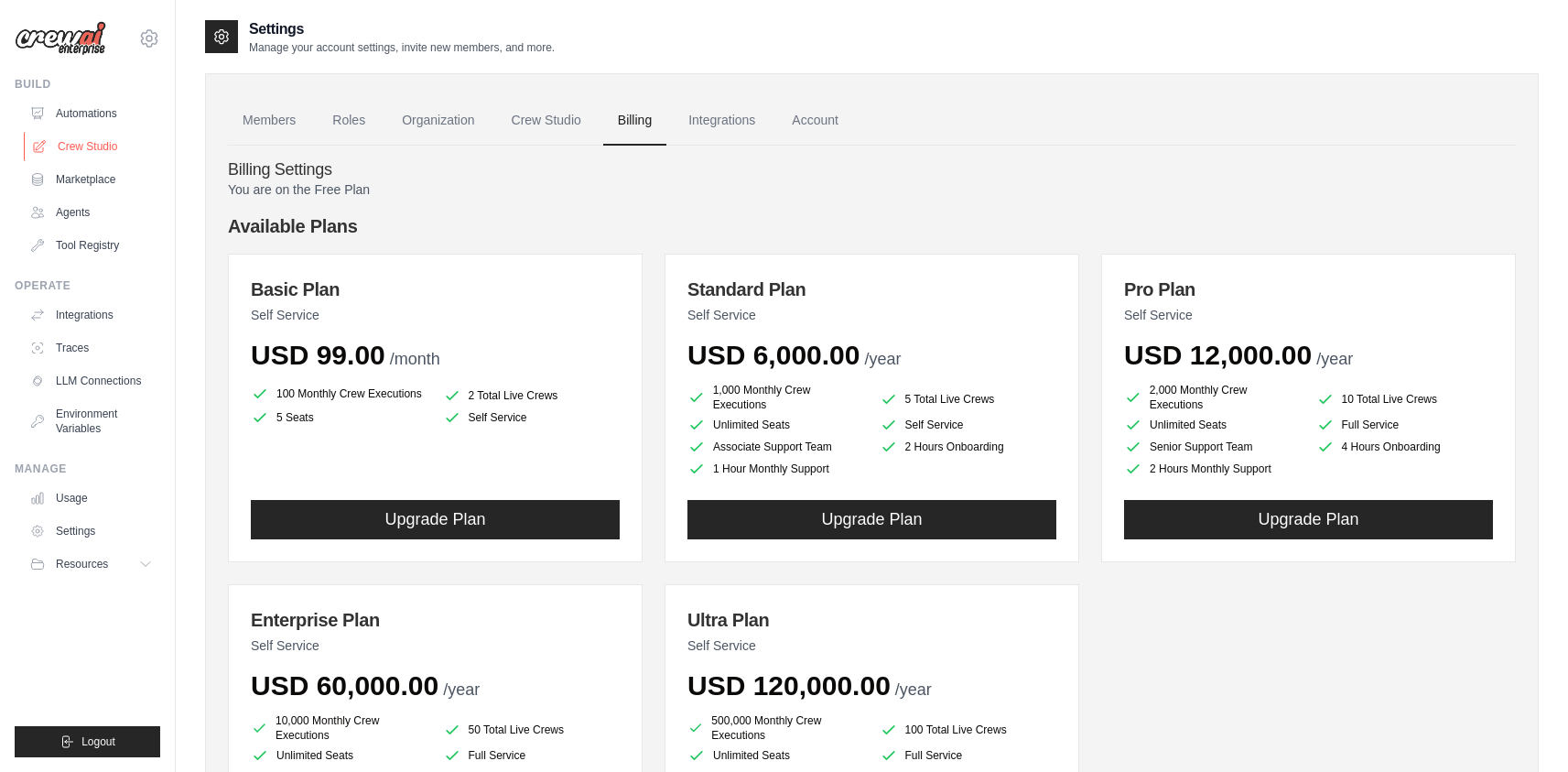
click at [89, 139] on link "Crew Studio" at bounding box center [92, 146] width 138 height 29
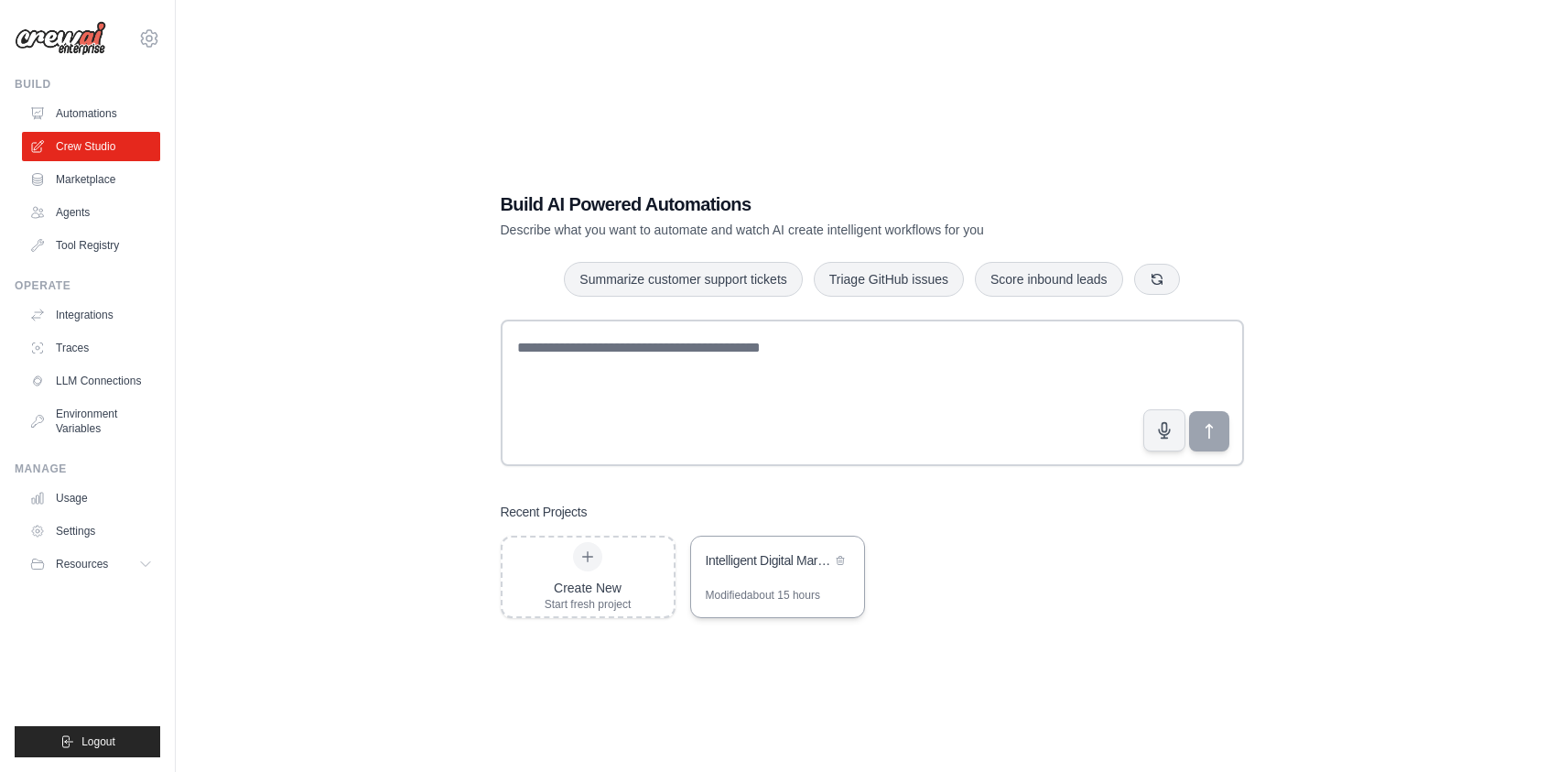
click at [788, 584] on div "Intelligent Digital Marketing Agency" at bounding box center [778, 562] width 173 height 52
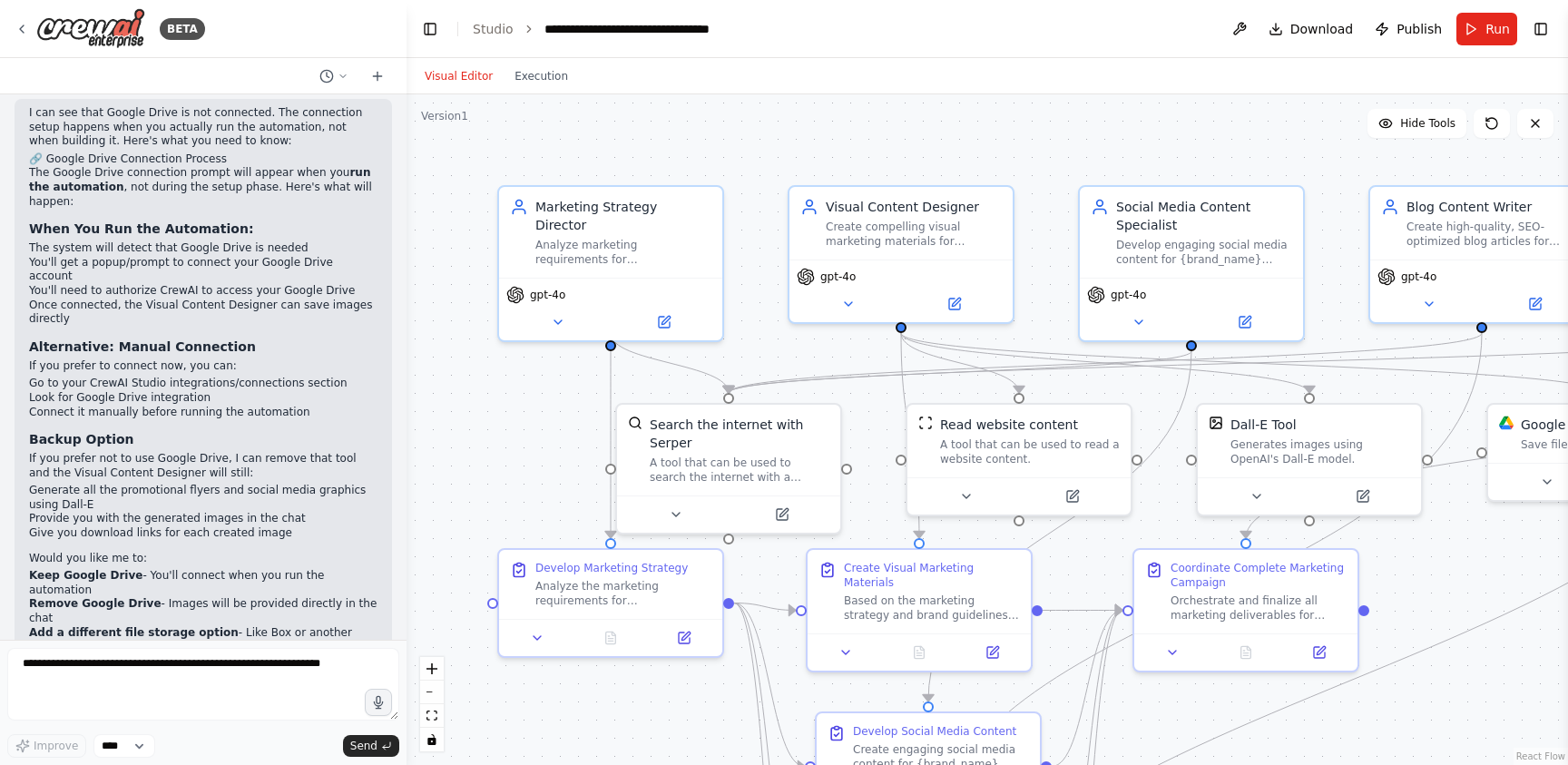
scroll to position [4371, 0]
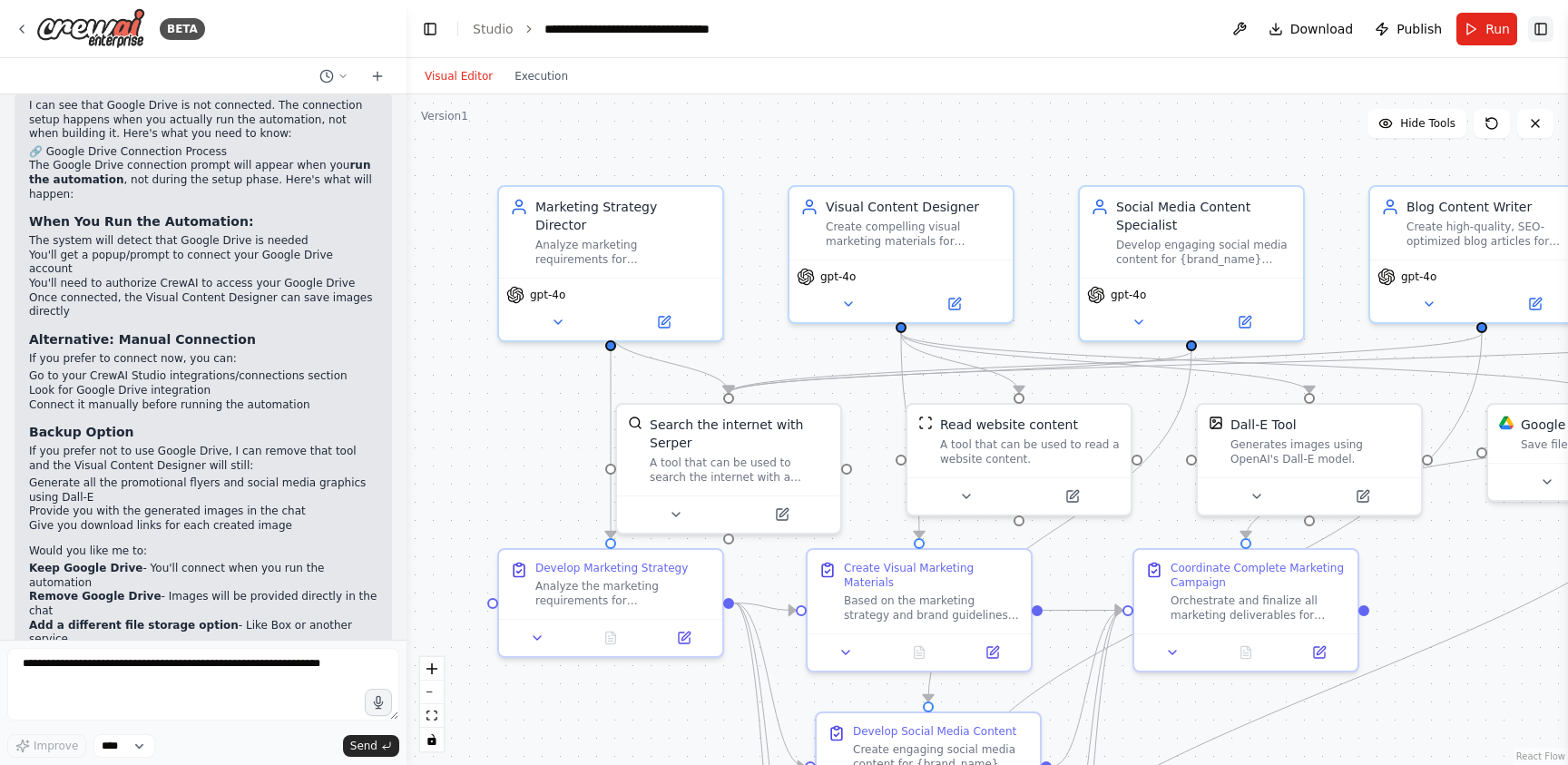
click at [1550, 31] on button "Toggle Right Sidebar" at bounding box center [1541, 30] width 26 height 26
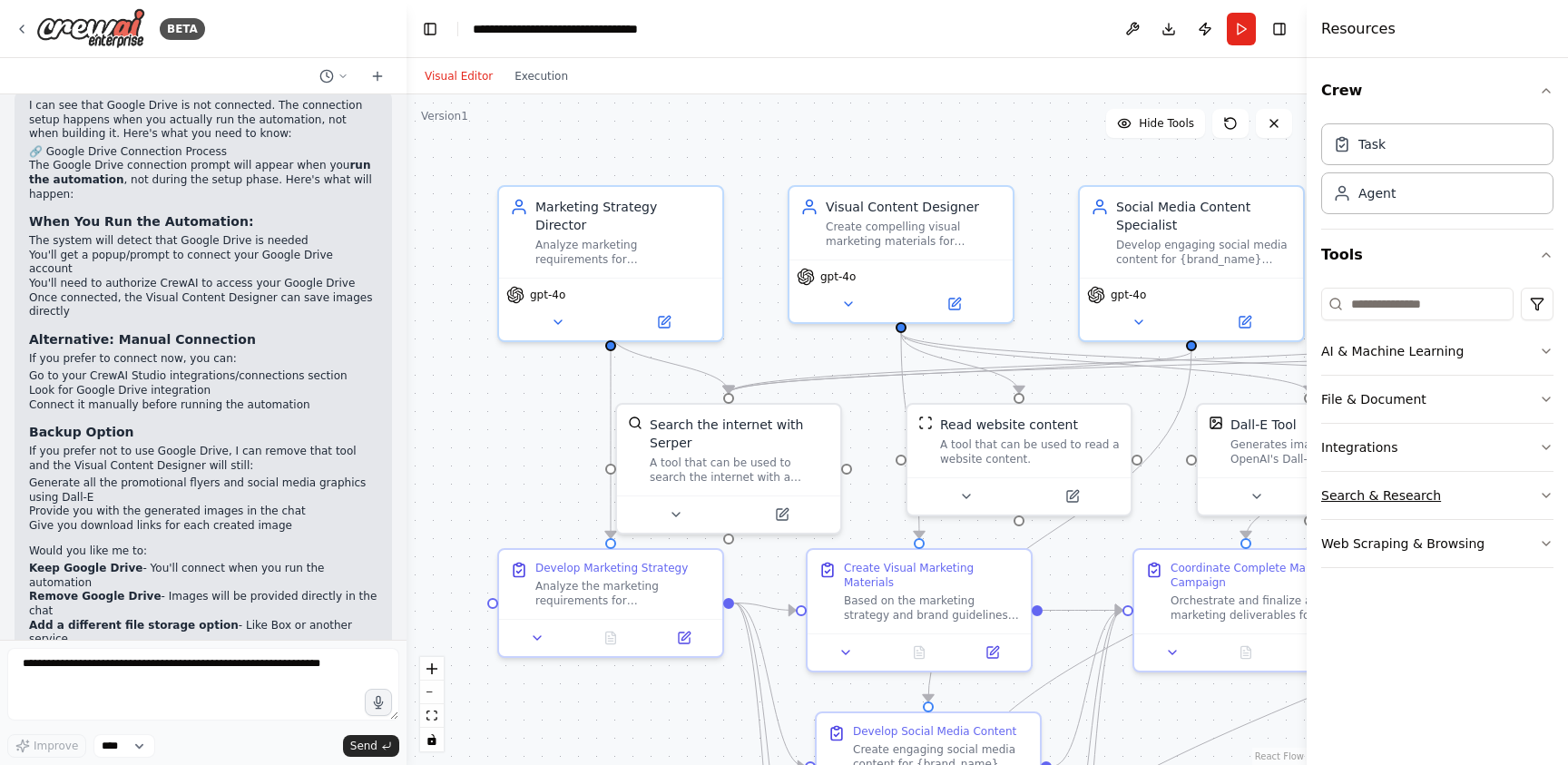
click at [1465, 509] on button "Search & Research" at bounding box center [1437, 495] width 232 height 47
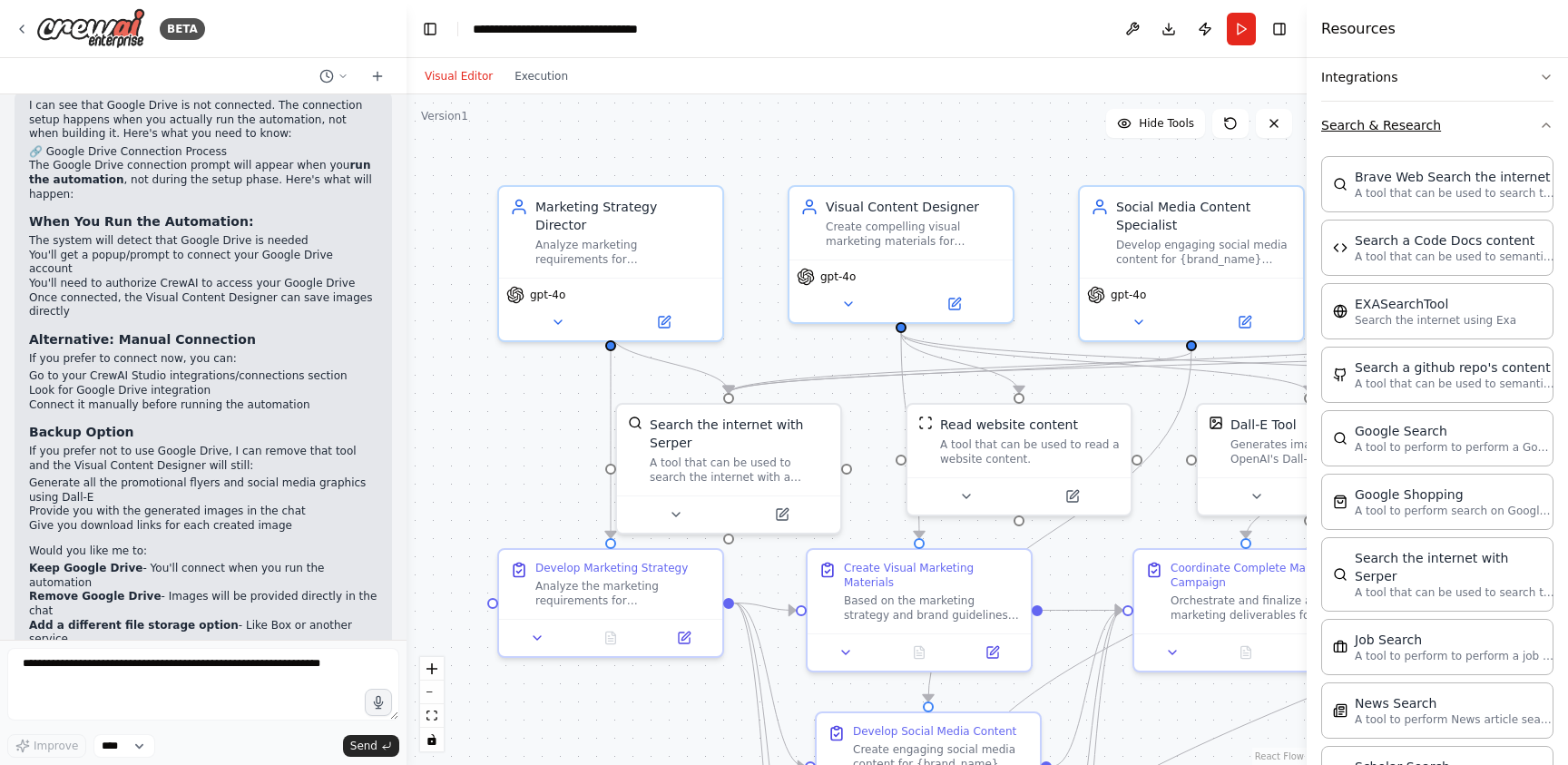
scroll to position [0, 0]
